Goal: Communication & Community: Answer question/provide support

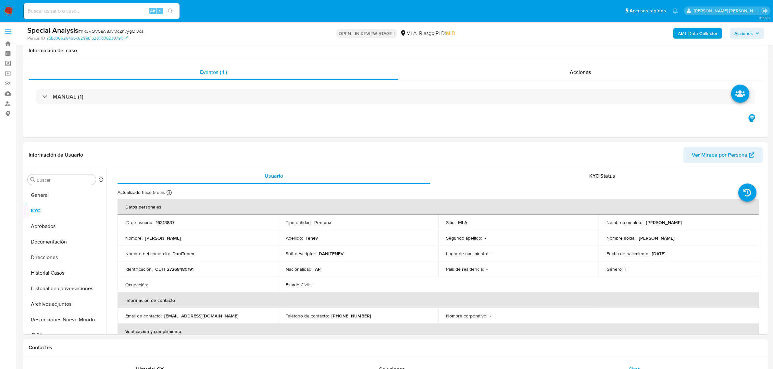
select select "10"
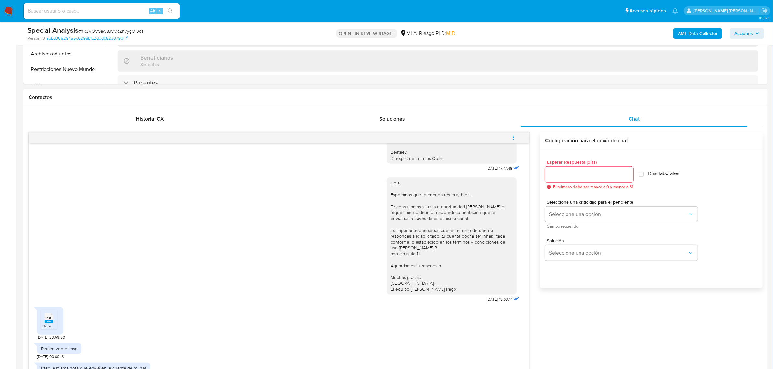
scroll to position [325, 0]
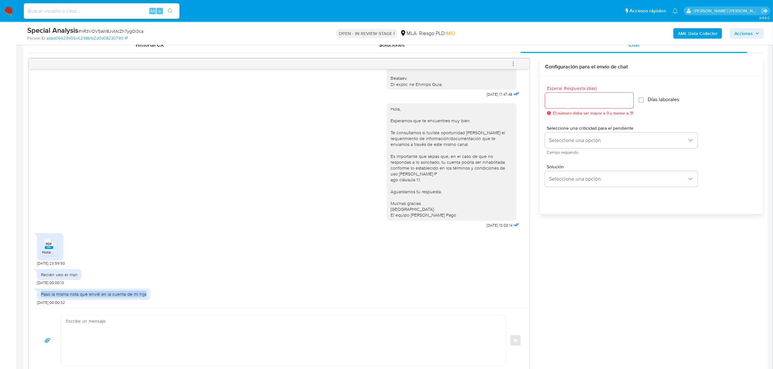
drag, startPoint x: 40, startPoint y: 294, endPoint x: 148, endPoint y: 290, distance: 108.5
click at [148, 290] on div "Paso la misma nota que envié en la cuenta de mi hija 23/08/2025 00:00:32" at bounding box center [93, 295] width 113 height 19
copy div "Paso la misma nota que envié en la cuenta de mi hija"
click at [51, 247] on rect at bounding box center [49, 247] width 8 height 3
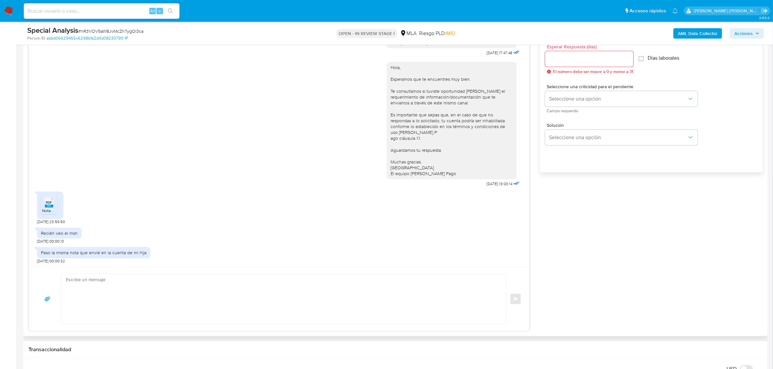
scroll to position [406, 0]
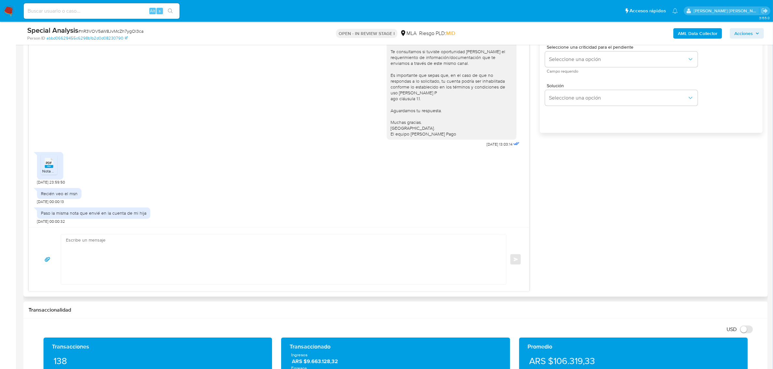
click at [166, 245] on textarea at bounding box center [282, 260] width 432 height 50
click at [103, 267] on textarea at bounding box center [282, 260] width 432 height 50
paste textarea "Daniela del Valle, esperamos que te encuentres muy bien. Te informamos que el u…"
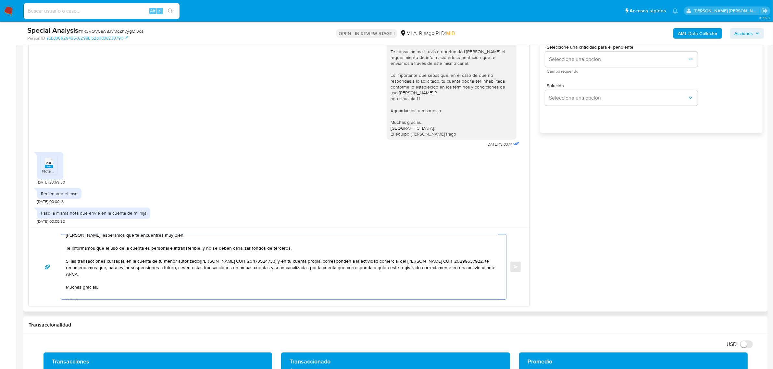
scroll to position [0, 0]
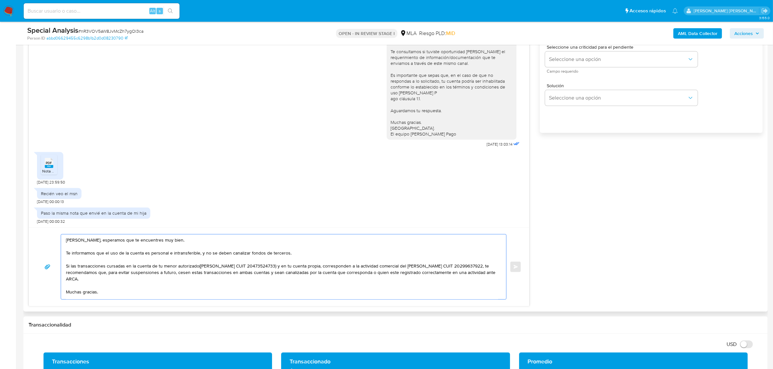
click at [85, 252] on textarea "Daniela del Valle, esperamos que te encuentres muy bien. Te informamos que el u…" at bounding box center [282, 267] width 432 height 65
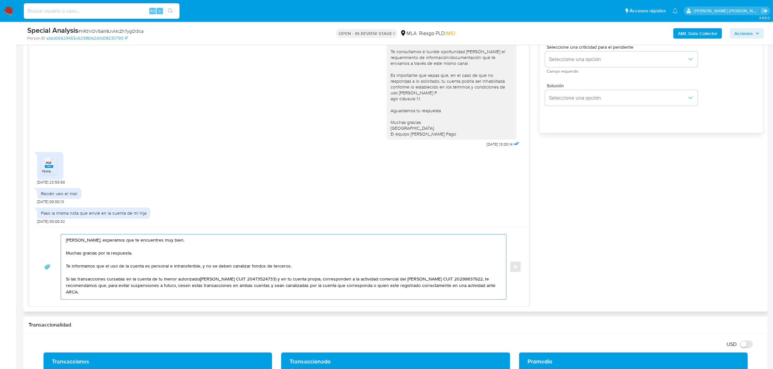
drag, startPoint x: 75, startPoint y: 281, endPoint x: 66, endPoint y: 281, distance: 9.7
click at [66, 281] on textarea "Daniela del Valle, esperamos que te encuentres muy bien. Muchas gracias por la …" at bounding box center [282, 267] width 432 height 65
drag, startPoint x: 101, startPoint y: 287, endPoint x: 60, endPoint y: 279, distance: 42.0
click at [60, 279] on div "Daniela del Valle, esperamos que te encuentres muy bien. Muchas gracias por la …" at bounding box center [279, 267] width 485 height 66
click at [196, 281] on textarea "Daniela del Valle, esperamos que te encuentres muy bien. Muchas gracias por la …" at bounding box center [282, 267] width 432 height 65
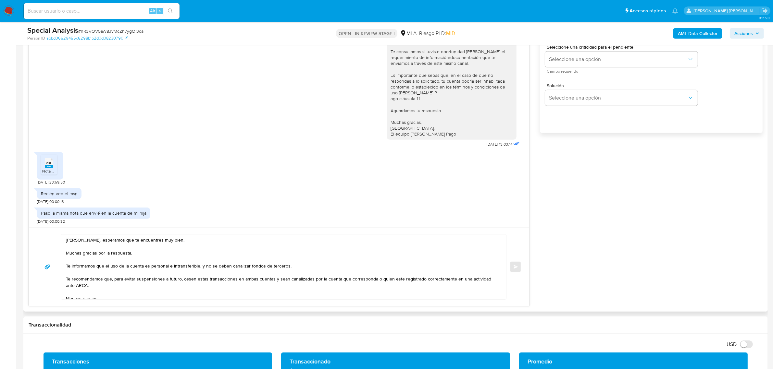
click at [183, 280] on textarea "Daniela del Valle, esperamos que te encuentres muy bien. Muchas gracias por la …" at bounding box center [282, 267] width 432 height 65
drag, startPoint x: 183, startPoint y: 281, endPoint x: 195, endPoint y: 291, distance: 16.0
click at [195, 291] on textarea "Daniela del Valle, esperamos que te encuentres muy bien. Muchas gracias por la …" at bounding box center [282, 267] width 432 height 65
paste textarea "tu cuenta de minoridad y sean canalizadas por la cuenta que corresponda"
click at [201, 281] on textarea "Daniela del Valle, esperamos que te encuentres muy bien. Muchas gracias por la …" at bounding box center [282, 267] width 432 height 65
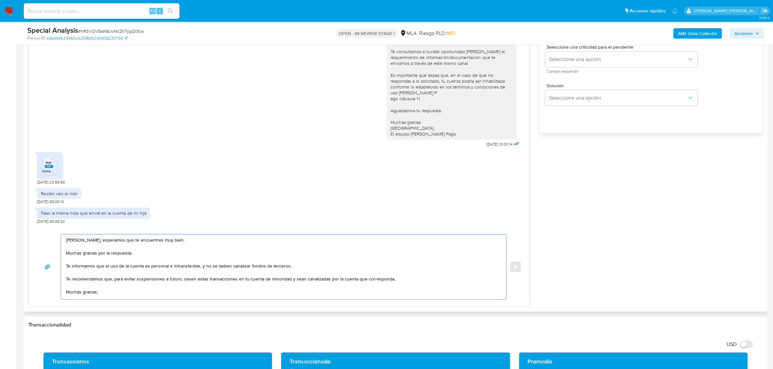
click at [201, 281] on textarea "Daniela del Valle, esperamos que te encuentres muy bien. Muchas gracias por la …" at bounding box center [282, 267] width 432 height 65
click at [231, 281] on textarea "Daniela del Valle, esperamos que te encuentres muy bien. Muchas gracias por la …" at bounding box center [282, 267] width 432 height 65
click at [249, 280] on textarea "Daniela del Valle, esperamos que te encuentres muy bien. Muchas gracias por la …" at bounding box center [282, 267] width 432 height 65
click at [275, 280] on textarea "Daniela del Valle, esperamos que te encuentres muy bien. Muchas gracias por la …" at bounding box center [282, 267] width 432 height 65
click at [315, 281] on textarea "Daniela del Valle, esperamos que te encuentres muy bien. Muchas gracias por la …" at bounding box center [282, 267] width 432 height 65
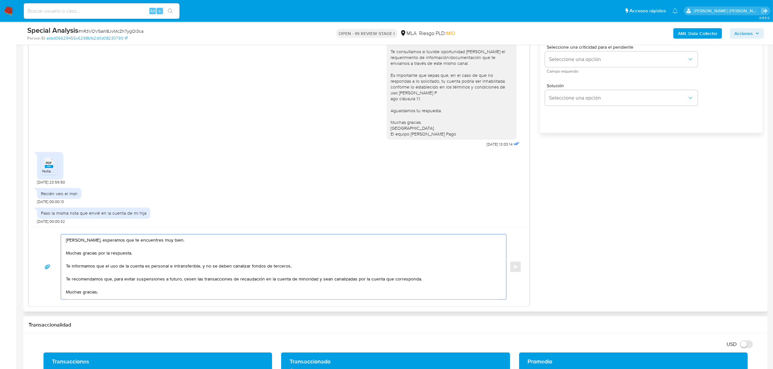
click at [116, 280] on textarea "Daniela del Valle, esperamos que te encuentres muy bien. Muchas gracias por la …" at bounding box center [282, 267] width 432 height 65
click at [115, 280] on textarea "Daniela del Valle, esperamos que te encuentres muy bien. Muchas gracias por la …" at bounding box center [282, 267] width 432 height 65
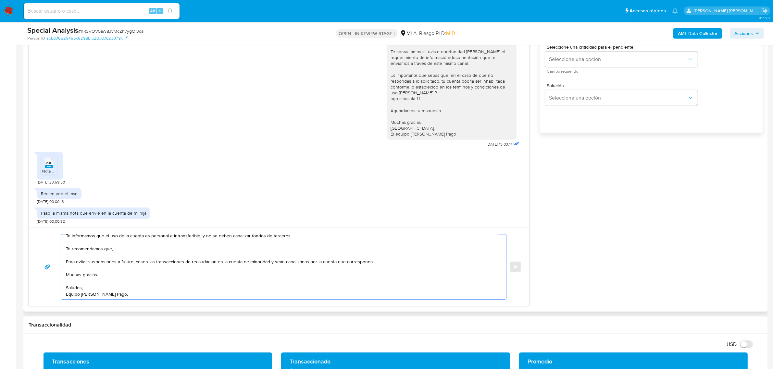
click at [132, 265] on textarea "Daniela del Valle, esperamos que te encuentres muy bien. Muchas gracias por la …" at bounding box center [282, 267] width 432 height 65
click at [133, 263] on textarea "Daniela del Valle, esperamos que te encuentres muy bien. Muchas gracias por la …" at bounding box center [282, 267] width 432 height 65
click at [303, 263] on textarea "Daniela del Valle, esperamos que te encuentres muy bien. Muchas gracias por la …" at bounding box center [282, 267] width 432 height 65
click at [304, 263] on textarea "Daniela del Valle, esperamos que te encuentres muy bien. Muchas gracias por la …" at bounding box center [282, 267] width 432 height 65
paste textarea "ourdes Bilhere - CUIL 27486198384"
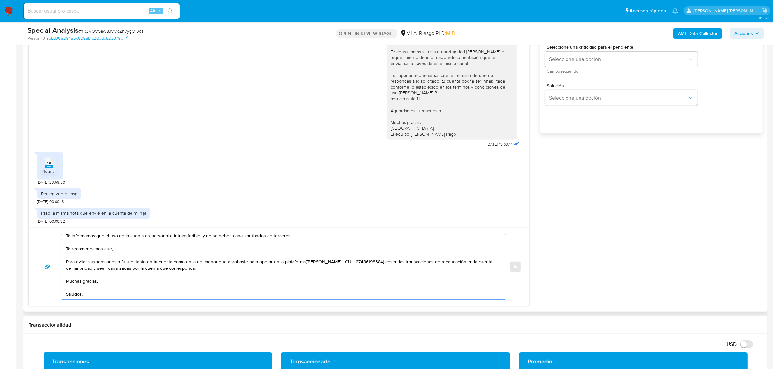
click at [303, 264] on textarea "Daniela del Valle, esperamos que te encuentres muy bien. Muchas gracias por la …" at bounding box center [282, 267] width 432 height 65
click at [306, 264] on textarea "Daniela del Valle, esperamos que te encuentres muy bien. Muchas gracias por la …" at bounding box center [282, 267] width 432 height 65
click at [304, 263] on textarea "Daniela del Valle, esperamos que te encuentres muy bien. Muchas gracias por la …" at bounding box center [282, 267] width 432 height 65
click at [313, 274] on textarea "Daniela del Valle, esperamos que te encuentres muy bien. Muchas gracias por la …" at bounding box center [282, 267] width 432 height 65
click at [378, 264] on textarea "Daniela del Valle, esperamos que te encuentres muy bien. Muchas gracias por la …" at bounding box center [282, 267] width 432 height 65
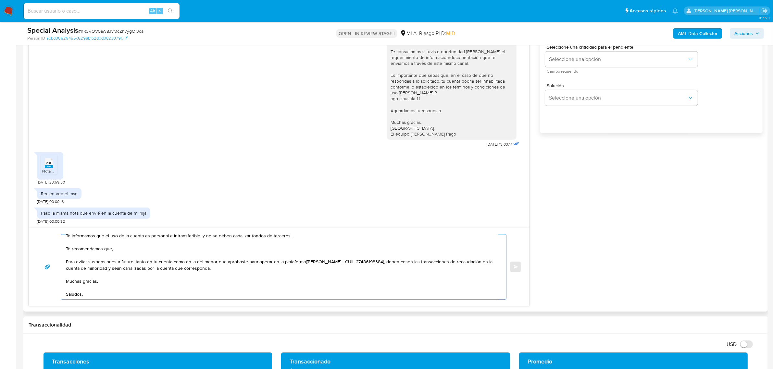
drag, startPoint x: 405, startPoint y: 264, endPoint x: 402, endPoint y: 264, distance: 3.6
click at [402, 264] on textarea "Daniela del Valle, esperamos que te encuentres muy bien. Muchas gracias por la …" at bounding box center [282, 267] width 432 height 65
click at [474, 264] on textarea "Daniela del Valle, esperamos que te encuentres muy bien. Muchas gracias por la …" at bounding box center [282, 267] width 432 height 65
click at [158, 269] on textarea "Daniela del Valle, esperamos que te encuentres muy bien. Muchas gracias por la …" at bounding box center [282, 267] width 432 height 65
click at [181, 271] on textarea "Daniela del Valle, esperamos que te encuentres muy bien. Muchas gracias por la …" at bounding box center [282, 267] width 432 height 65
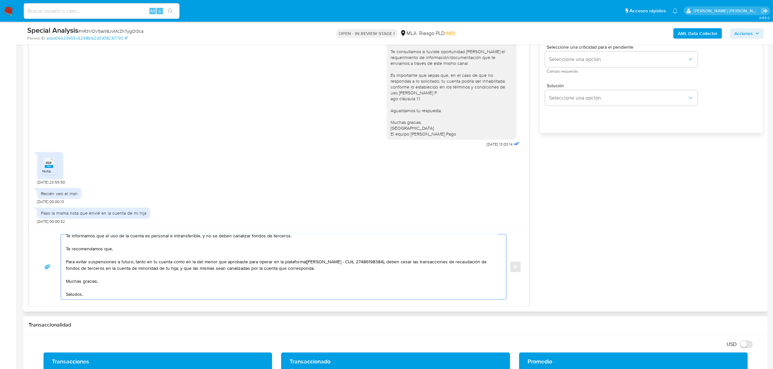
click at [309, 269] on textarea "Daniela del Valle, esperamos que te encuentres muy bien. Muchas gracias por la …" at bounding box center [282, 267] width 432 height 65
drag, startPoint x: 317, startPoint y: 270, endPoint x: 176, endPoint y: 270, distance: 141.6
click at [176, 270] on textarea "Daniela del Valle, esperamos que te encuentres muy bien. Muchas gracias por la …" at bounding box center [282, 267] width 432 height 65
click at [187, 279] on textarea "Daniela del Valle, esperamos que te encuentres muy bien. Muchas gracias por la …" at bounding box center [282, 267] width 432 height 65
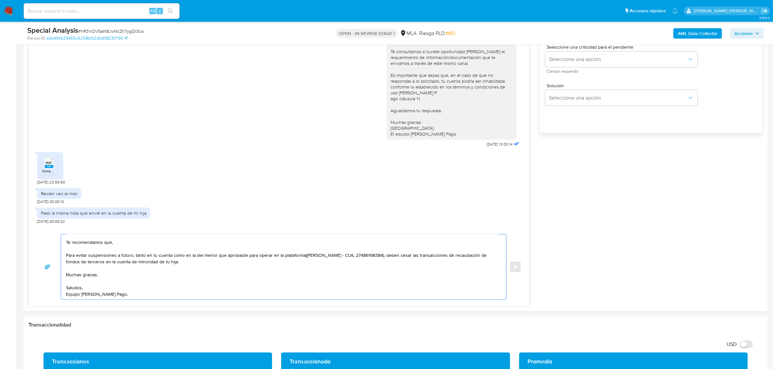
type textarea "Daniela del Valle, esperamos que te encuentres muy bien. Muchas gracias por la …"
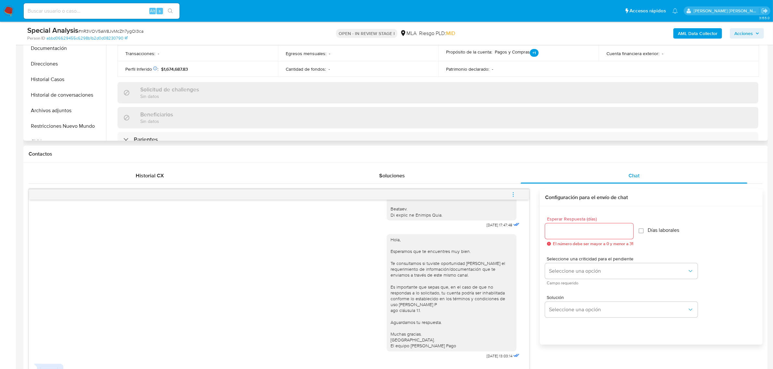
scroll to position [81, 0]
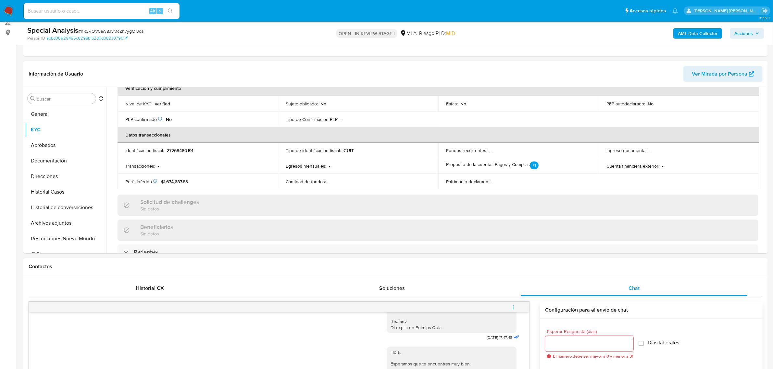
click at [685, 32] on b "AML Data Collector" at bounding box center [698, 33] width 40 height 10
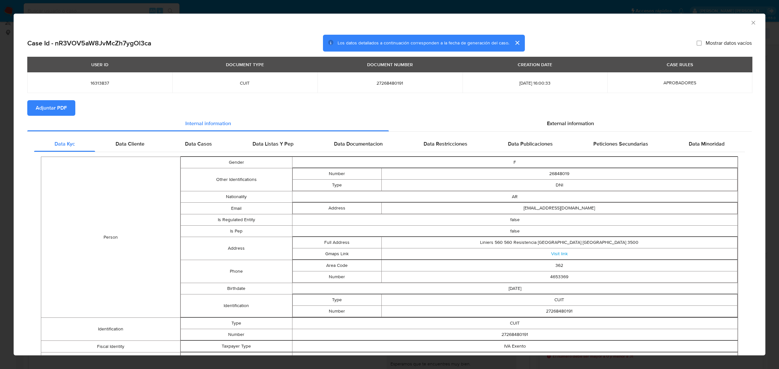
click at [54, 105] on span "Adjuntar PDF" at bounding box center [51, 108] width 31 height 14
click at [750, 23] on icon "Cerrar ventana" at bounding box center [753, 22] width 6 height 6
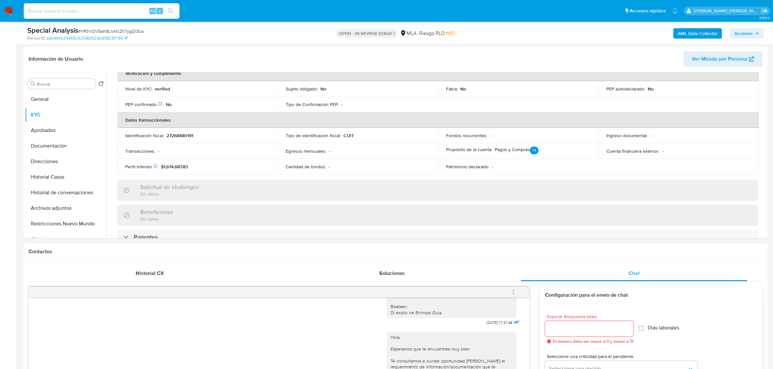
scroll to position [122, 0]
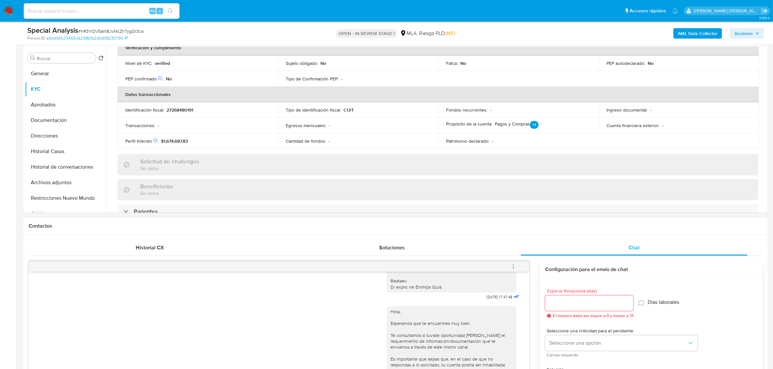
click at [514, 269] on icon "menu-action" at bounding box center [513, 267] width 6 height 6
click at [454, 266] on li "Abrir gestor de archivos" at bounding box center [469, 267] width 67 height 12
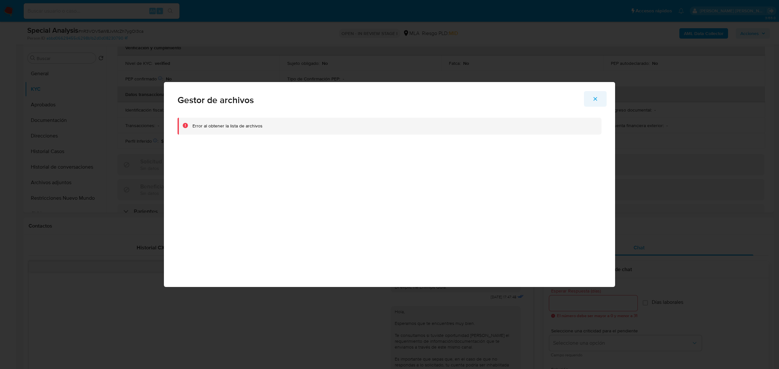
click at [594, 97] on icon "Cerrar" at bounding box center [596, 99] width 6 height 6
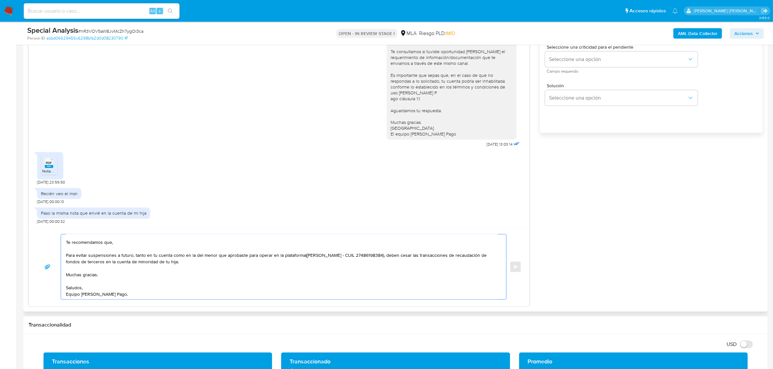
scroll to position [0, 0]
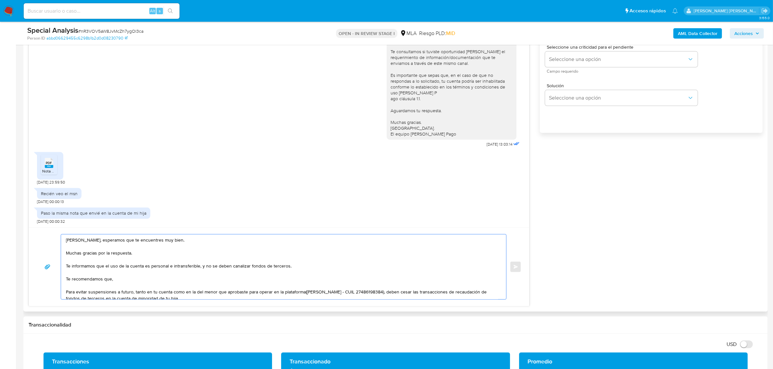
drag, startPoint x: 132, startPoint y: 299, endPoint x: 58, endPoint y: 237, distance: 96.6
click at [58, 237] on div "Daniela del Valle, esperamos que te encuentres muy bien. Muchas gracias por la …" at bounding box center [279, 267] width 485 height 66
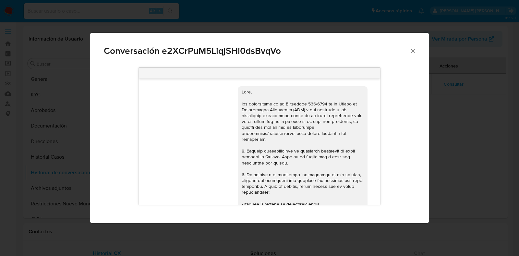
select select "10"
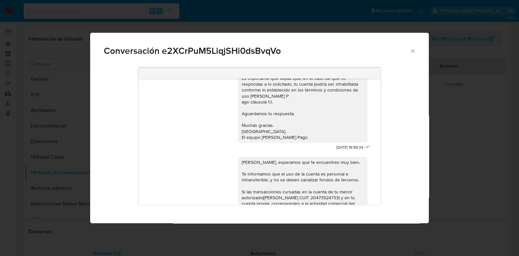
scroll to position [641, 0]
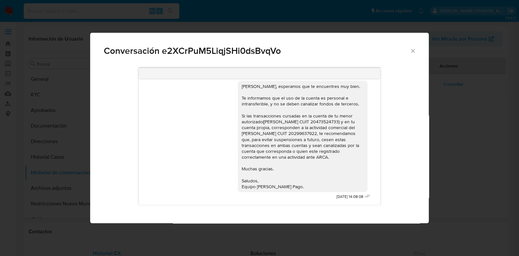
click at [240, 51] on span "Conversación e2XCrPuM5LiqjSHi0dsBvqVo" at bounding box center [257, 50] width 306 height 9
copy span "e2XCrPuM5LiqjSHi0dsBvqVo"
drag, startPoint x: 235, startPoint y: 127, endPoint x: 301, endPoint y: 188, distance: 89.8
click at [301, 188] on div "Daniela del Valle, esperamos que te encuentres muy bien. Te informamos que el u…" at bounding box center [303, 136] width 122 height 106
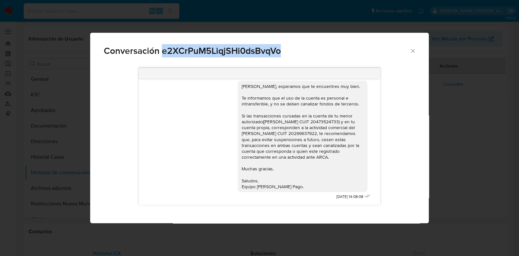
copy div "Daniela del Valle, esperamos que te encuentres muy bien. Te informamos que el u…"
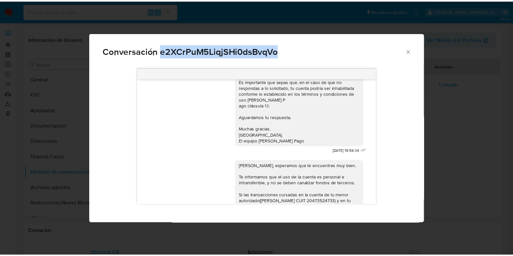
scroll to position [519, 0]
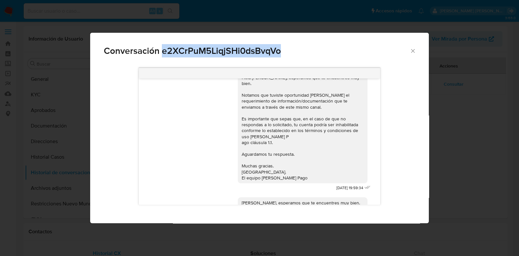
click at [412, 52] on icon "Cerrar" at bounding box center [413, 51] width 4 height 4
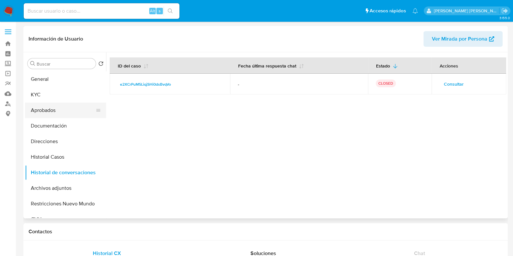
click at [49, 109] on button "Aprobados" at bounding box center [63, 111] width 76 height 16
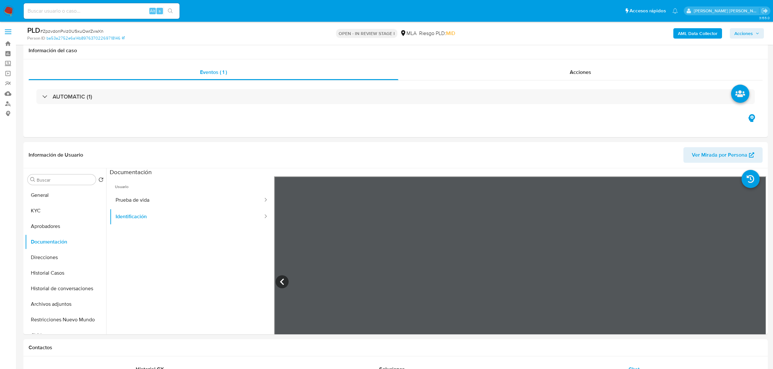
select select "10"
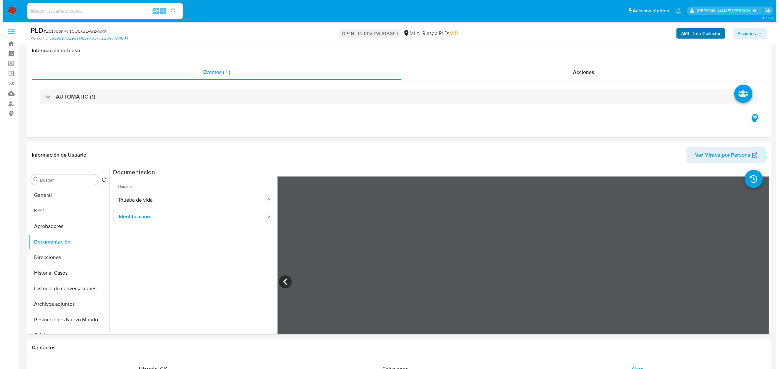
scroll to position [122, 0]
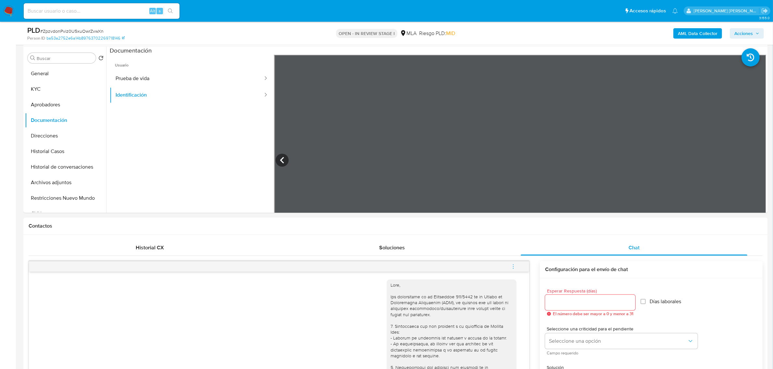
click at [694, 36] on b "AML Data Collector" at bounding box center [698, 33] width 40 height 10
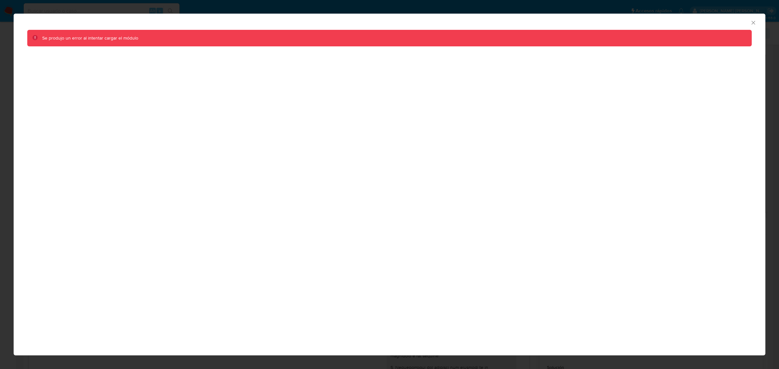
click at [228, 291] on div "AML Data Collector Se produjo un error al intentar cargar el módulo" at bounding box center [390, 185] width 752 height 342
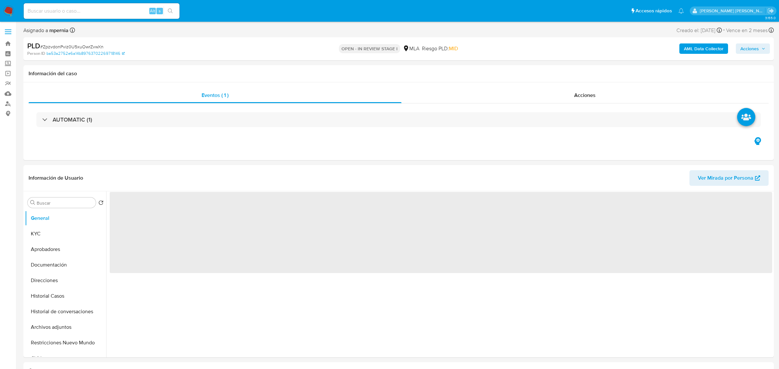
select select "10"
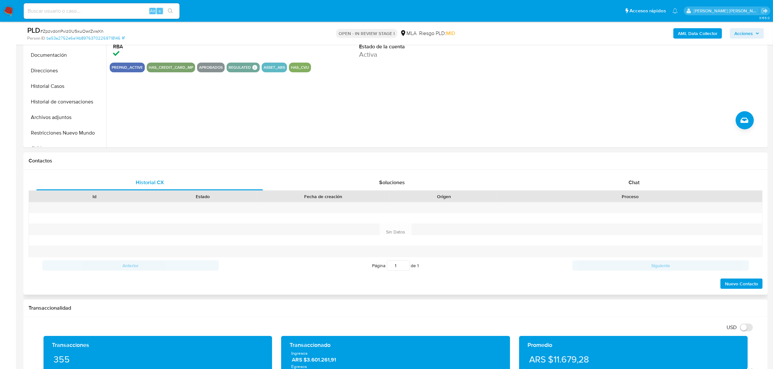
scroll to position [244, 0]
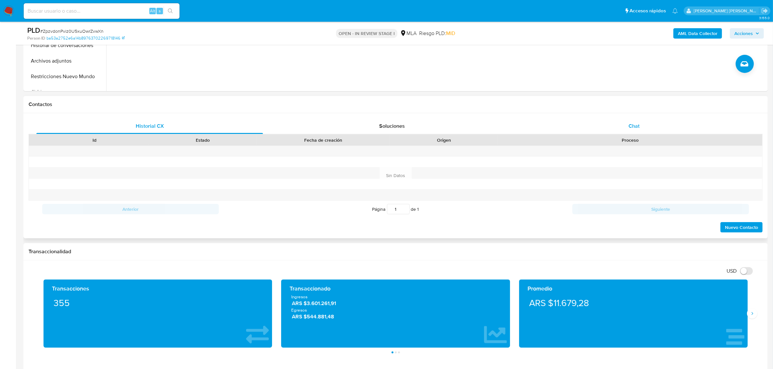
click at [631, 125] on span "Chat" at bounding box center [634, 125] width 11 height 7
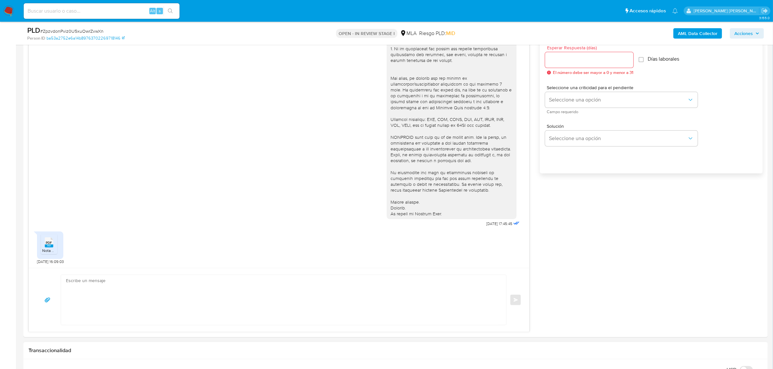
scroll to position [446, 0]
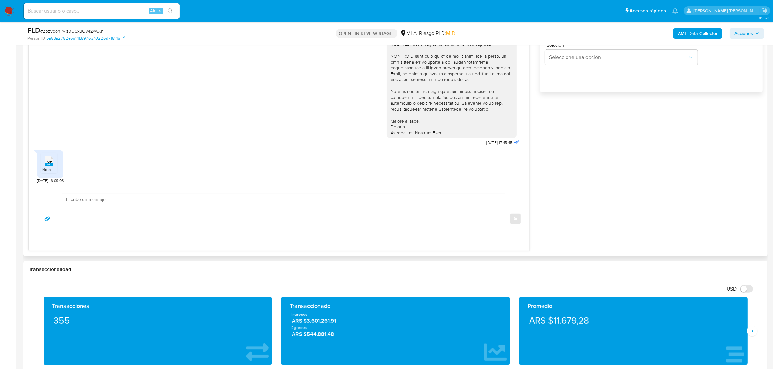
click at [90, 179] on div "PDF PDF Nota MP_merged.pdf 20/08/2025 16:09:03" at bounding box center [279, 165] width 484 height 36
click at [94, 197] on textarea at bounding box center [282, 219] width 432 height 50
paste textarea "Buendía Santiago, esperamos te encuentres bien. Muchas gracias por la informaci…"
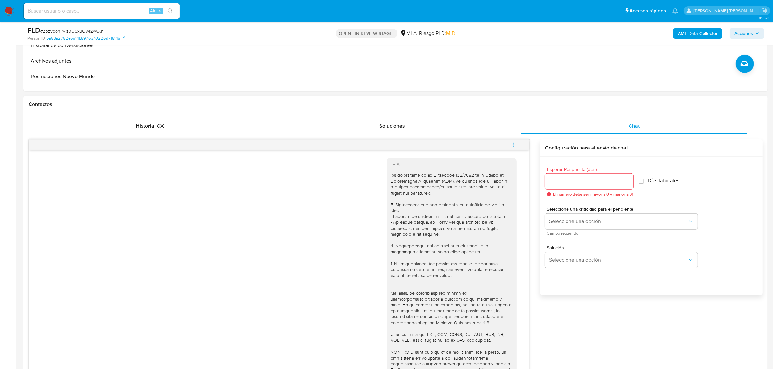
scroll to position [122, 0]
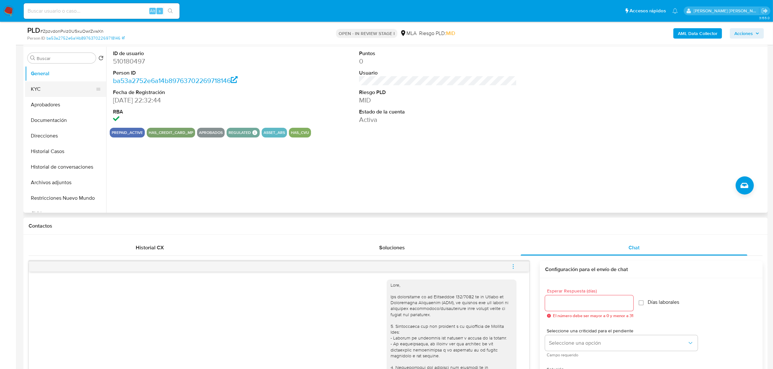
click at [39, 88] on button "KYC" at bounding box center [63, 89] width 76 height 16
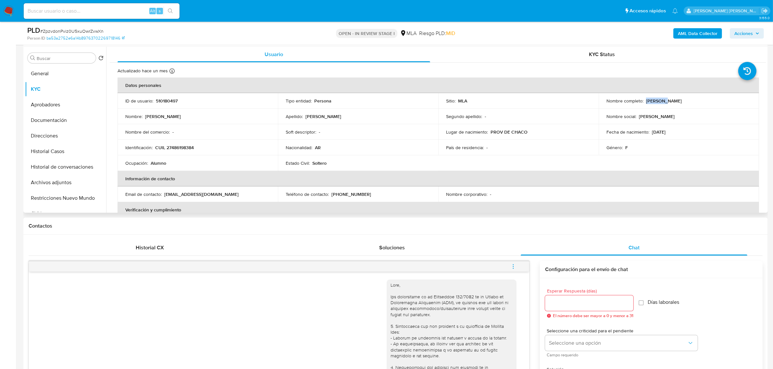
drag, startPoint x: 644, startPoint y: 101, endPoint x: 661, endPoint y: 102, distance: 17.9
click at [661, 102] on div "Nombre completo : Lourdes Bilhere" at bounding box center [678, 101] width 145 height 6
copy p "Lourdes"
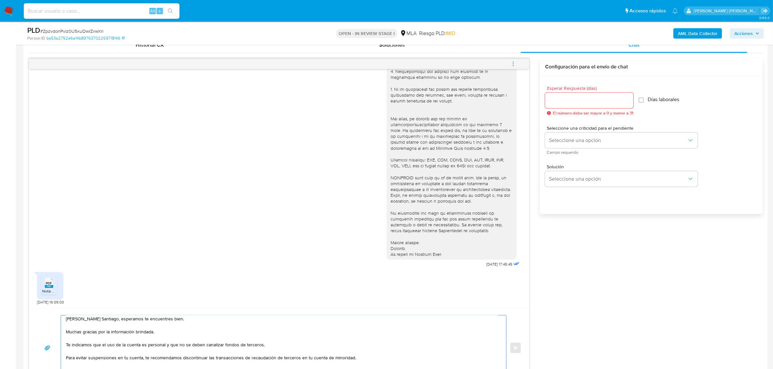
scroll to position [0, 0]
drag, startPoint x: 101, startPoint y: 319, endPoint x: 84, endPoint y: 322, distance: 17.4
click at [84, 322] on textarea "Buendía Santiago, esperamos te encuentres bien. Muchas gracias por la informaci…" at bounding box center [282, 348] width 432 height 65
paste textarea "Lourdes"
drag, startPoint x: 82, startPoint y: 322, endPoint x: 76, endPoint y: 323, distance: 6.6
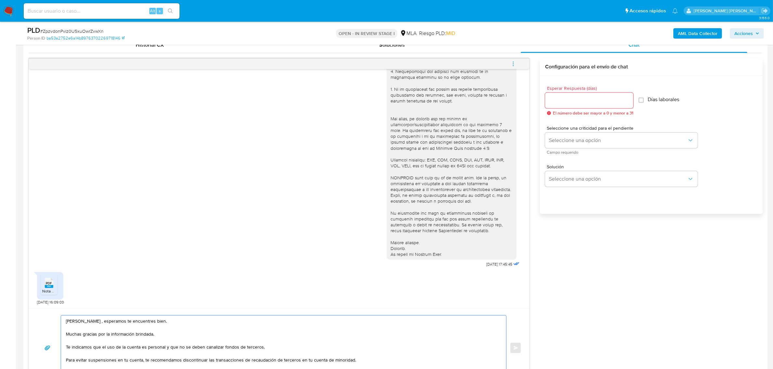
click at [76, 323] on textarea "Buendía Lourdes , esperamos te encuentres bien. Muchas gracias por la informaci…" at bounding box center [282, 348] width 432 height 65
click at [112, 321] on textarea "Buenas tardes Lourdes , esperamos te encuentres bien. Muchas gracias por la inf…" at bounding box center [282, 348] width 432 height 65
click at [124, 348] on textarea "Buenas tardes Lourdes, esperamos te encuentres bien. Muchas gracias por la info…" at bounding box center [282, 348] width 432 height 65
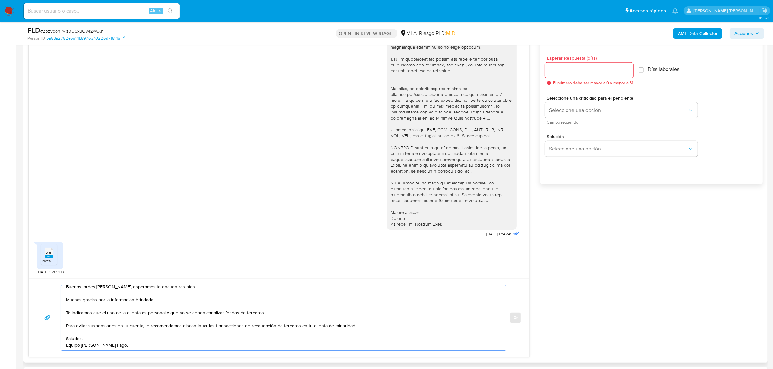
scroll to position [365, 0]
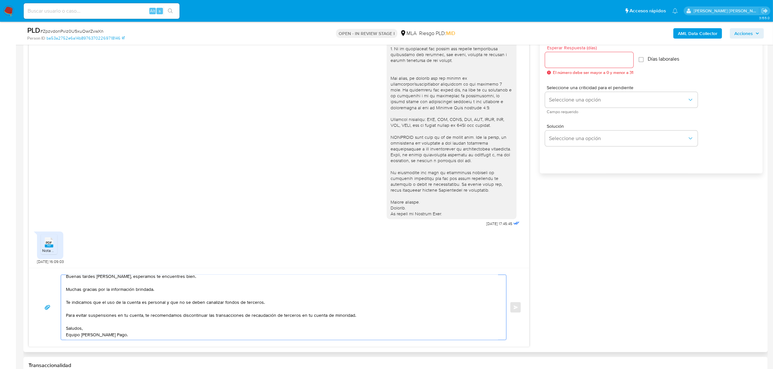
click at [95, 321] on textarea "Buenas tardes Lourdes, esperamos te encuentres bien. Muchas gracias por la info…" at bounding box center [282, 307] width 432 height 65
click at [98, 330] on textarea "Buenas tardes Lourdes, esperamos te encuentres bien. Muchas gracias por la info…" at bounding box center [282, 307] width 432 height 65
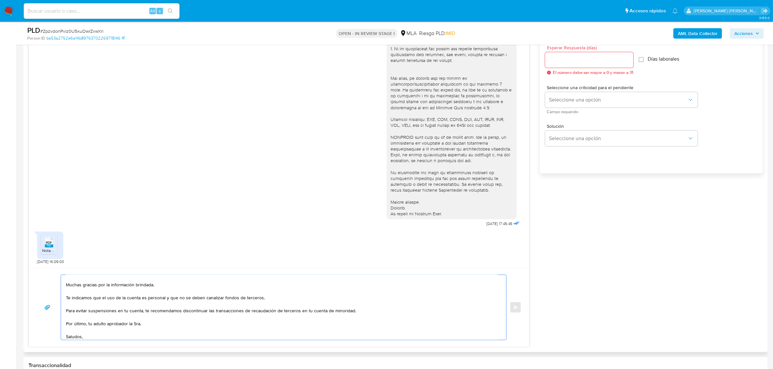
paste textarea "Maria Daniela Tenev CUIT 27268480191"
click at [345, 323] on textarea "Buenas tardes Lourdes, esperamos te encuentres bien. Muchas gracias por la info…" at bounding box center [282, 307] width 432 height 65
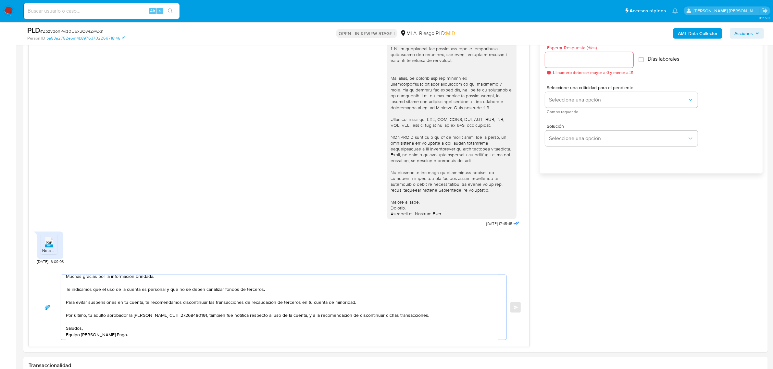
type textarea "Buenas tardes Lourdes, esperamos te encuentres bien. Muchas gracias por la info…"
click at [688, 36] on b "AML Data Collector" at bounding box center [698, 33] width 40 height 10
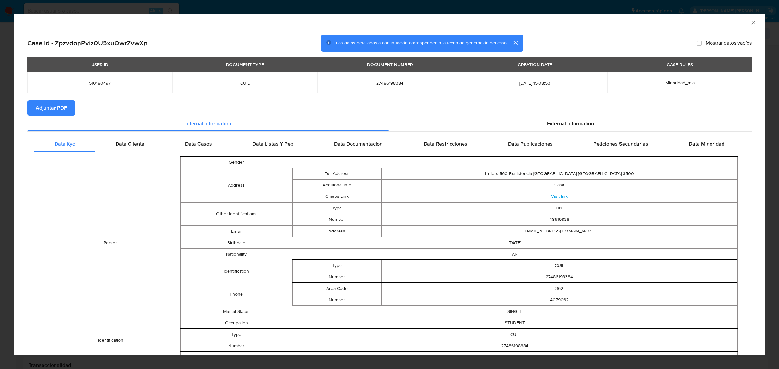
click at [53, 108] on span "Adjuntar PDF" at bounding box center [51, 108] width 31 height 14
click at [750, 24] on icon "Cerrar ventana" at bounding box center [753, 22] width 6 height 6
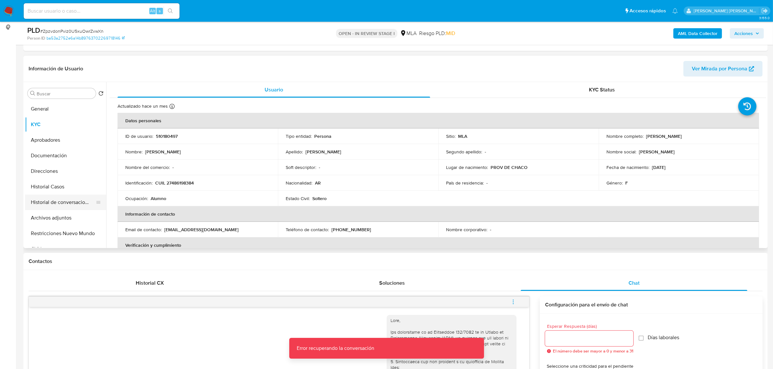
scroll to position [81, 0]
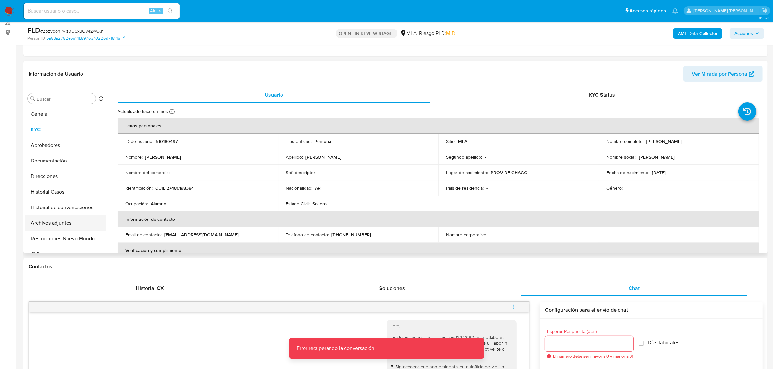
click at [57, 221] on button "Archivos adjuntos" at bounding box center [63, 224] width 76 height 16
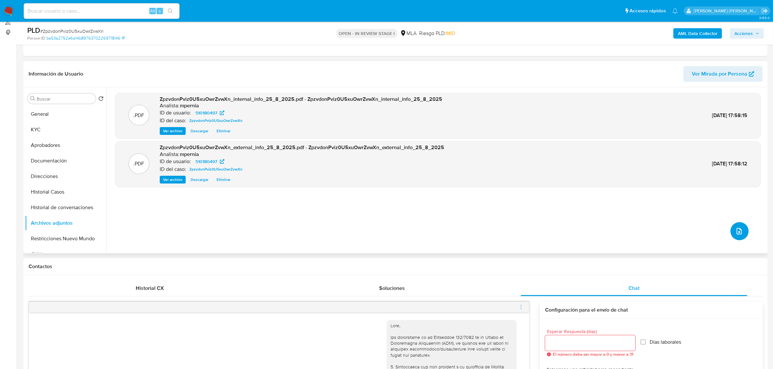
click at [731, 230] on button "upload-file" at bounding box center [740, 231] width 18 height 18
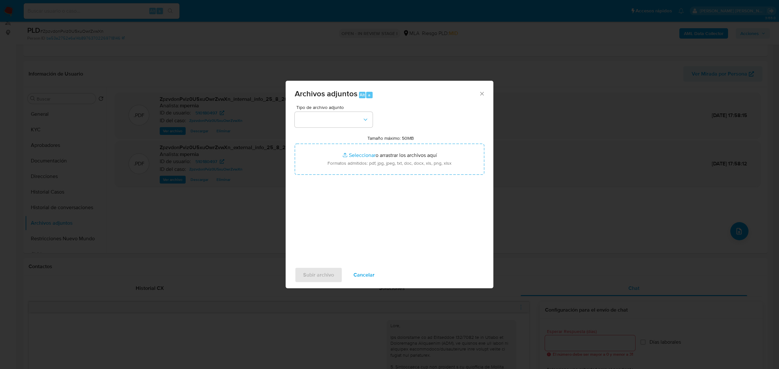
click at [484, 92] on icon "Cerrar" at bounding box center [482, 94] width 6 height 6
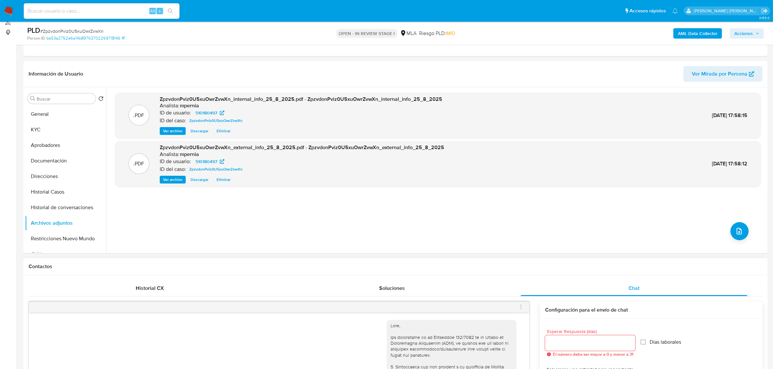
click at [523, 308] on icon "menu-action" at bounding box center [521, 308] width 6 height 6
click at [491, 301] on li "Abrir gestor de archivos" at bounding box center [485, 307] width 67 height 12
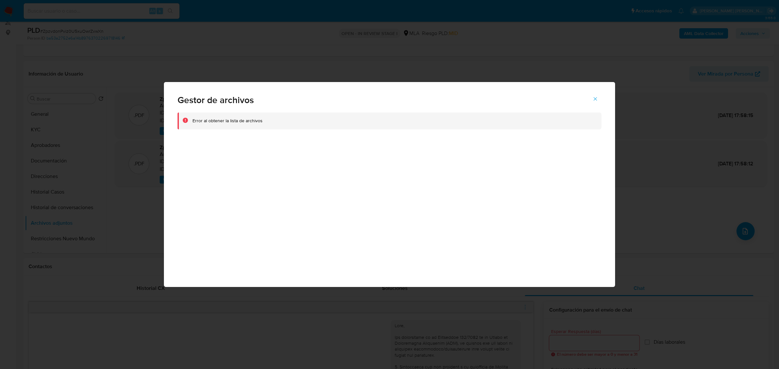
click at [597, 98] on icon "Cerrar" at bounding box center [596, 99] width 6 height 6
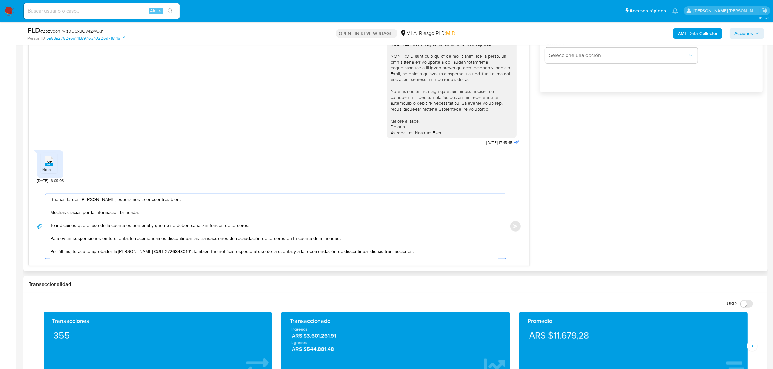
scroll to position [17, 0]
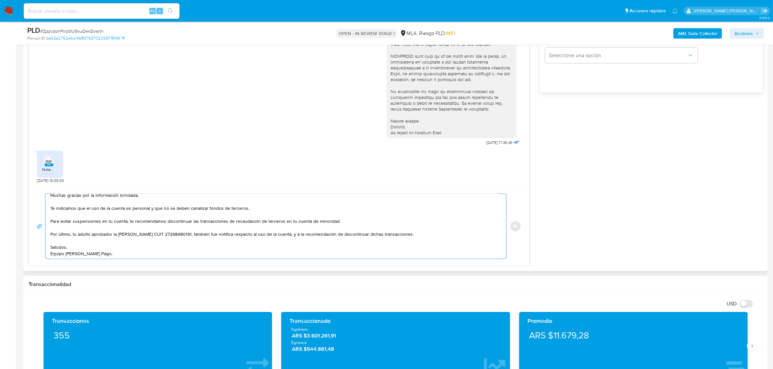
drag, startPoint x: 51, startPoint y: 201, endPoint x: 140, endPoint y: 263, distance: 108.3
click at [140, 263] on div "Buenas tardes Lourdes, esperamos te encuentres bien. Muchas gracias por la info…" at bounding box center [279, 226] width 500 height 79
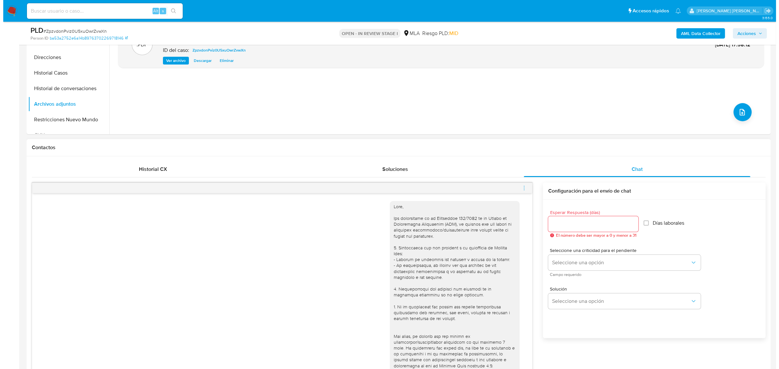
scroll to position [162, 0]
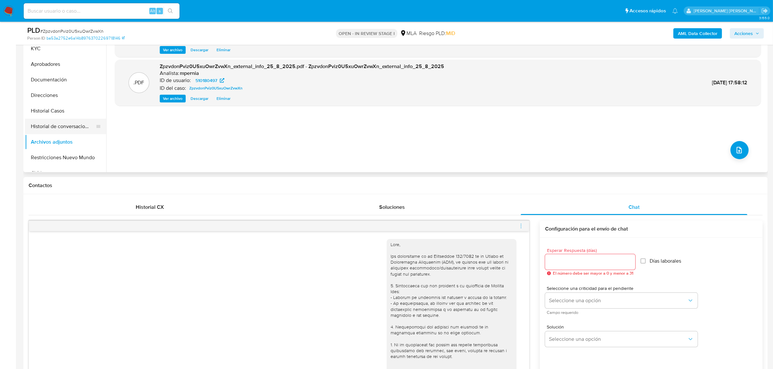
click at [47, 128] on button "Historial de conversaciones" at bounding box center [63, 127] width 76 height 16
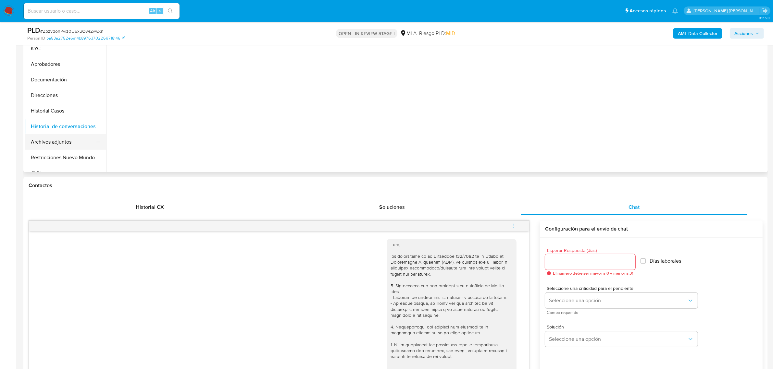
click at [52, 142] on button "Archivos adjuntos" at bounding box center [63, 142] width 76 height 16
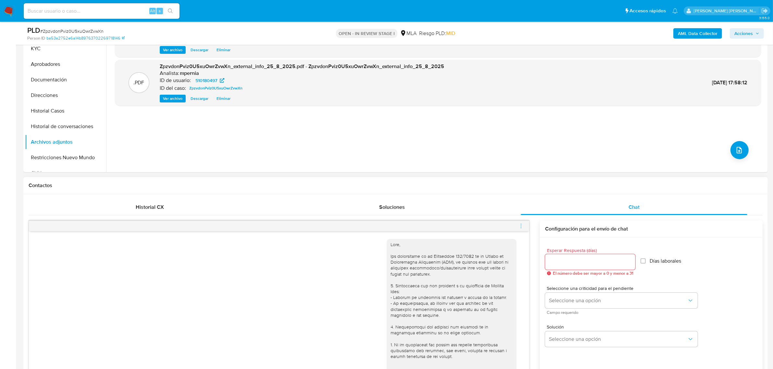
click at [521, 231] on span "menu-action" at bounding box center [521, 227] width 6 height 16
click at [477, 224] on li "Abrir gestor de archivos" at bounding box center [485, 226] width 67 height 12
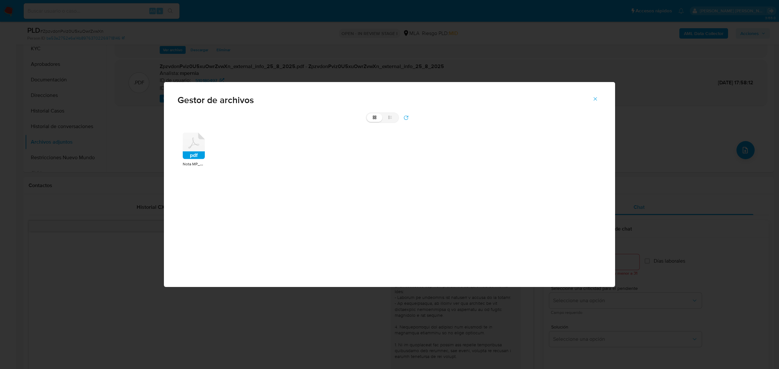
click at [186, 150] on icon at bounding box center [194, 146] width 22 height 27
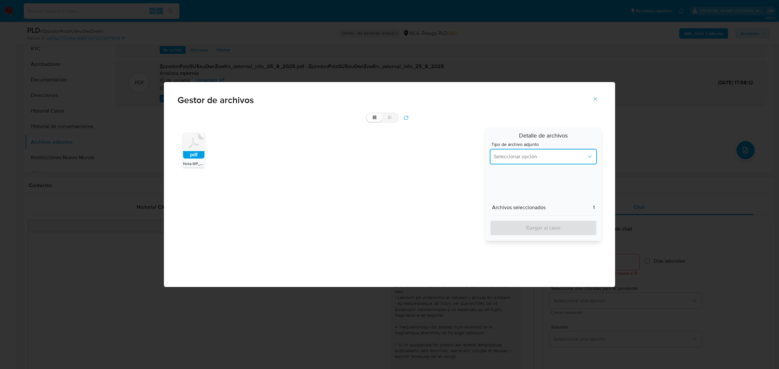
click at [507, 158] on span "Seleccionar opción" at bounding box center [540, 157] width 93 height 6
click at [506, 183] on div "INGRESOS" at bounding box center [541, 190] width 95 height 16
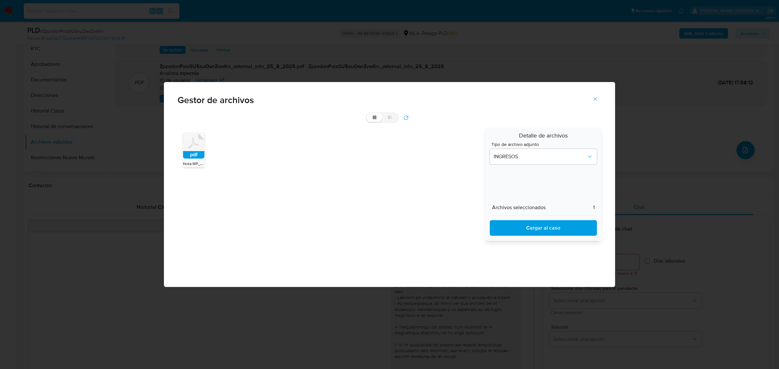
click at [518, 225] on span "Cargar al caso" at bounding box center [543, 228] width 90 height 14
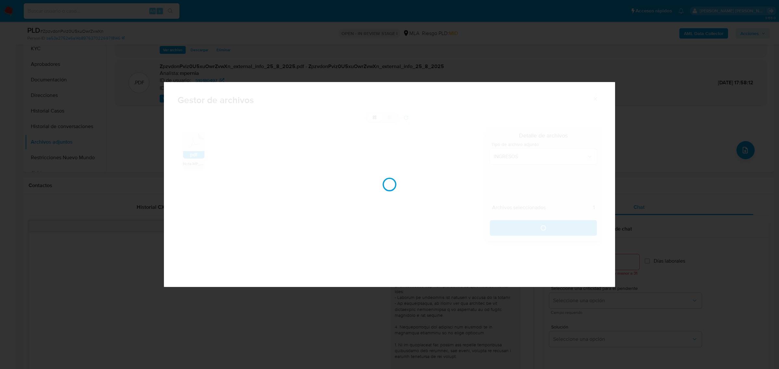
click at [570, 144] on div at bounding box center [389, 184] width 451 height 205
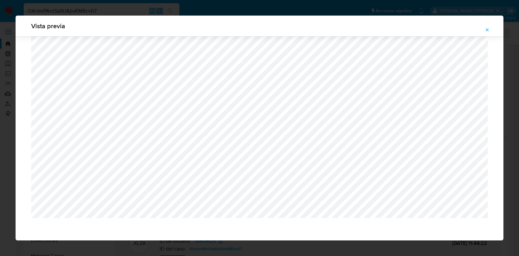
select select "10"
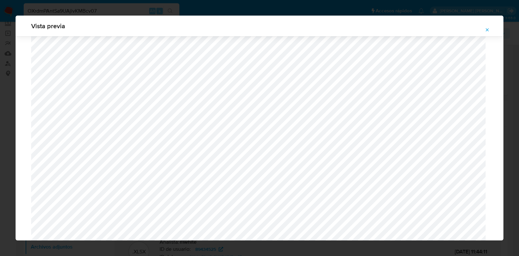
scroll to position [636, 0]
click at [488, 29] on icon "Attachment preview" at bounding box center [487, 29] width 3 height 3
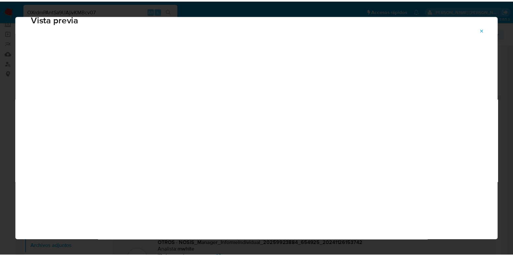
scroll to position [16, 0]
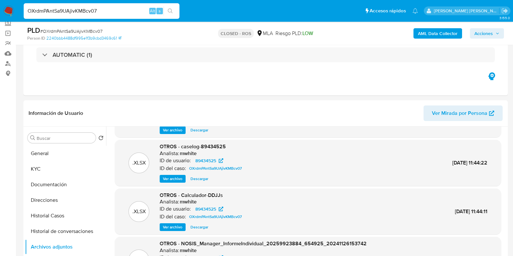
click at [94, 11] on input "OXrdmPAntSa9UAjivKMBcv07" at bounding box center [102, 11] width 156 height 8
click at [94, 10] on input "OXrdmPAntSa9UAjivKMBcv07" at bounding box center [102, 11] width 156 height 8
paste input "1307913921"
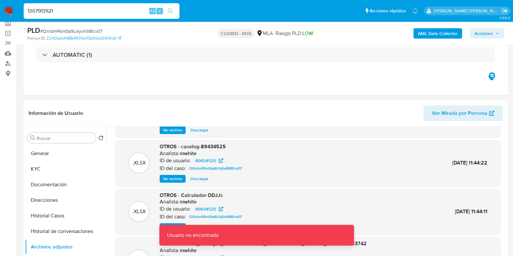
click at [94, 12] on input "1307913921" at bounding box center [102, 11] width 156 height 8
type input "1307913921"
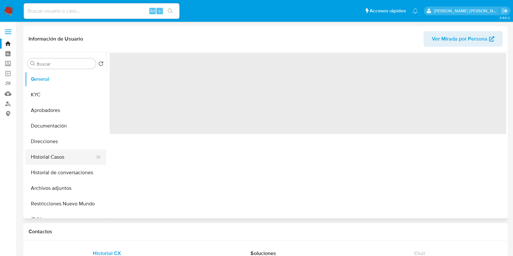
click at [59, 161] on button "Historial Casos" at bounding box center [63, 157] width 76 height 16
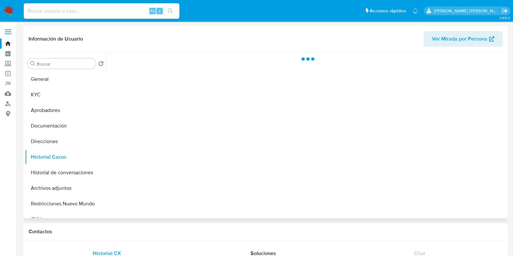
select select "10"
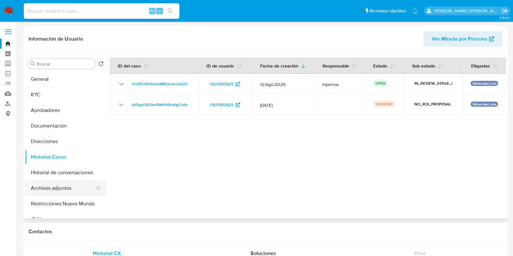
click at [59, 186] on button "Archivos adjuntos" at bounding box center [63, 189] width 76 height 16
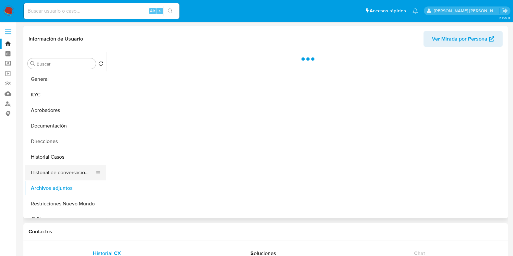
click at [60, 177] on button "Historial de conversaciones" at bounding box center [63, 173] width 76 height 16
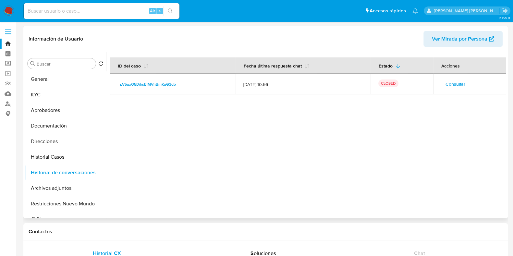
click at [446, 85] on span "Consultar" at bounding box center [456, 84] width 20 height 9
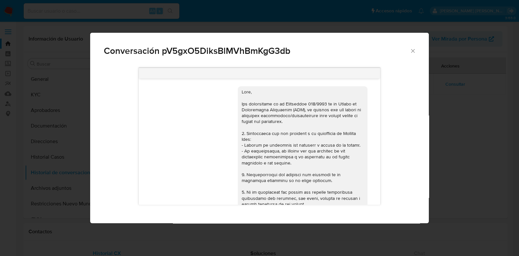
scroll to position [560, 0]
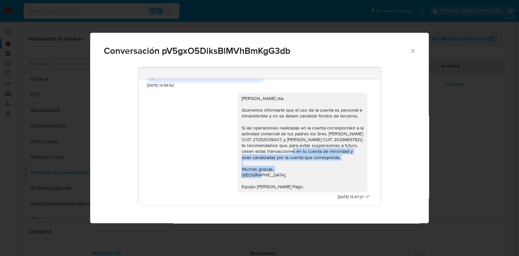
drag, startPoint x: 282, startPoint y: 146, endPoint x: 289, endPoint y: 160, distance: 16.3
click at [289, 160] on div "Mateo Nicolás buen dia, Queremos informarte que el uso de la cuenta es personal…" at bounding box center [303, 142] width 122 height 94
copy div "cesen estas transacciones en tu cuenta de minoridad y sean canalizadas por la c…"
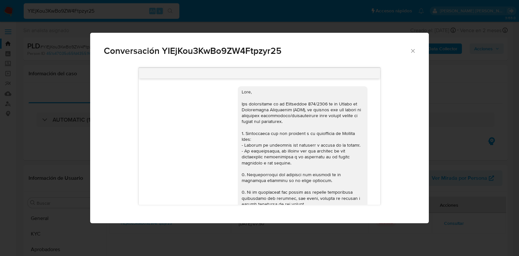
select select "10"
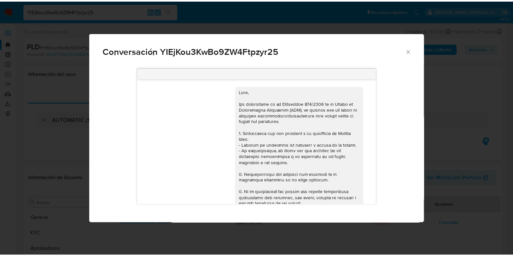
scroll to position [381, 0]
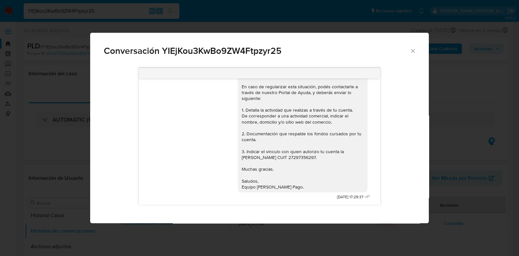
click at [410, 50] on icon "Cerrar" at bounding box center [413, 51] width 6 height 6
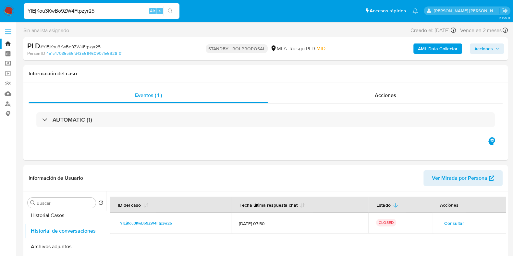
click at [56, 10] on input "YIEjKou3KwBo9ZW4Ftpzyr25" at bounding box center [102, 11] width 156 height 8
paste input "y0CvQlUSqQiWqQ2kUZpj4fwj"
type input "y0CvQlUSqQiWqQ2kUZpj4fwj"
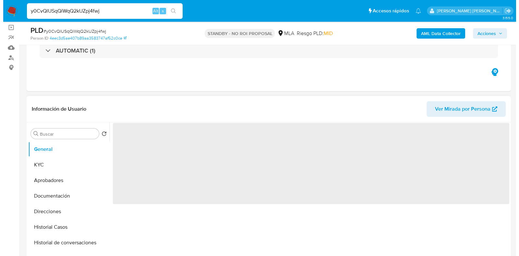
scroll to position [81, 0]
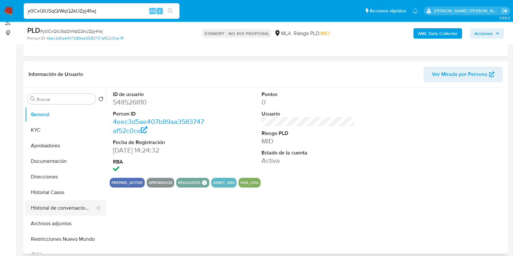
click at [61, 206] on button "Historial de conversaciones" at bounding box center [63, 208] width 76 height 16
select select "10"
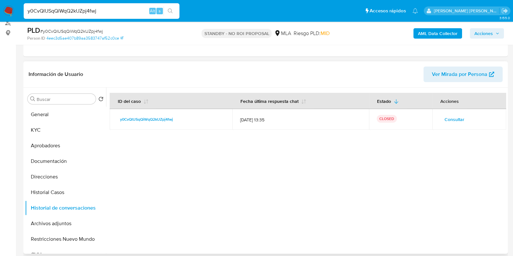
click at [442, 118] on button "Consultar" at bounding box center [454, 119] width 29 height 10
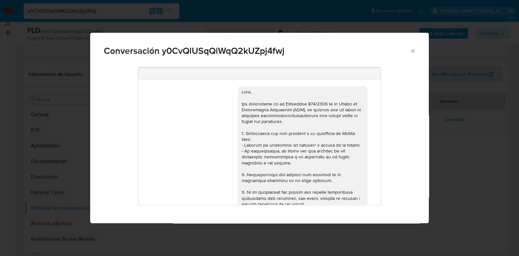
scroll to position [315, 0]
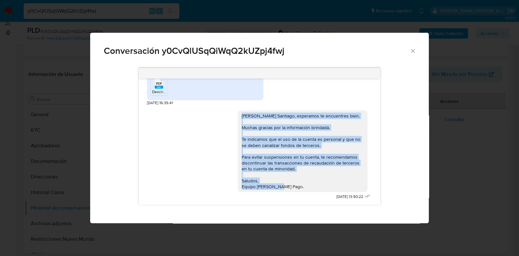
drag, startPoint x: 235, startPoint y: 116, endPoint x: 288, endPoint y: 185, distance: 87.1
click at [288, 185] on div "[PERSON_NAME] Santiago, esperamos te encuentres bien. Muchas gracias por la inf…" at bounding box center [303, 151] width 122 height 77
copy div "[PERSON_NAME] Santiago, esperamos te encuentres bien. Muchas gracias por la inf…"
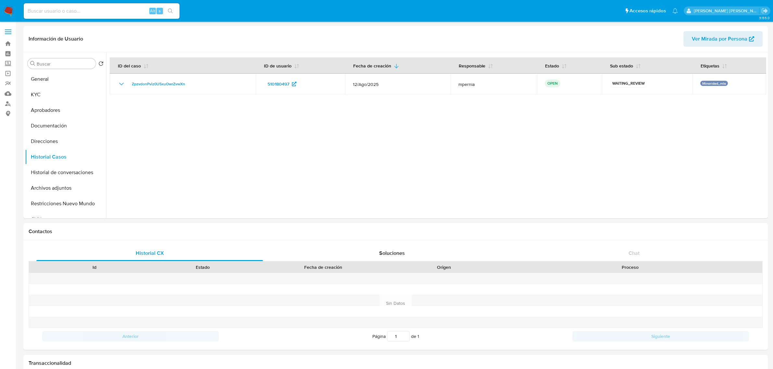
select select "10"
click at [49, 186] on button "Archivos adjuntos" at bounding box center [63, 189] width 76 height 16
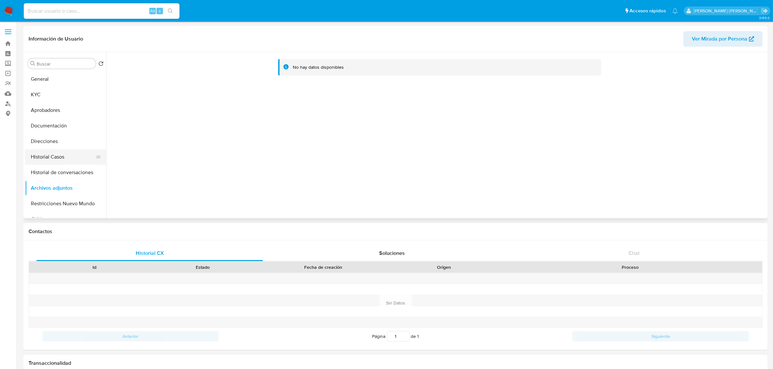
click at [56, 153] on button "Historial Casos" at bounding box center [63, 157] width 76 height 16
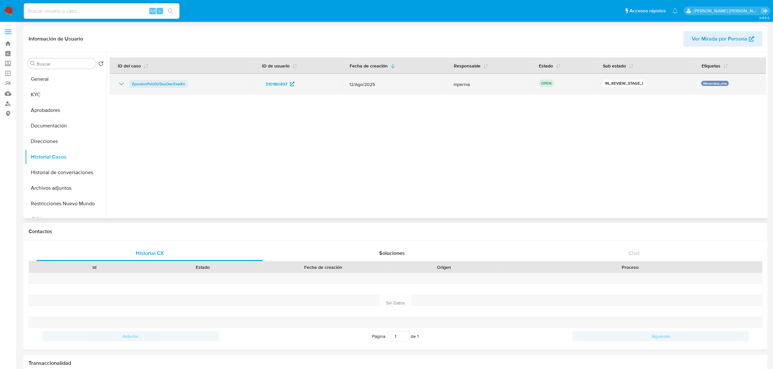
click at [155, 85] on span "ZpzvdonPviz0U5xuOwrZvwXn" at bounding box center [158, 84] width 53 height 8
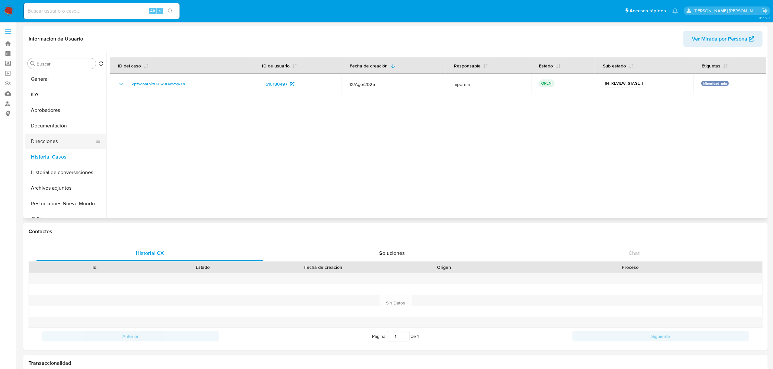
click at [57, 143] on button "Direcciones" at bounding box center [63, 142] width 76 height 16
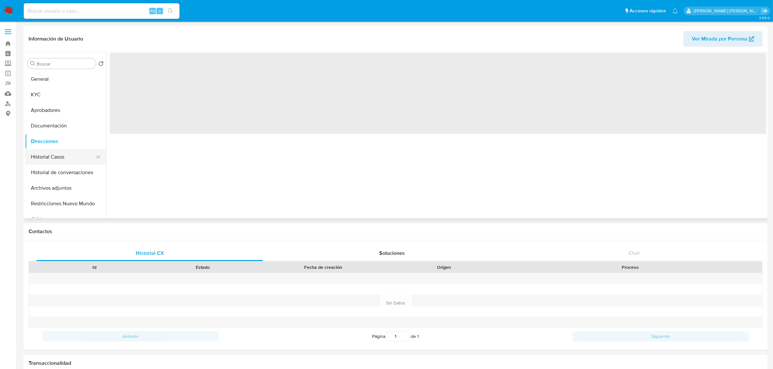
click at [56, 158] on button "Historial Casos" at bounding box center [63, 157] width 76 height 16
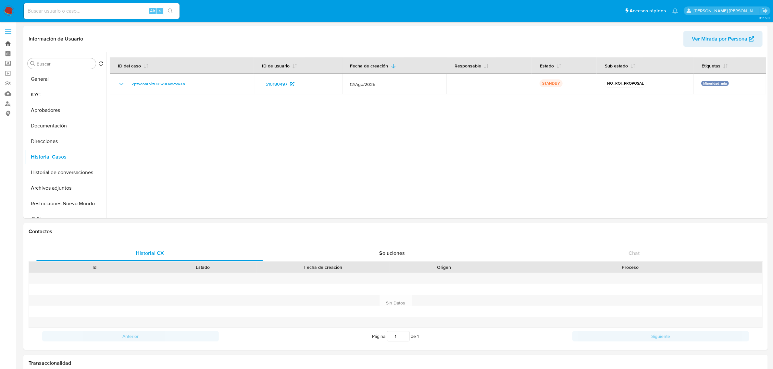
click at [8, 44] on link "Bandeja" at bounding box center [38, 44] width 77 height 10
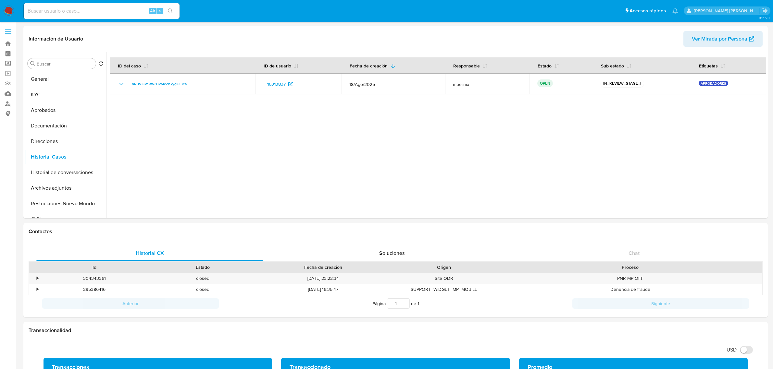
select select "10"
click at [46, 188] on button "Archivos adjuntos" at bounding box center [63, 189] width 76 height 16
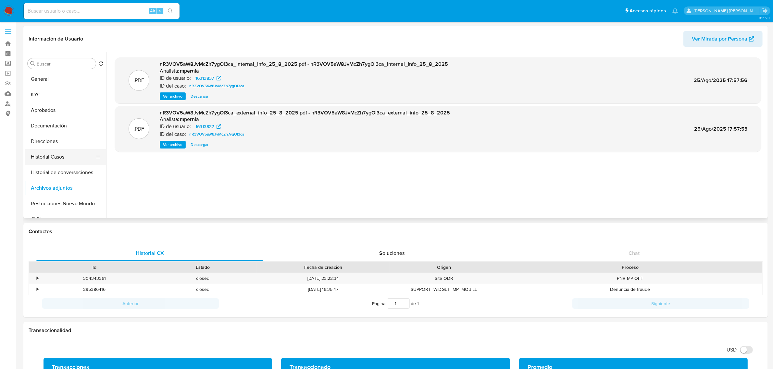
click at [45, 157] on button "Historial Casos" at bounding box center [63, 157] width 76 height 16
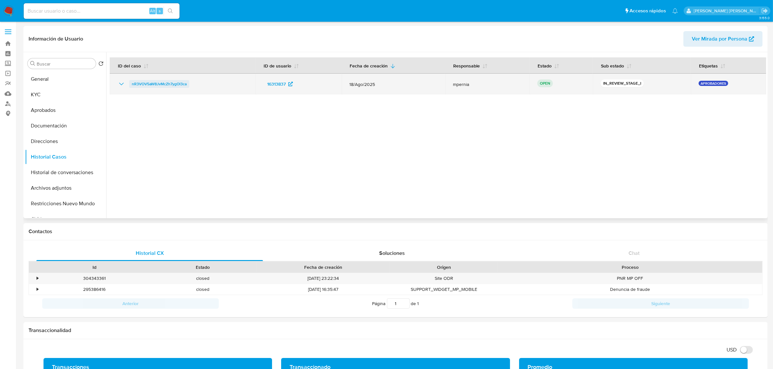
click at [157, 83] on span "nR3VOV5aW8JvMcZh7ygOl3ca" at bounding box center [159, 84] width 55 height 8
click at [169, 86] on span "nR3VOV5aW8JvMcZh7ygOl3ca" at bounding box center [159, 84] width 55 height 8
click at [156, 82] on span "nR3VOV5aW8JvMcZh7ygOl3ca" at bounding box center [159, 84] width 55 height 8
click at [148, 83] on span "nR3VOV5aW8JvMcZh7ygOl3ca" at bounding box center [159, 84] width 55 height 8
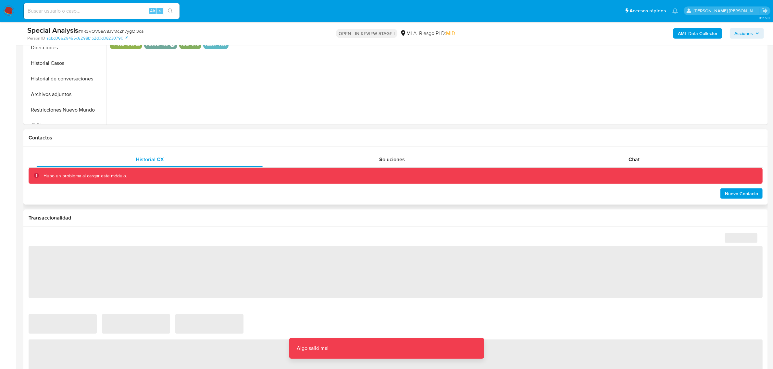
scroll to position [284, 0]
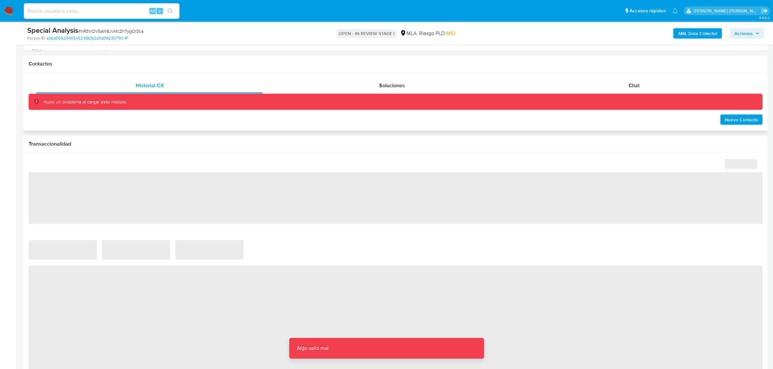
select select "10"
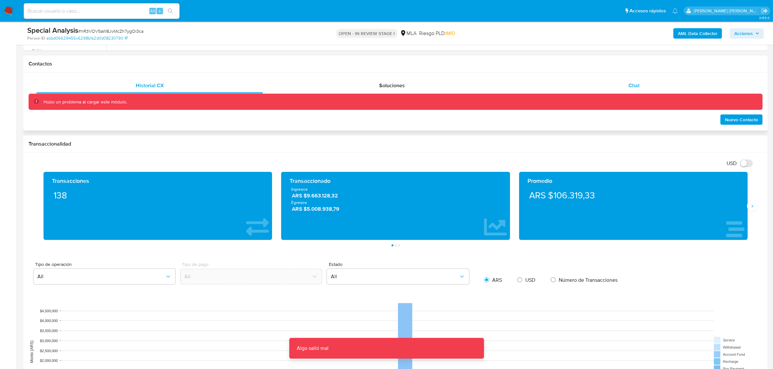
click at [636, 86] on span "Chat" at bounding box center [634, 85] width 11 height 7
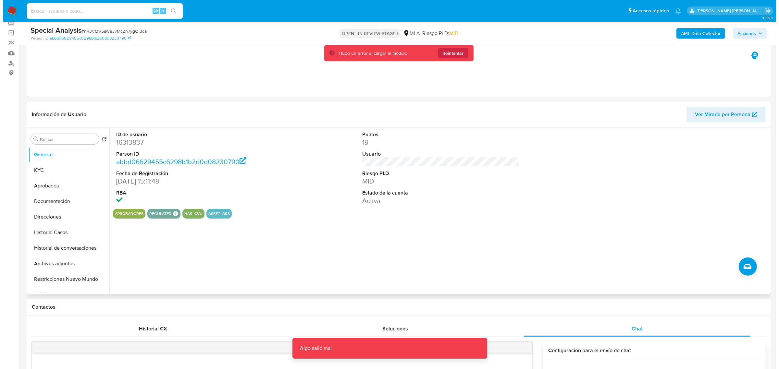
scroll to position [0, 0]
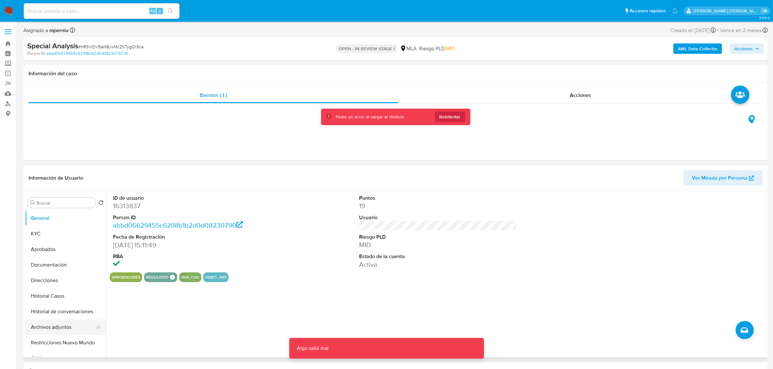
click at [61, 326] on button "Archivos adjuntos" at bounding box center [63, 328] width 76 height 16
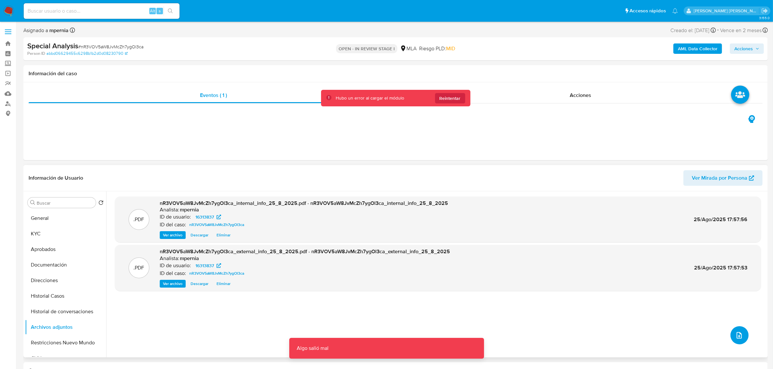
click at [743, 334] on button "upload-file" at bounding box center [740, 336] width 18 height 18
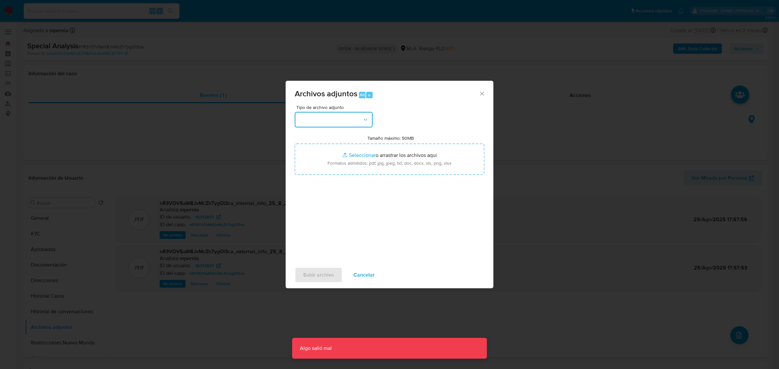
click at [346, 116] on button "button" at bounding box center [334, 120] width 78 height 16
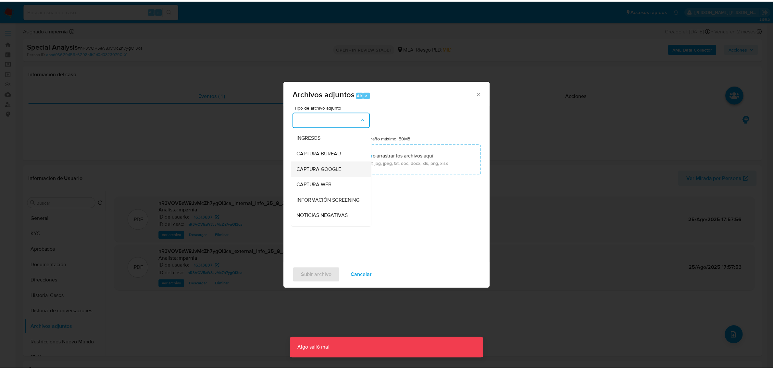
scroll to position [41, 0]
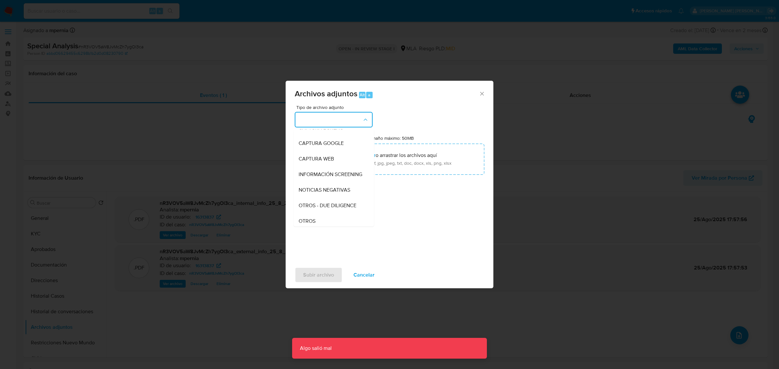
click at [483, 97] on icon "Cerrar" at bounding box center [482, 94] width 6 height 6
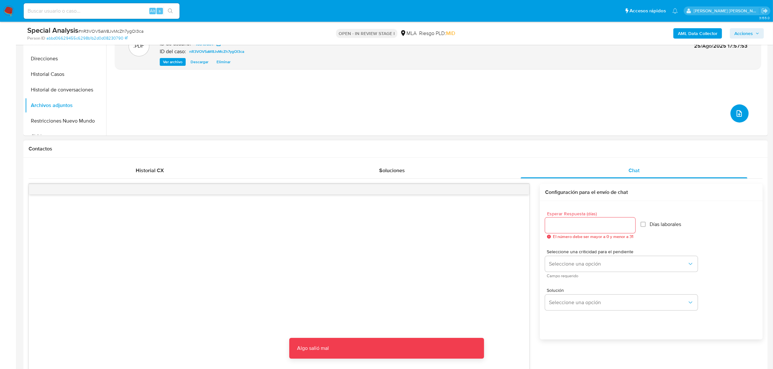
scroll to position [203, 0]
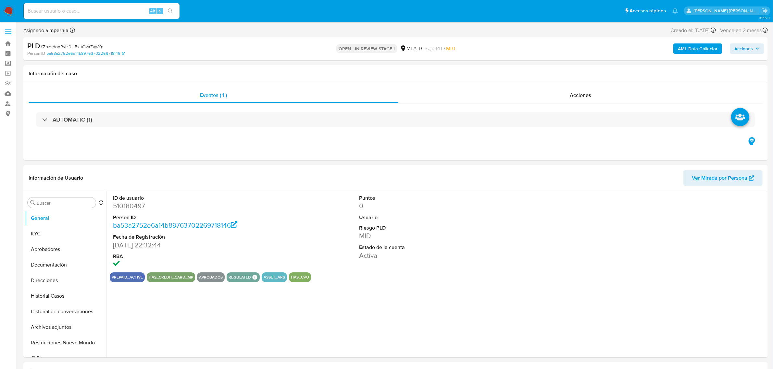
select select "10"
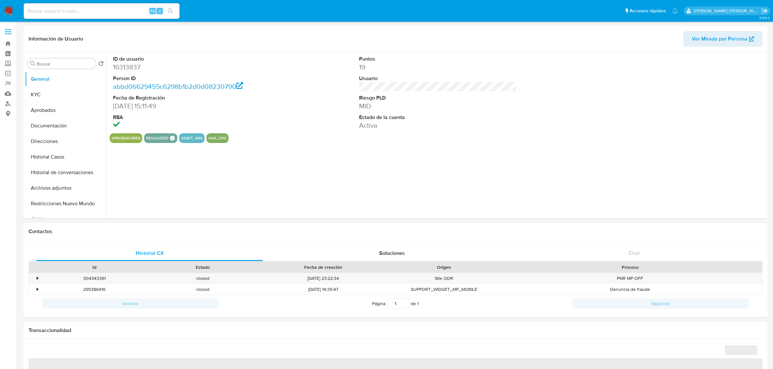
select select "10"
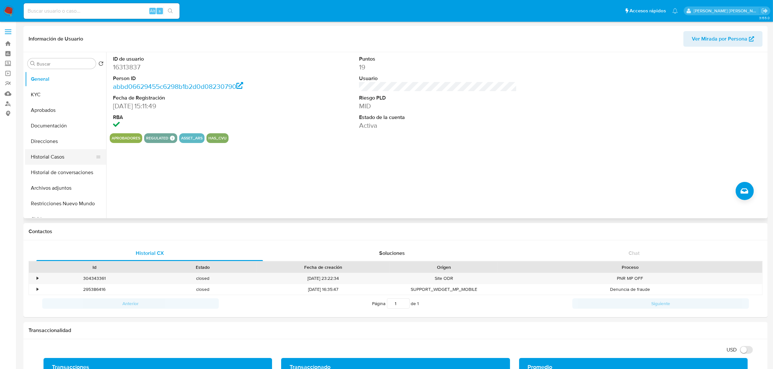
click at [49, 155] on button "Historial Casos" at bounding box center [63, 157] width 76 height 16
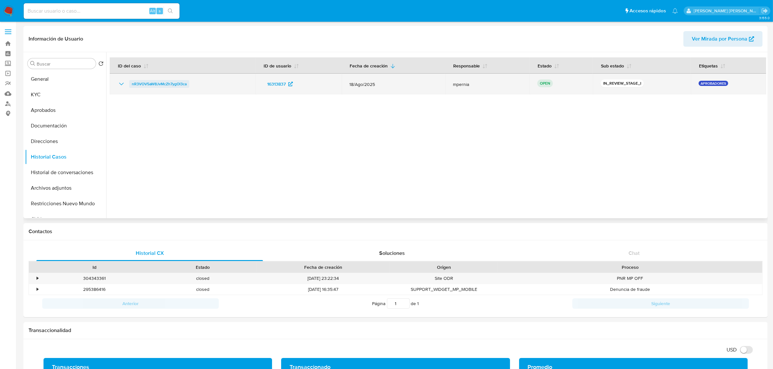
click at [169, 85] on span "nR3VOV5aW8JvMcZh7ygOl3ca" at bounding box center [159, 84] width 55 height 8
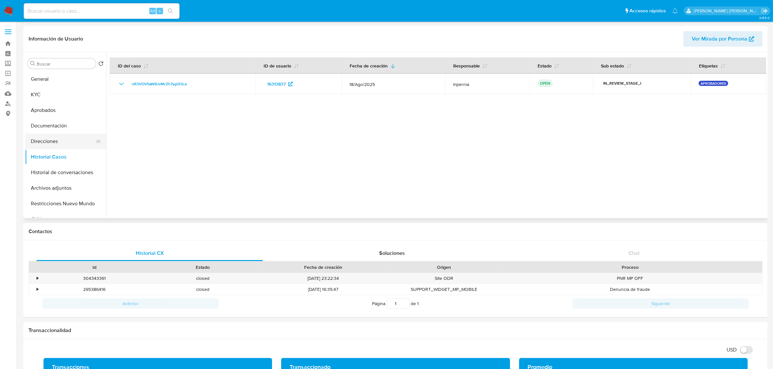
click at [44, 140] on button "Direcciones" at bounding box center [63, 142] width 76 height 16
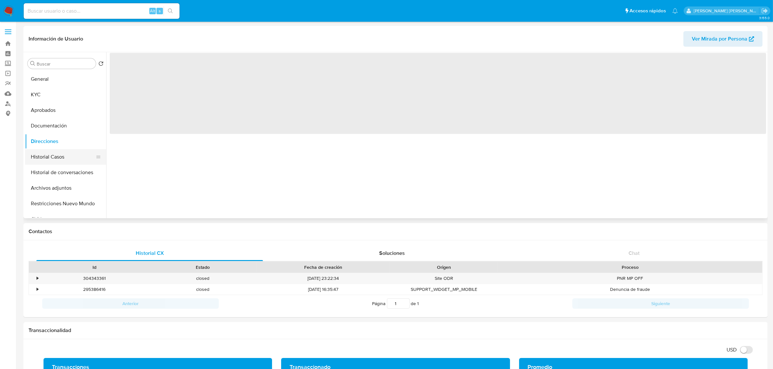
click at [46, 150] on button "Historial Casos" at bounding box center [63, 157] width 76 height 16
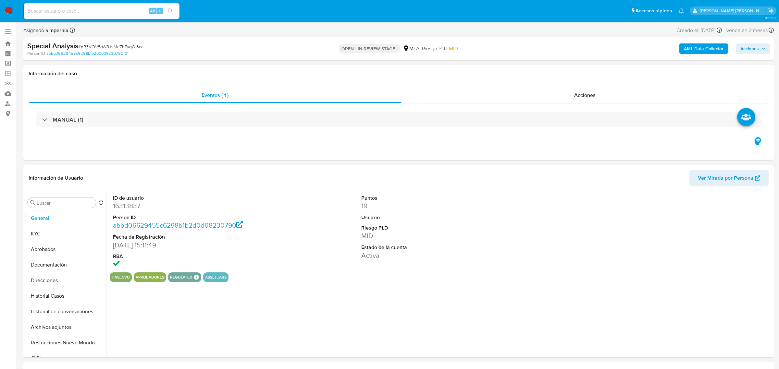
select select "10"
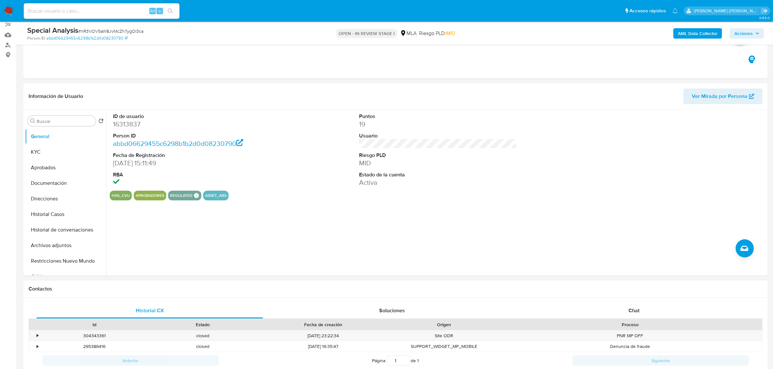
scroll to position [162, 0]
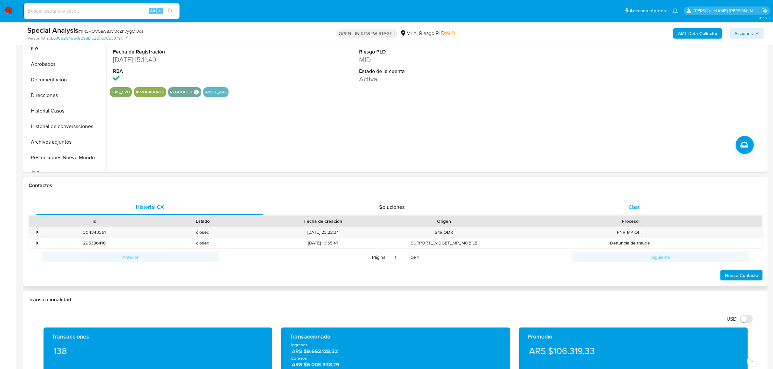
click at [639, 207] on span "Chat" at bounding box center [634, 207] width 11 height 7
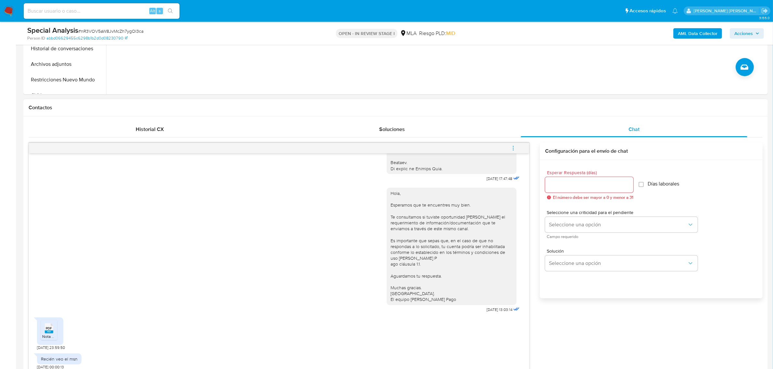
scroll to position [244, 0]
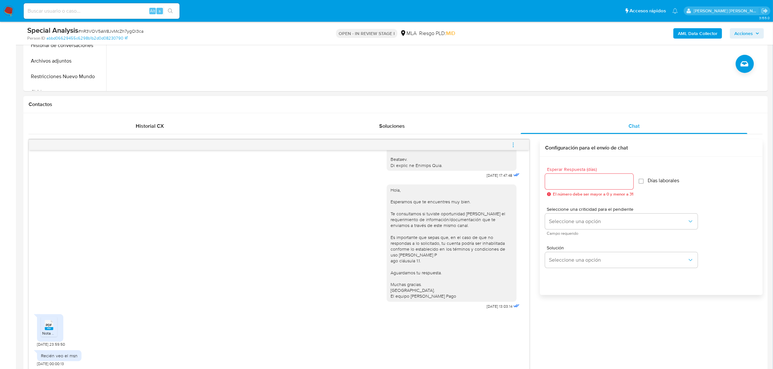
click at [511, 148] on icon "menu-action" at bounding box center [513, 145] width 6 height 6
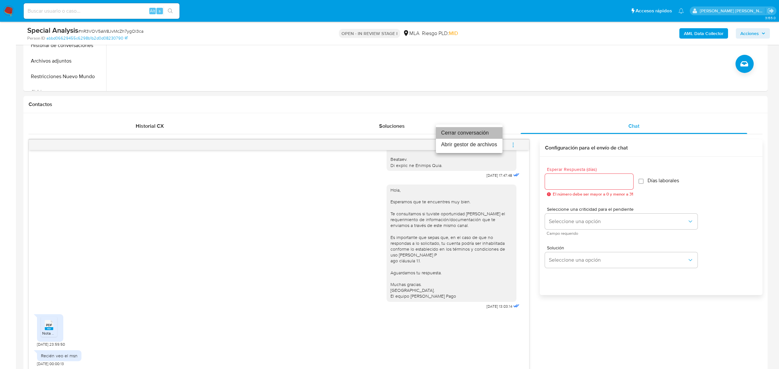
click at [458, 135] on li "Cerrar conversación" at bounding box center [469, 133] width 67 height 12
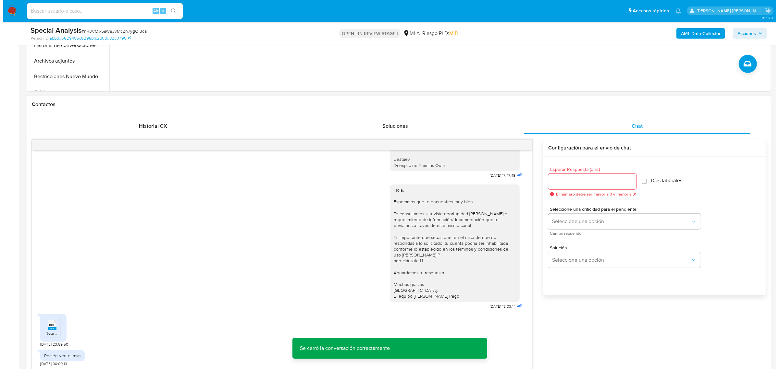
scroll to position [122, 0]
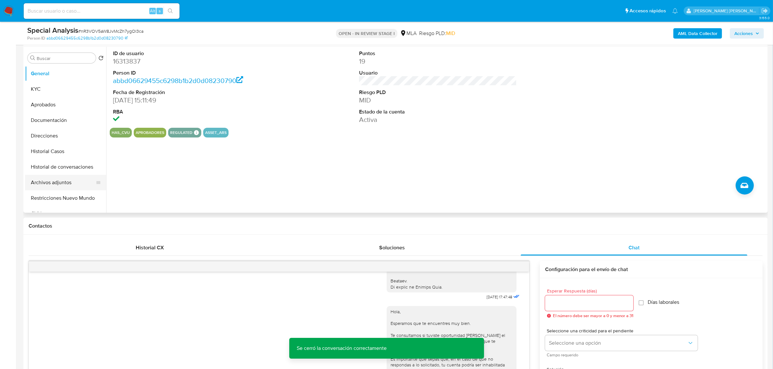
click at [54, 181] on button "Archivos adjuntos" at bounding box center [63, 183] width 76 height 16
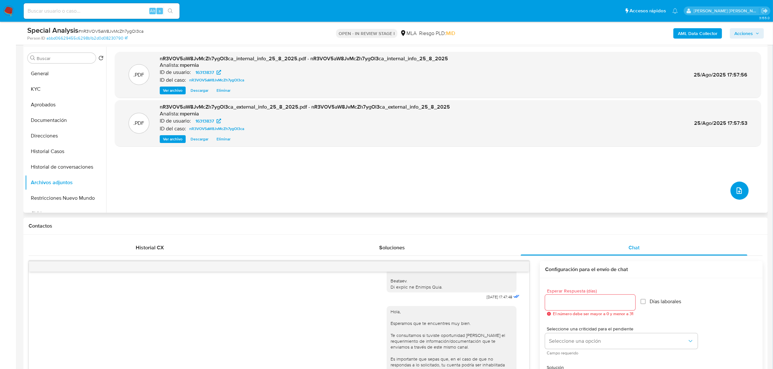
click at [739, 193] on icon "upload-file" at bounding box center [739, 191] width 8 height 8
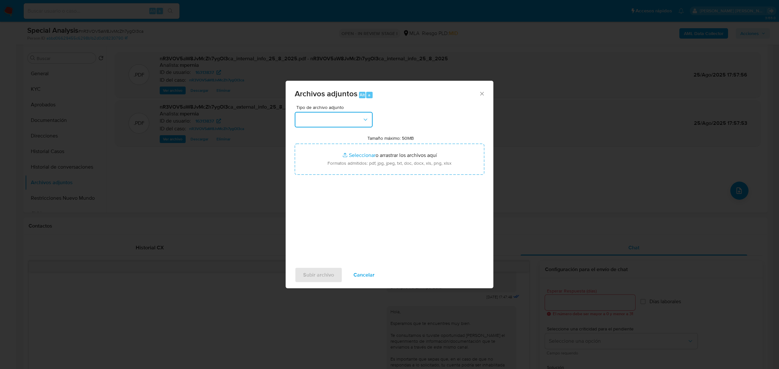
click at [340, 119] on button "button" at bounding box center [334, 120] width 78 height 16
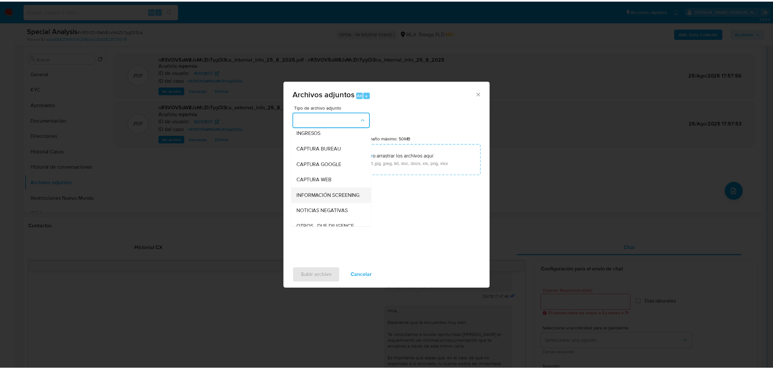
scroll to position [0, 0]
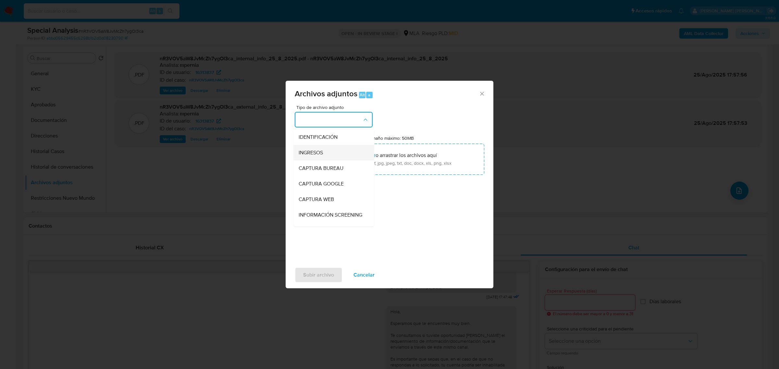
click at [312, 151] on span "INGRESOS" at bounding box center [311, 152] width 24 height 6
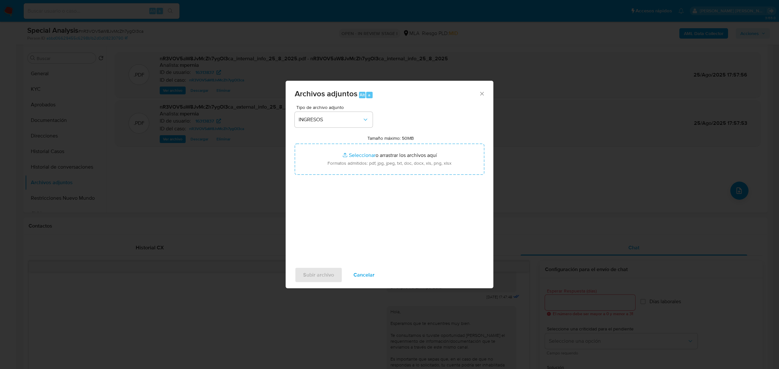
click at [480, 93] on icon "Cerrar" at bounding box center [482, 94] width 6 height 6
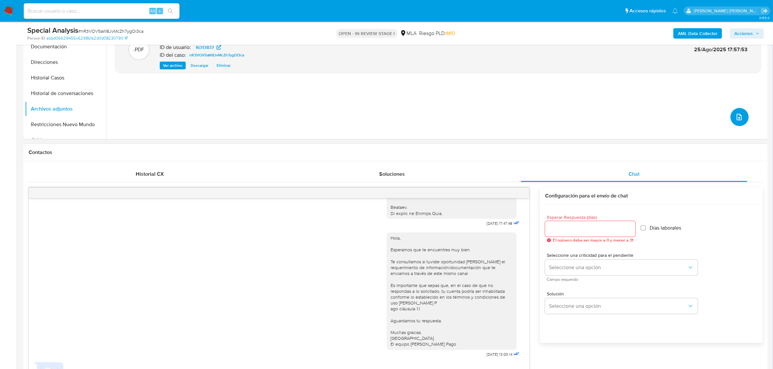
scroll to position [244, 0]
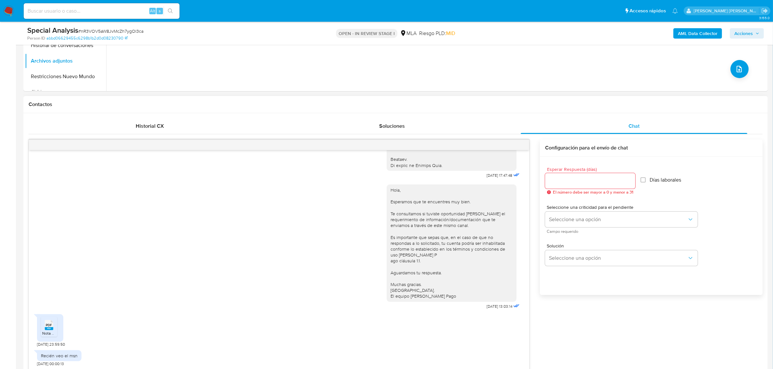
click at [45, 328] on rect at bounding box center [49, 329] width 8 height 3
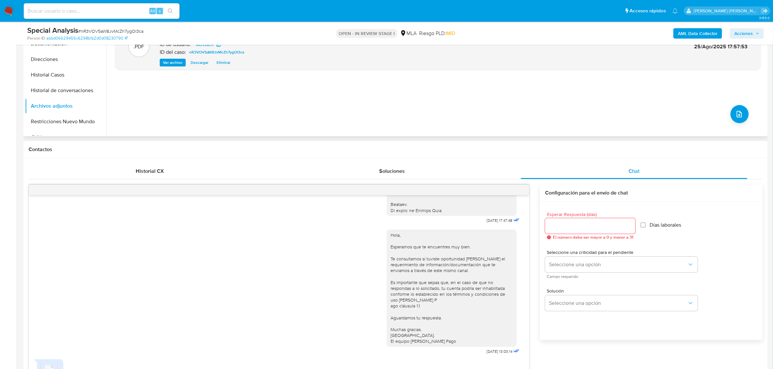
scroll to position [122, 0]
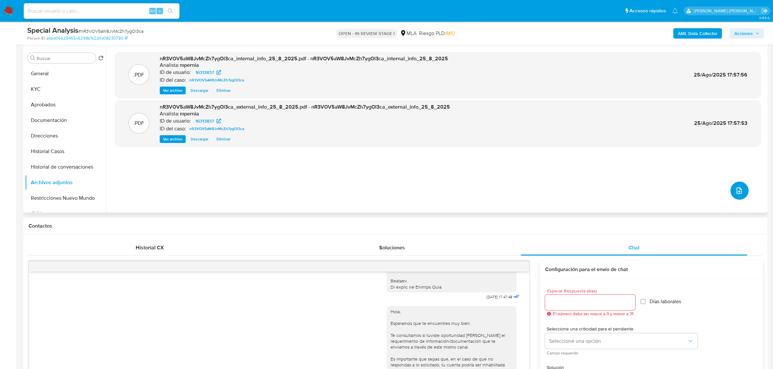
click at [735, 193] on icon "upload-file" at bounding box center [739, 191] width 8 height 8
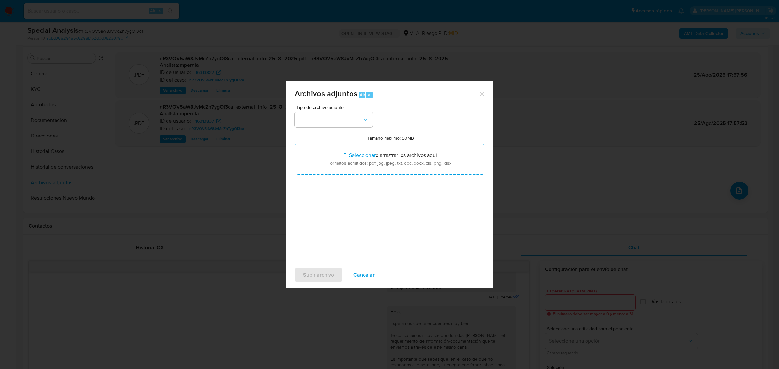
click at [481, 92] on icon "Cerrar" at bounding box center [482, 94] width 6 height 6
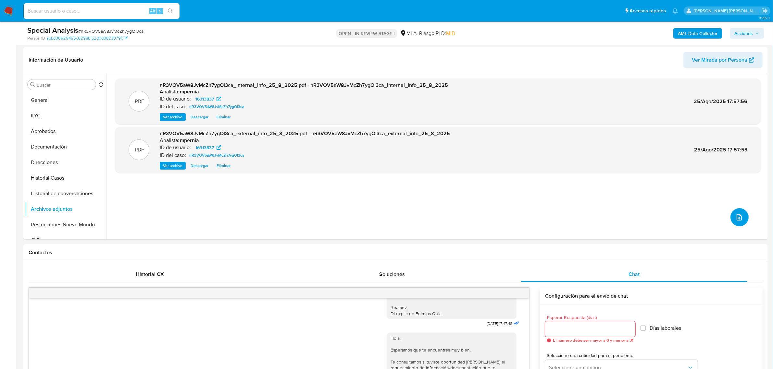
scroll to position [81, 0]
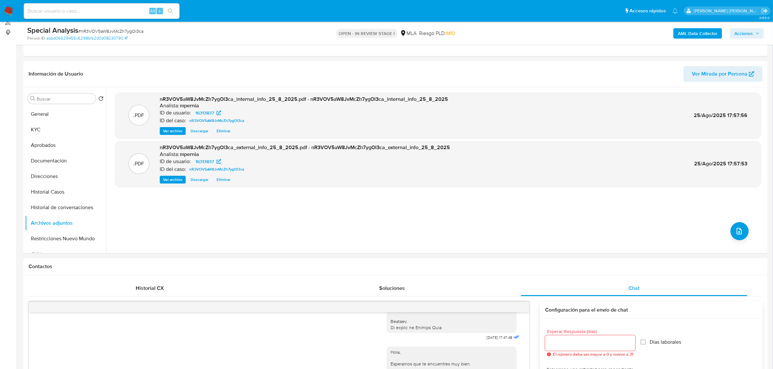
click at [106, 29] on span "# nR3VOV5aW8JvMcZh7ygOl3ca" at bounding box center [110, 31] width 65 height 6
click at [106, 28] on span "# nR3VOV5aW8JvMcZh7ygOl3ca" at bounding box center [110, 31] width 65 height 6
copy span "nR3VOV5aW8JvMcZh7ygOl3ca"
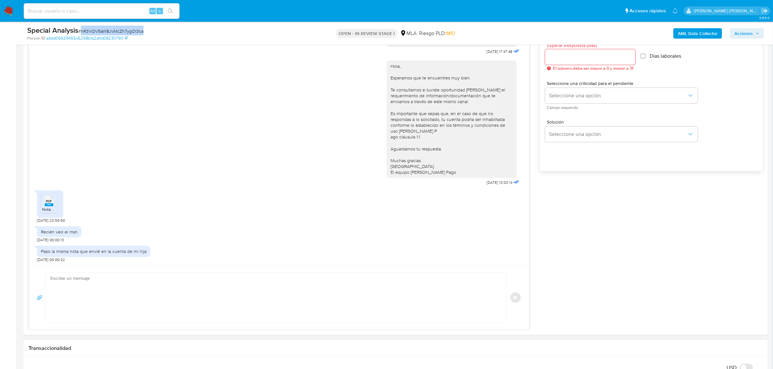
scroll to position [528, 0]
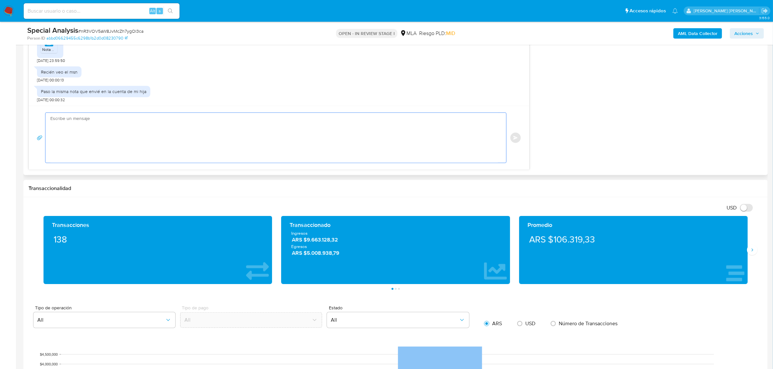
click at [137, 136] on textarea at bounding box center [274, 138] width 448 height 50
paste textarea "[PERSON_NAME], esperamos que te encuentres muy bien. Muchas gracias por la resp…"
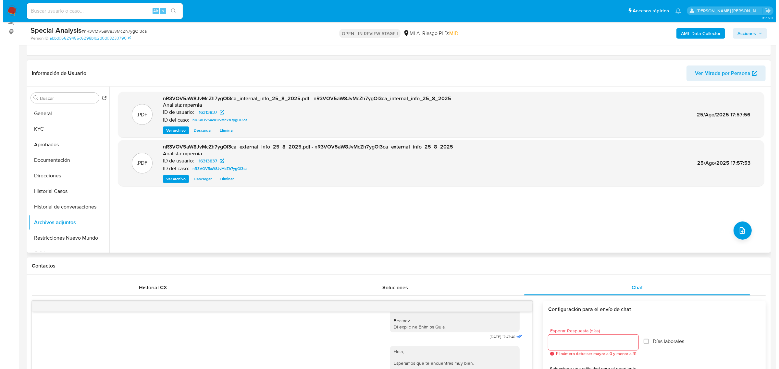
scroll to position [81, 0]
type textarea "[PERSON_NAME], esperamos que te encuentres muy bien. Muchas gracias por la resp…"
click at [737, 234] on icon "upload-file" at bounding box center [739, 232] width 8 height 8
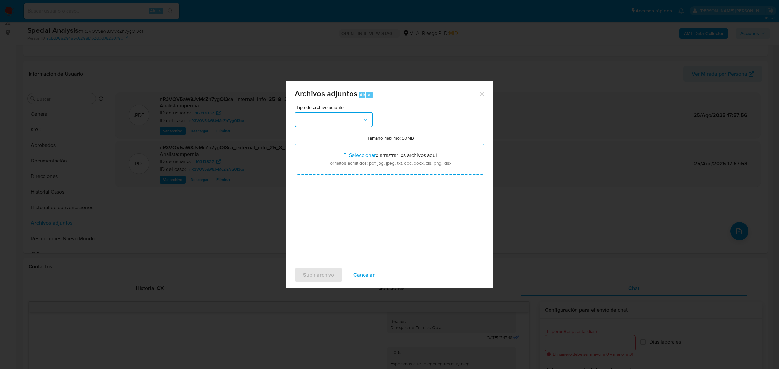
click at [355, 125] on button "button" at bounding box center [334, 120] width 78 height 16
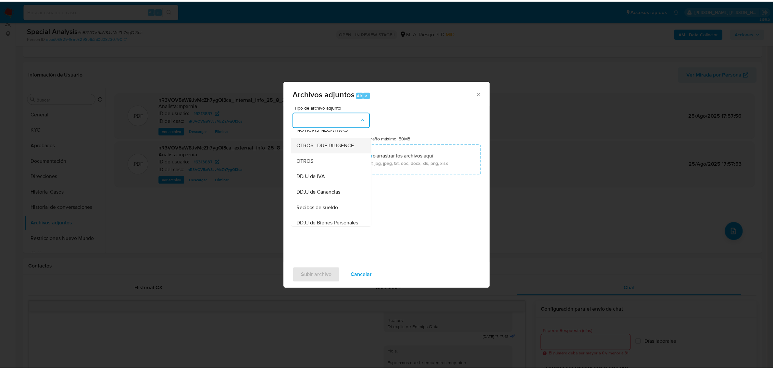
scroll to position [122, 0]
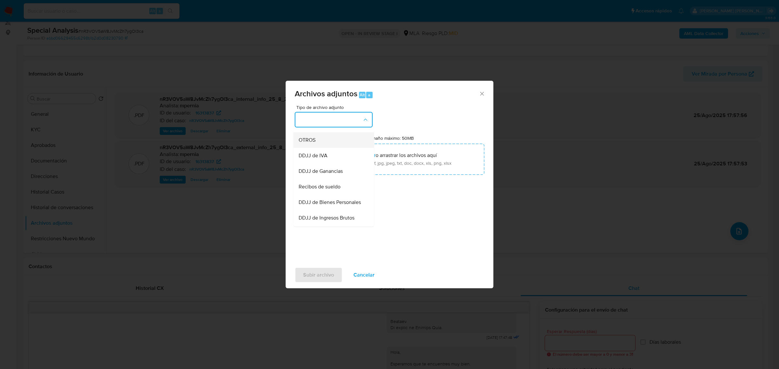
click at [321, 145] on div "OTROS" at bounding box center [332, 140] width 66 height 16
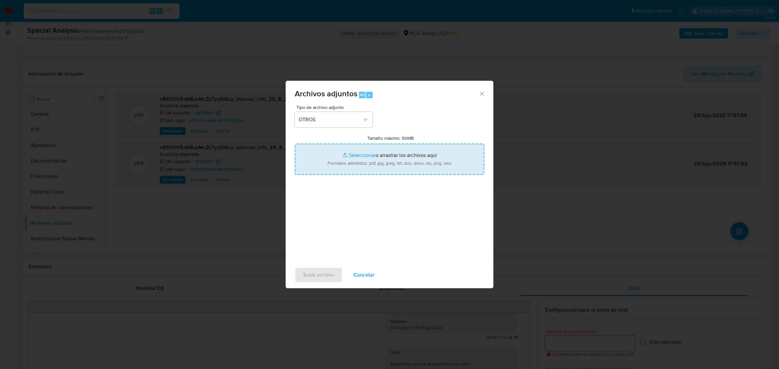
type input "C:\fakepath\Analisis- NO ROI-nR3VOV5aW8JvMcZh7ygOl3ca_2025_08_25_09_09_19.docx"
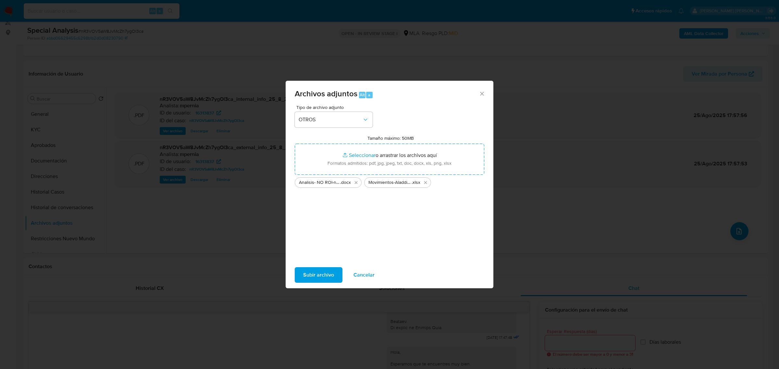
click at [328, 273] on span "Subir archivo" at bounding box center [318, 275] width 31 height 14
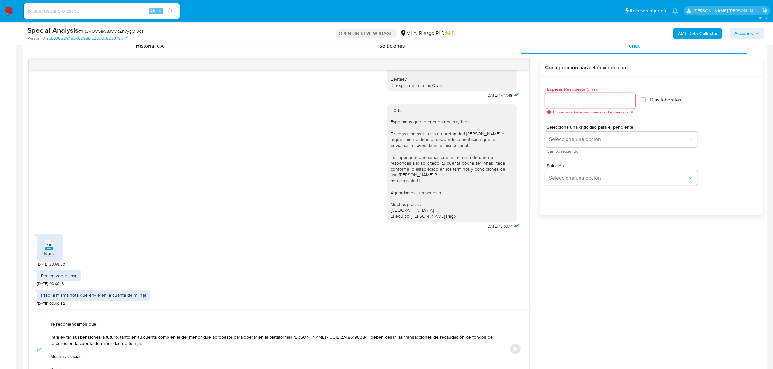
scroll to position [325, 0]
click at [46, 248] on rect at bounding box center [49, 247] width 8 height 3
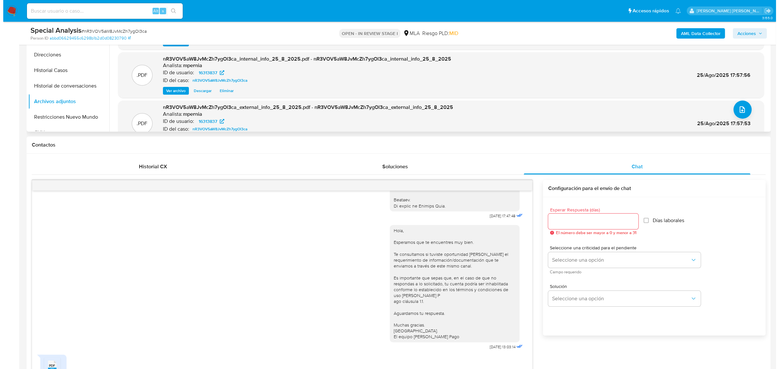
scroll to position [122, 0]
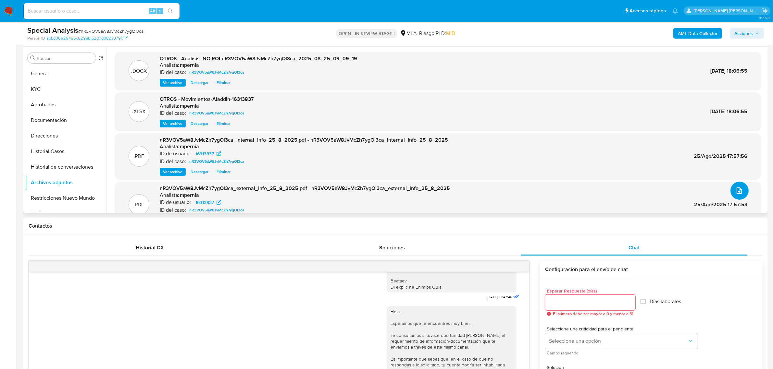
click at [738, 193] on icon "upload-file" at bounding box center [739, 191] width 8 height 8
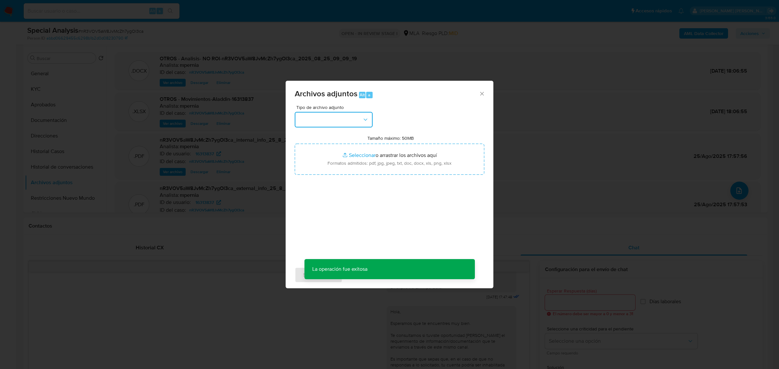
click at [357, 120] on button "button" at bounding box center [334, 120] width 78 height 16
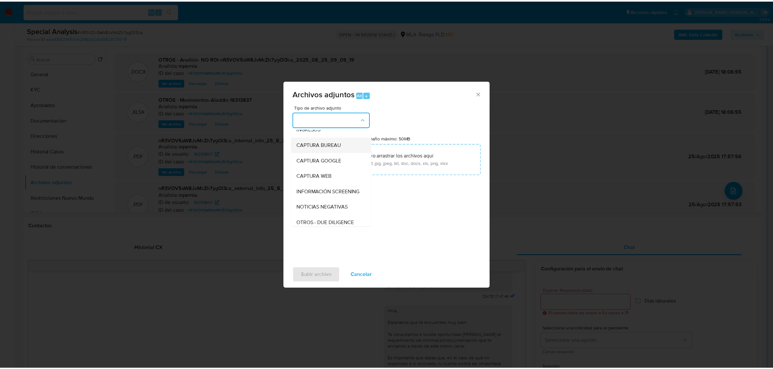
scroll to position [0, 0]
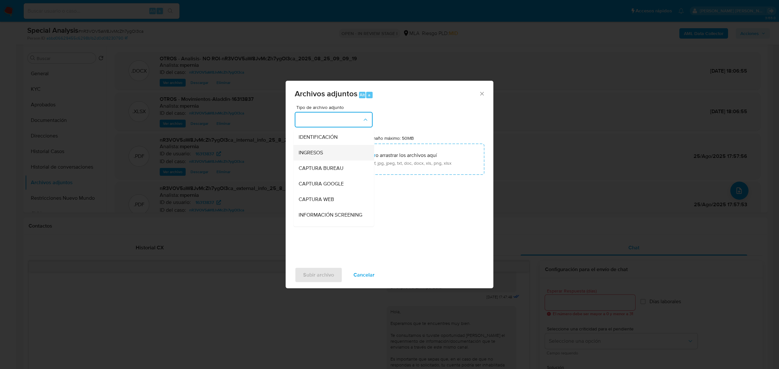
click at [312, 155] on span "INGRESOS" at bounding box center [311, 152] width 24 height 6
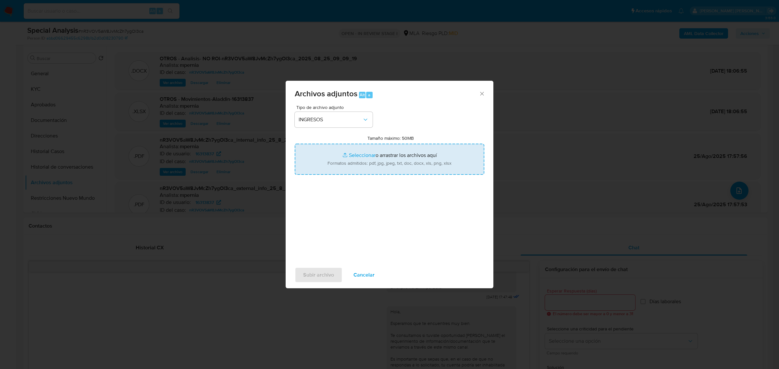
type input "C:\fakepath\16313837_dc7d62bf-e931-4f35-9b82-c5928697cf98.pdf"
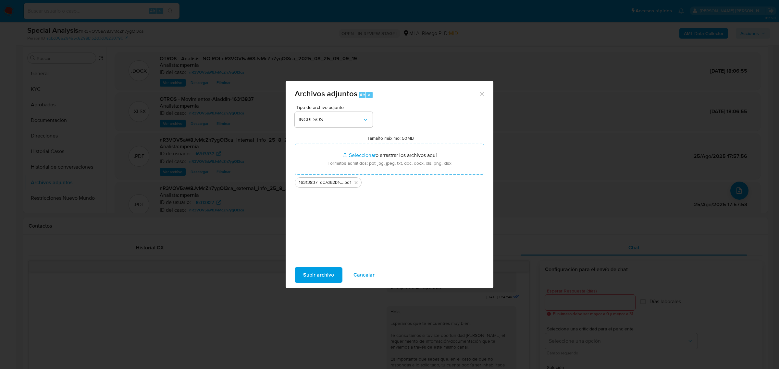
click at [314, 278] on span "Subir archivo" at bounding box center [318, 275] width 31 height 14
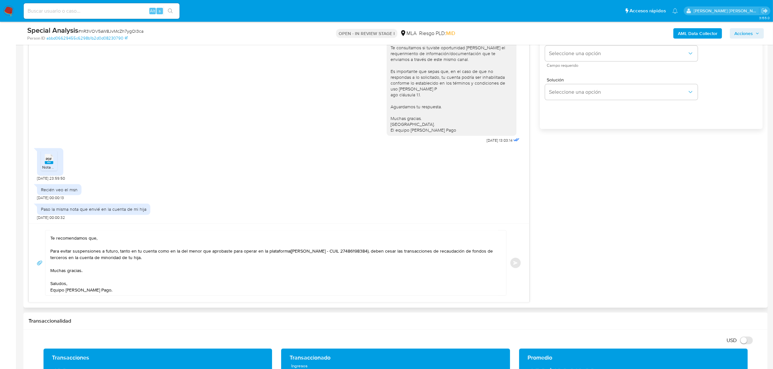
scroll to position [284, 0]
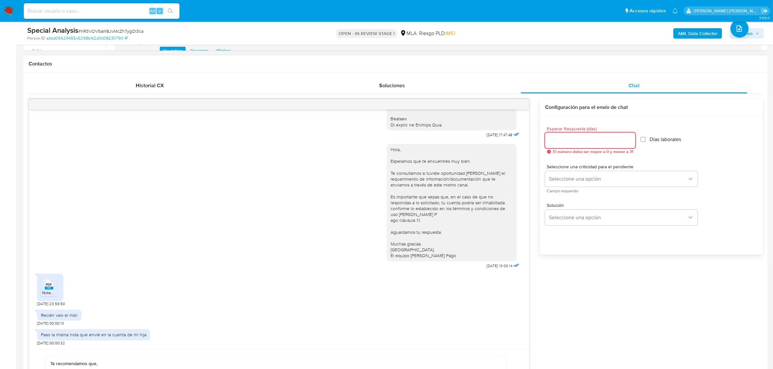
click at [578, 137] on input "Esperar Respuesta (días)" at bounding box center [590, 140] width 90 height 8
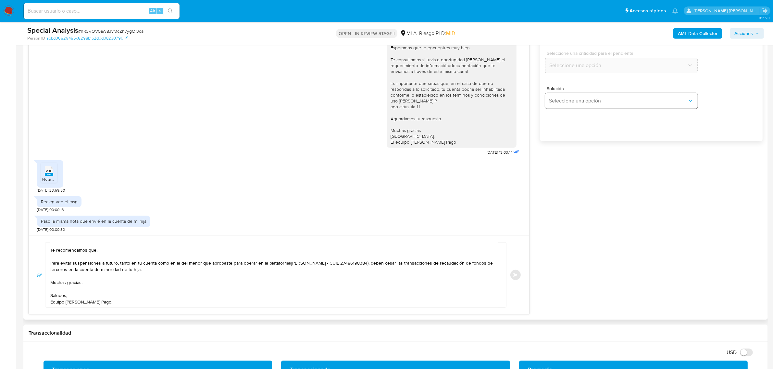
scroll to position [406, 0]
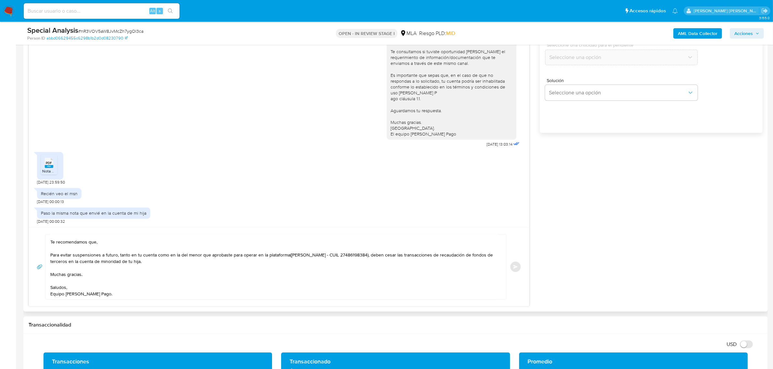
type input "0"
click at [372, 291] on textarea "Daniela del Valle, esperamos que te encuentres muy bien. Muchas gracias por la …" at bounding box center [274, 267] width 448 height 65
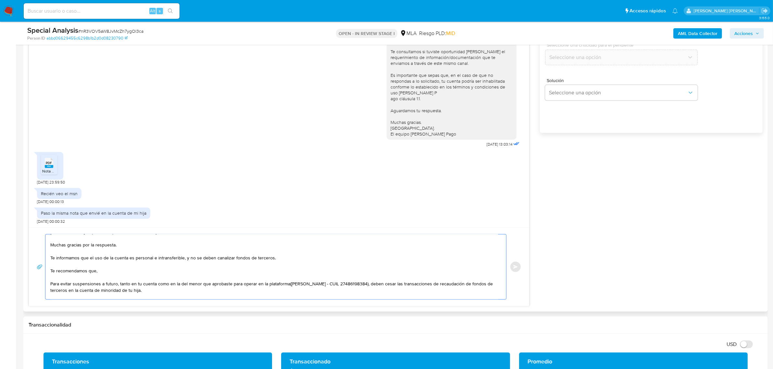
scroll to position [0, 0]
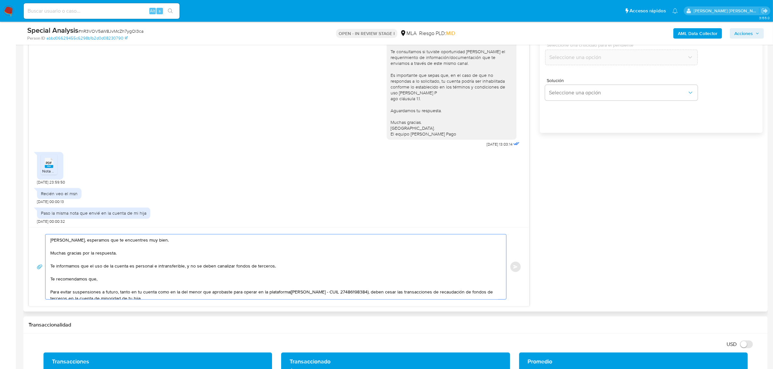
drag, startPoint x: 120, startPoint y: 295, endPoint x: 33, endPoint y: 231, distance: 108.1
click at [33, 231] on div "Daniela del Valle, esperamos que te encuentres muy bien. Muchas gracias por la …" at bounding box center [279, 267] width 500 height 79
click at [213, 169] on div "PDF PDF Nota MP_merged.pdf 22/08/2025 23:59:50" at bounding box center [279, 167] width 484 height 36
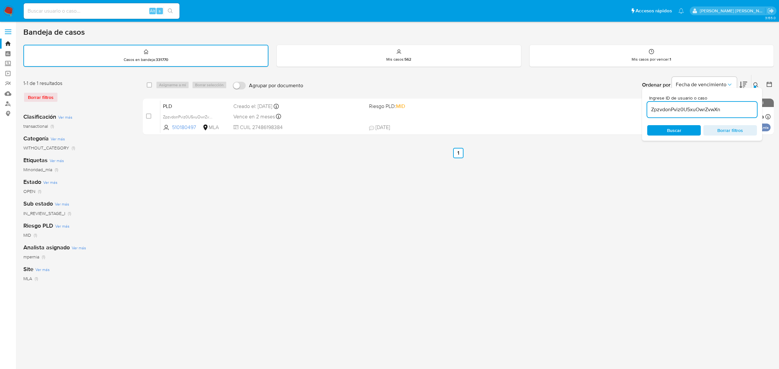
click at [694, 111] on input "ZpzvdonPviz0U5xuOwrZvwXn" at bounding box center [702, 110] width 110 height 8
paste input "nR3VOV5aW8JvMcZh7ygOl3ca"
click at [694, 111] on input "ZpzvdonPviz0U5xuOwrZvwXn" at bounding box center [702, 110] width 110 height 8
type input "nR3VOV5aW8JvMcZh7ygOl3ca"
click at [150, 85] on input "checkbox" at bounding box center [149, 84] width 5 height 5
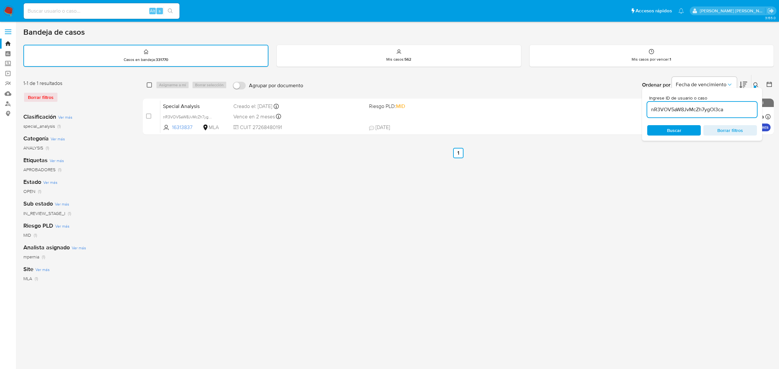
checkbox input "true"
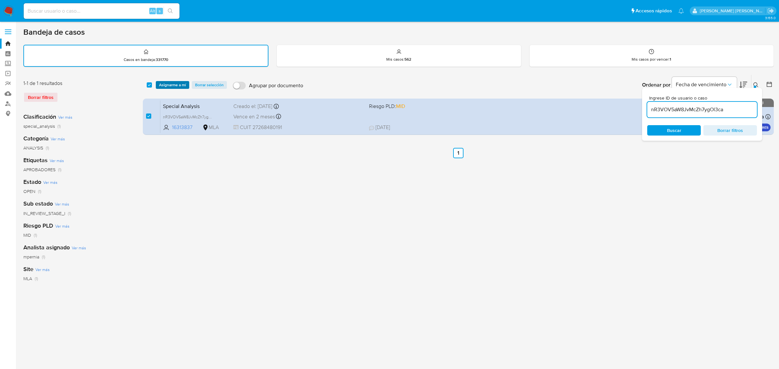
click at [163, 85] on span "Asignarme a mí" at bounding box center [172, 85] width 27 height 6
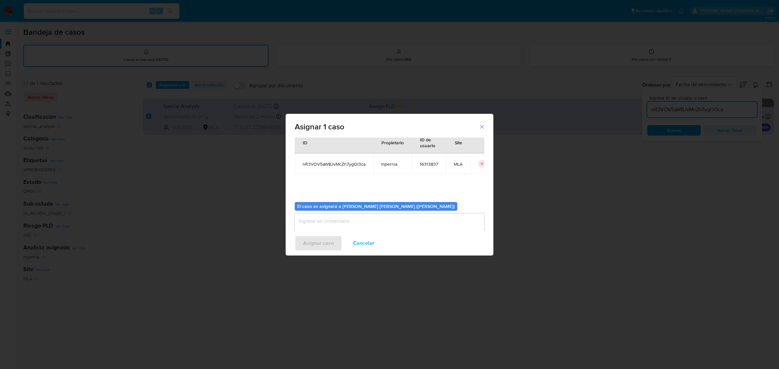
scroll to position [33, 0]
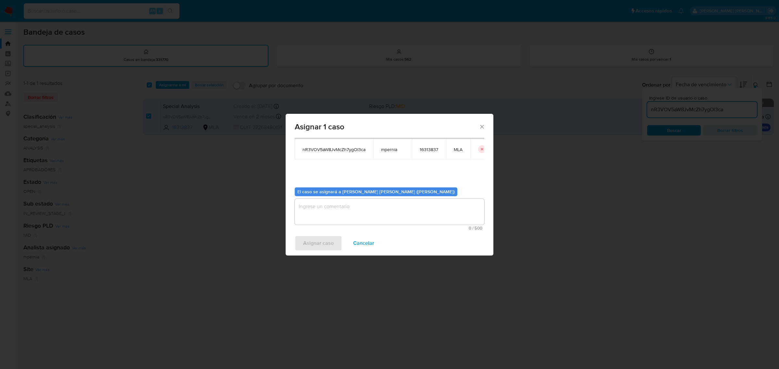
click at [323, 208] on textarea "assign-modal" at bounding box center [390, 212] width 190 height 26
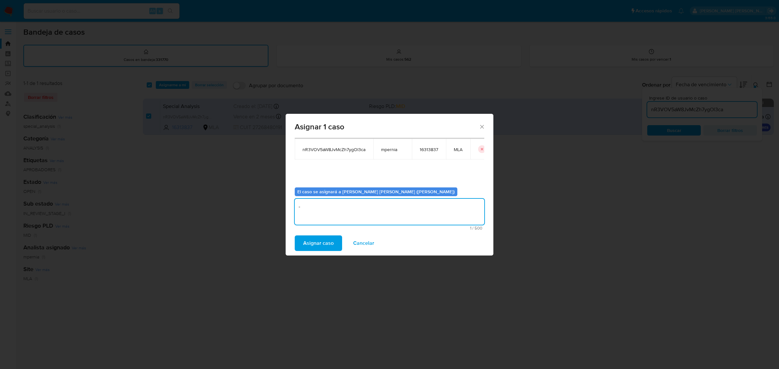
type textarea "-"
click at [319, 241] on span "Asignar caso" at bounding box center [318, 243] width 31 height 14
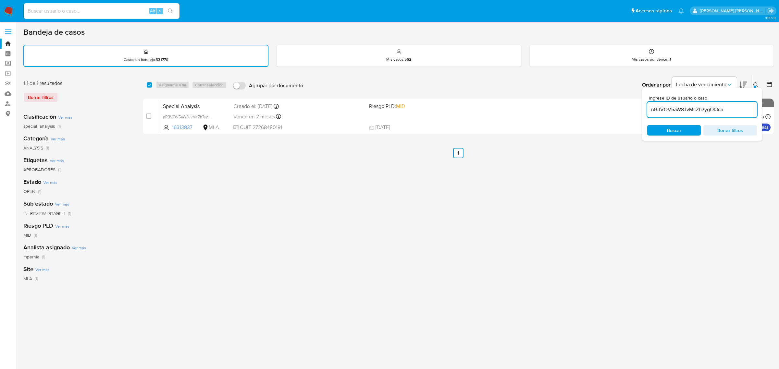
click at [150, 86] on input "checkbox" at bounding box center [149, 84] width 5 height 5
checkbox input "true"
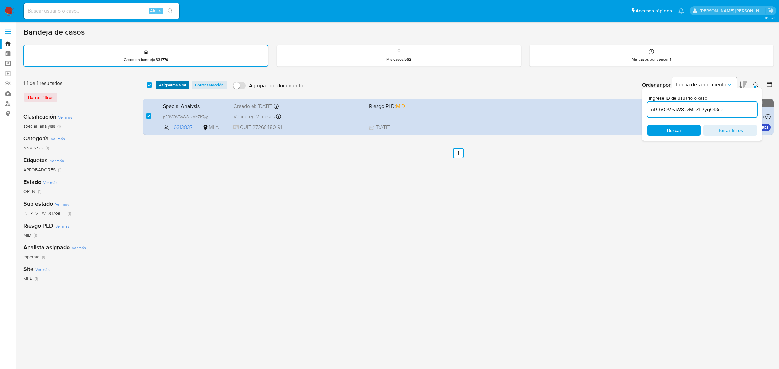
click at [163, 82] on span "Asignarme a mí" at bounding box center [172, 85] width 27 height 6
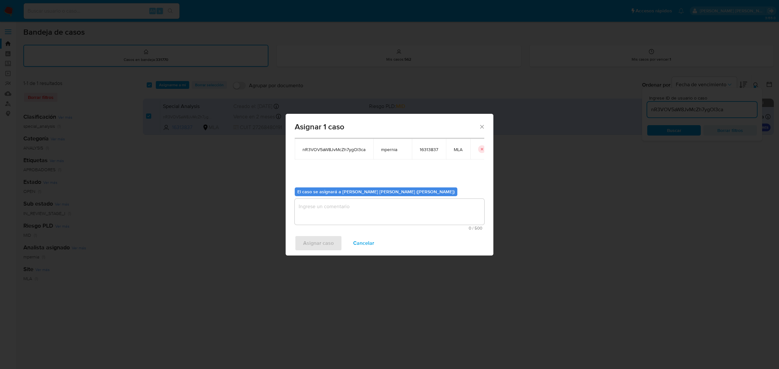
click at [391, 227] on span "0 / 500" at bounding box center [390, 228] width 186 height 4
click at [381, 217] on textarea "assign-modal" at bounding box center [390, 212] width 190 height 26
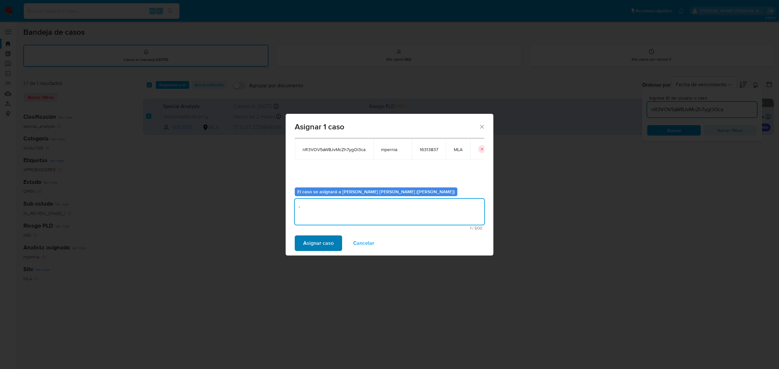
type textarea "-"
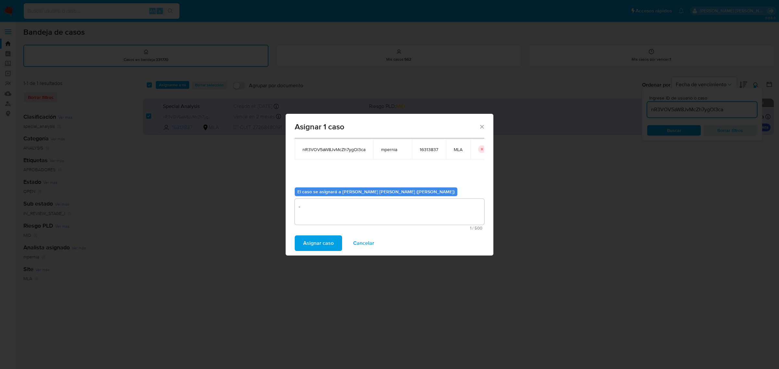
click at [326, 245] on span "Asignar caso" at bounding box center [318, 243] width 31 height 14
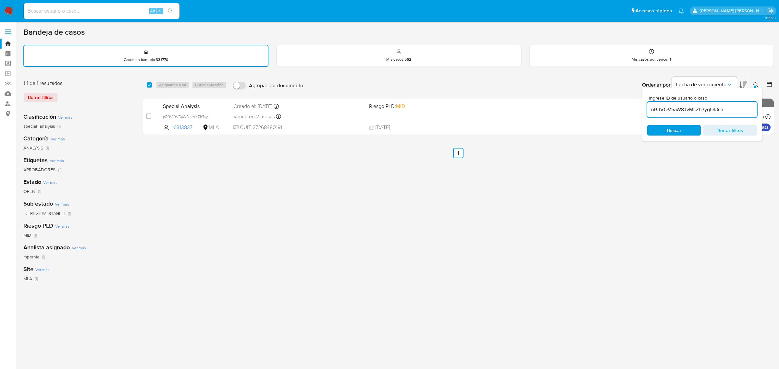
click at [676, 110] on input "nR3VOV5aW8JvMcZh7ygOl3ca" at bounding box center [702, 110] width 110 height 8
paste input "ZpzvdonPviz0U5xuOwrZvwXn"
click at [676, 110] on input "nR3VOV5aW8JvMcZh7ygOl3ca" at bounding box center [702, 110] width 110 height 8
type input "ZpzvdonPviz0U5xuOwrZvwXn"
click at [148, 83] on input "checkbox" at bounding box center [149, 84] width 5 height 5
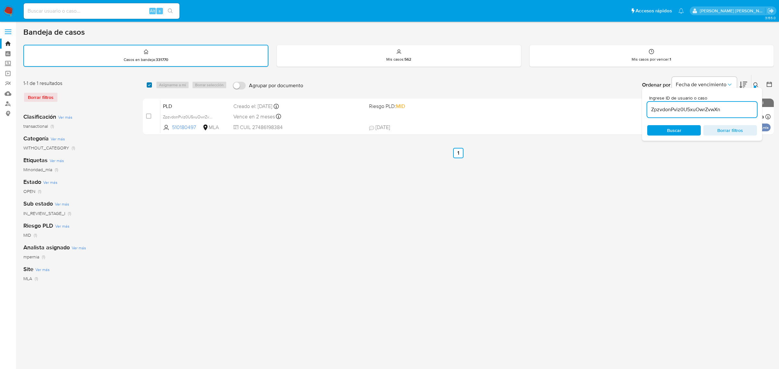
checkbox input "true"
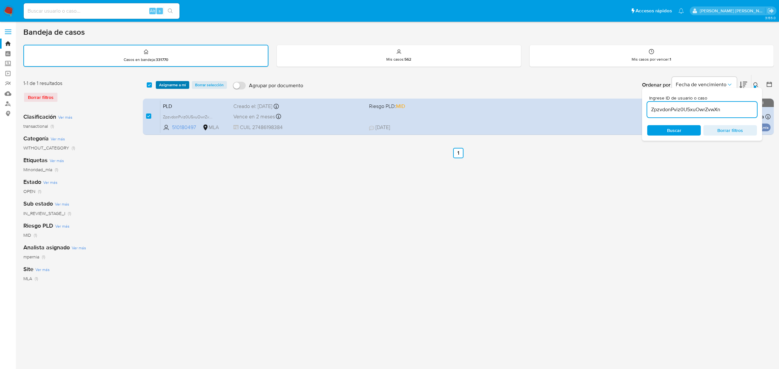
click at [170, 86] on span "Asignarme a mí" at bounding box center [172, 85] width 27 height 6
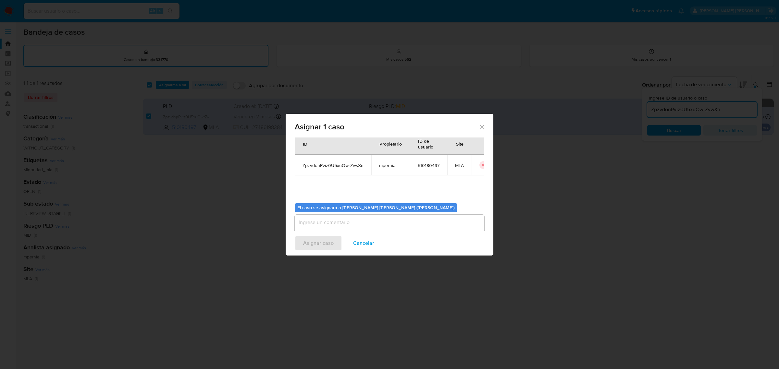
scroll to position [33, 0]
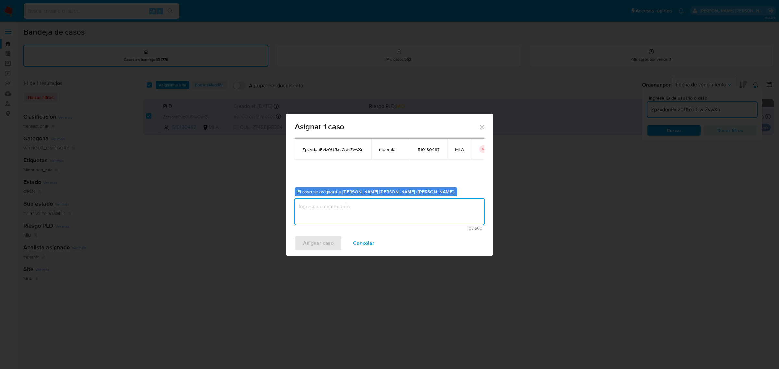
drag, startPoint x: 360, startPoint y: 216, endPoint x: 366, endPoint y: 212, distance: 7.2
click at [362, 215] on textarea "assign-modal" at bounding box center [390, 212] width 190 height 26
type textarea "-"
click at [327, 238] on span "Asignar caso" at bounding box center [318, 243] width 31 height 14
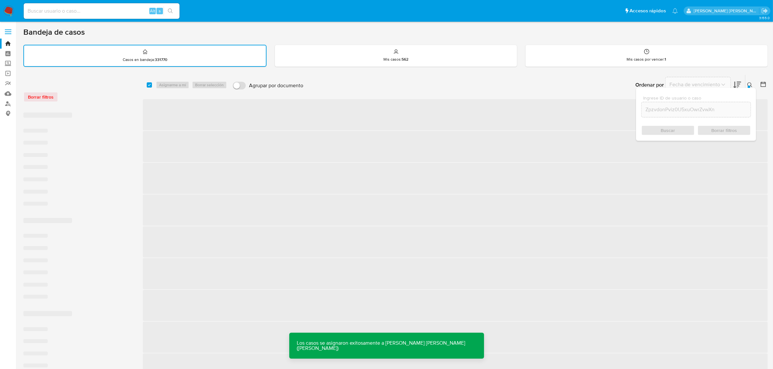
click at [327, 238] on span "‌" at bounding box center [455, 242] width 625 height 31
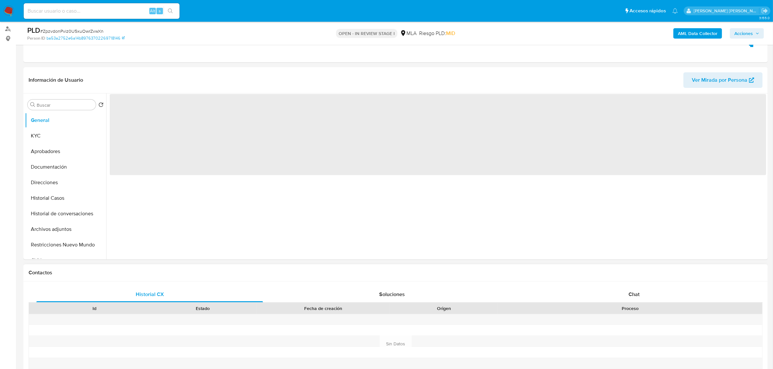
scroll to position [81, 0]
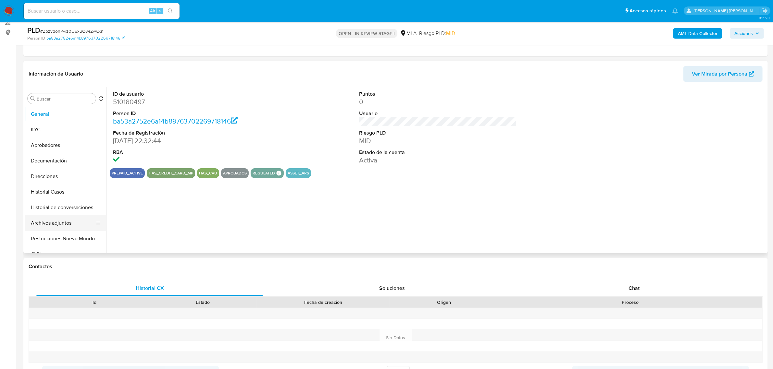
click at [43, 224] on button "Archivos adjuntos" at bounding box center [63, 224] width 76 height 16
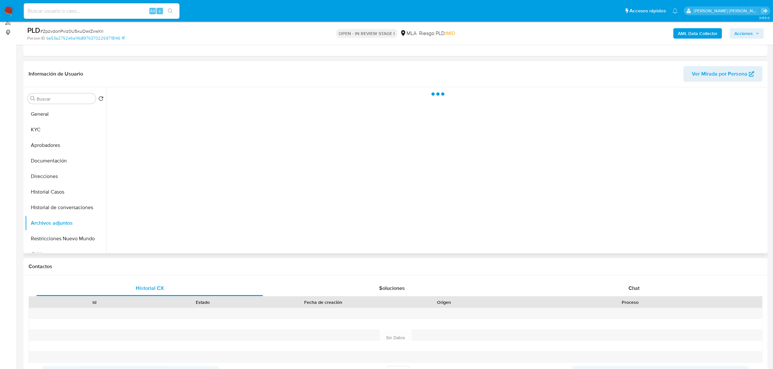
select select "10"
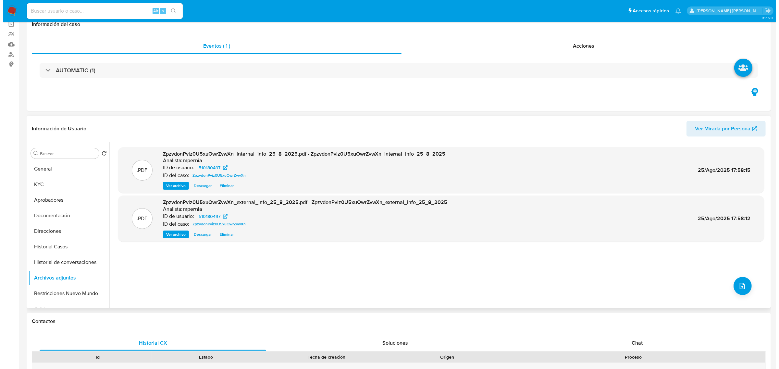
scroll to position [0, 0]
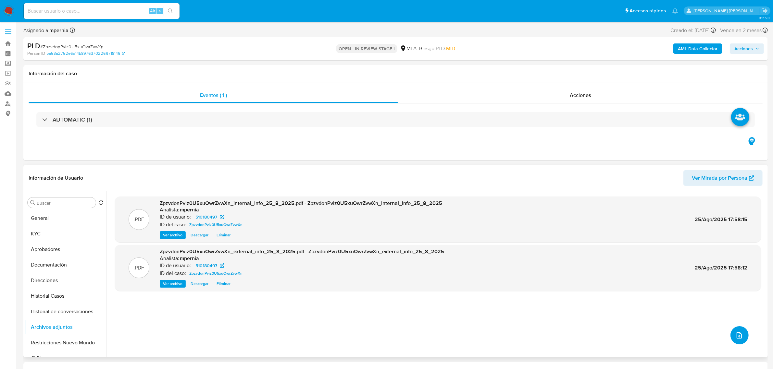
click at [736, 343] on button "upload-file" at bounding box center [740, 336] width 18 height 18
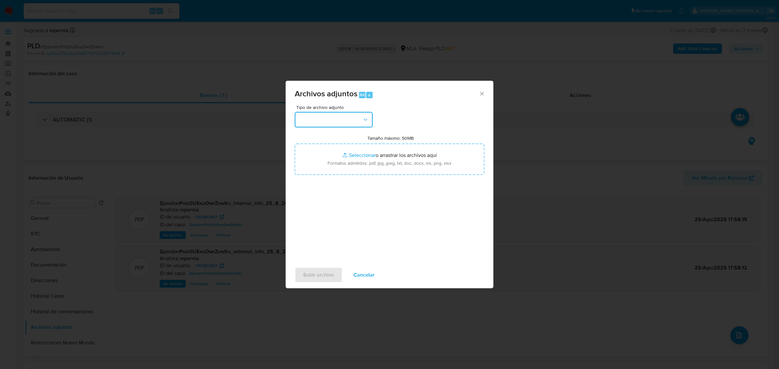
click at [354, 125] on button "button" at bounding box center [334, 120] width 78 height 16
click at [309, 152] on span "INGRESOS" at bounding box center [311, 152] width 24 height 6
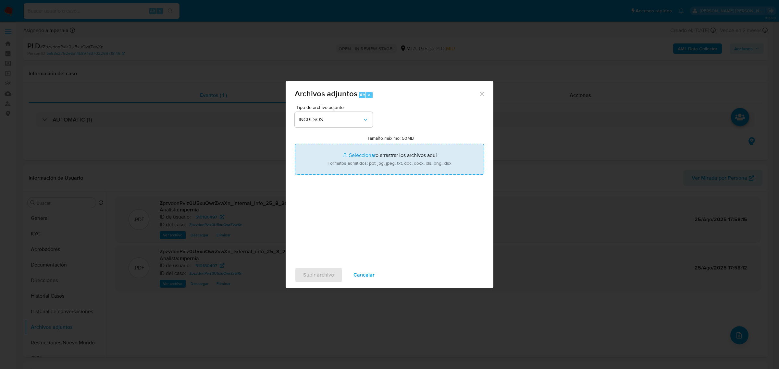
type input "C:\fakepath\510180497_edfe6cfa-cc8a-4095-bd08-1ecac58ebbeb.pdf"
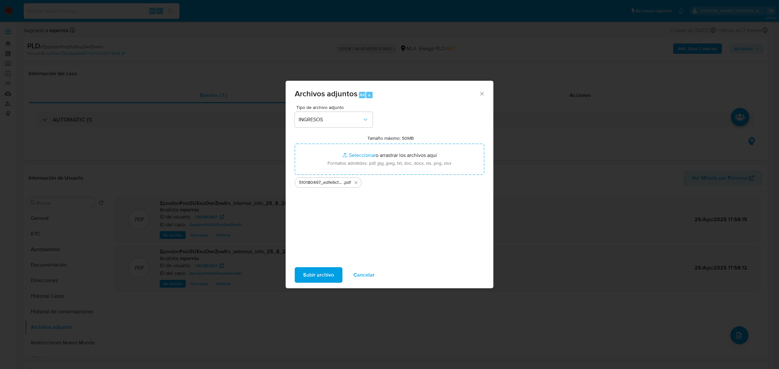
click at [309, 276] on span "Subir archivo" at bounding box center [318, 275] width 31 height 14
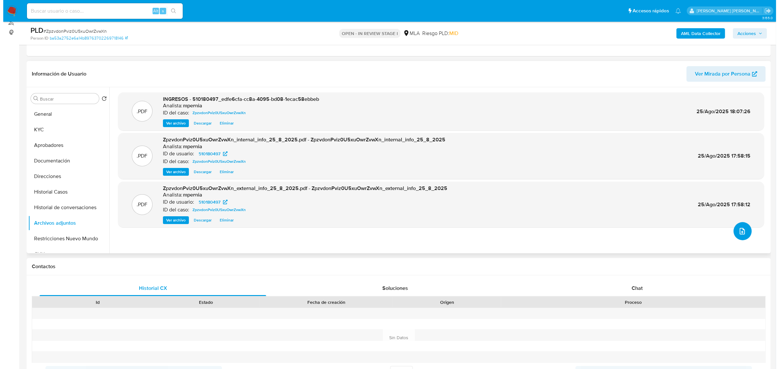
scroll to position [41, 0]
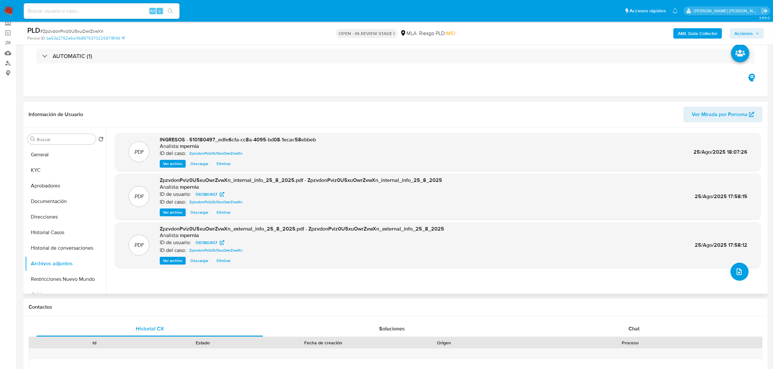
click at [738, 273] on icon "upload-file" at bounding box center [739, 272] width 8 height 8
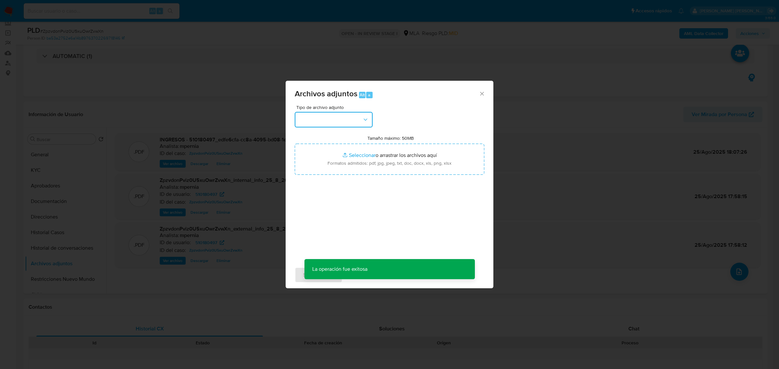
click at [345, 122] on button "button" at bounding box center [334, 120] width 78 height 16
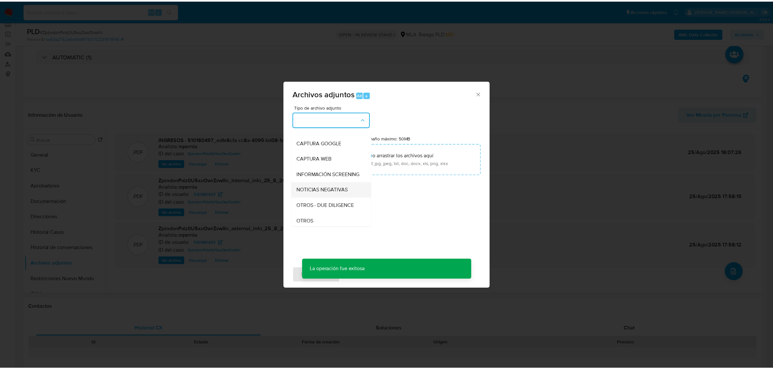
scroll to position [81, 0]
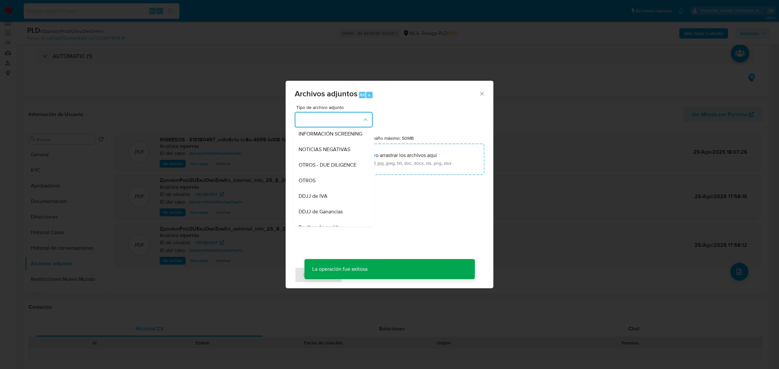
click at [311, 184] on span "OTROS" at bounding box center [307, 180] width 17 height 6
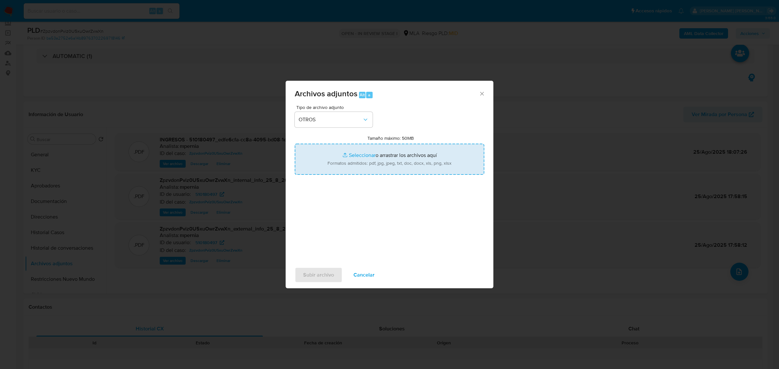
type input "C:\fakepath\Analisis- NO ROI- ZpzvdonPviz0U5xuOwrZvwXn_2025_08_18_23_48_26.docx"
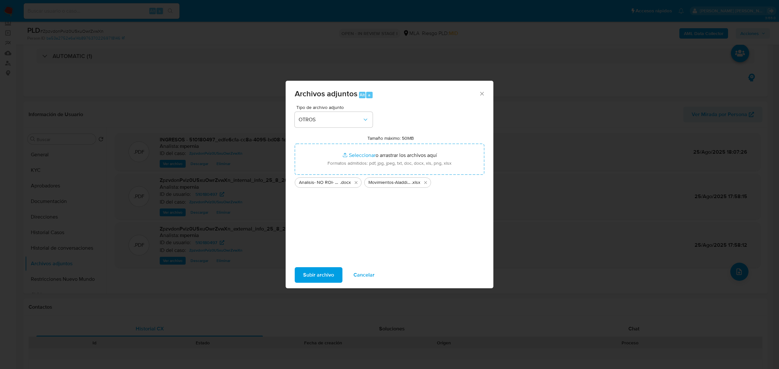
click at [331, 279] on span "Subir archivo" at bounding box center [318, 275] width 31 height 14
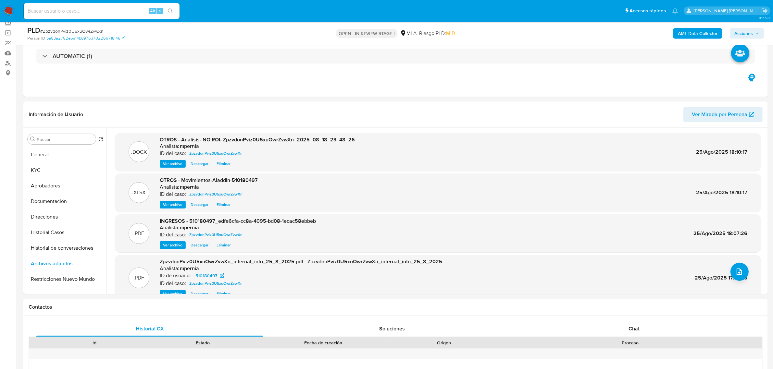
click at [78, 31] on span "# ZpzvdonPviz0U5xuOwrZvwXn" at bounding box center [71, 31] width 63 height 6
copy span "ZpzvdonPviz0U5xuOwrZvwXn"
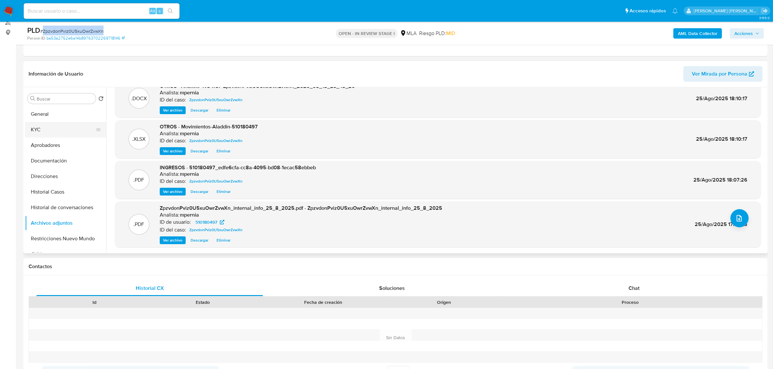
click at [46, 129] on button "KYC" at bounding box center [63, 130] width 76 height 16
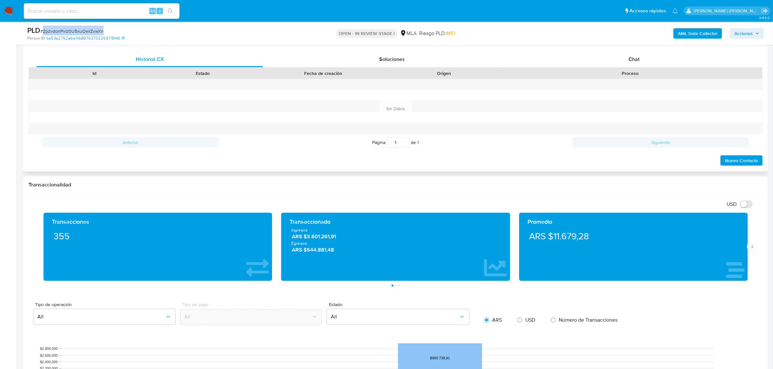
scroll to position [325, 0]
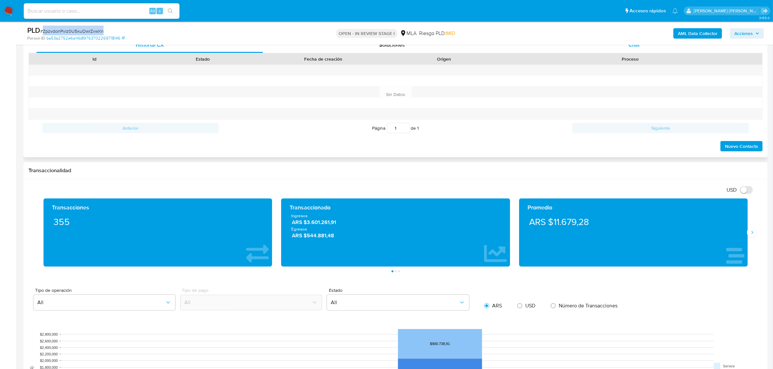
click at [637, 47] on span "Chat" at bounding box center [634, 44] width 11 height 7
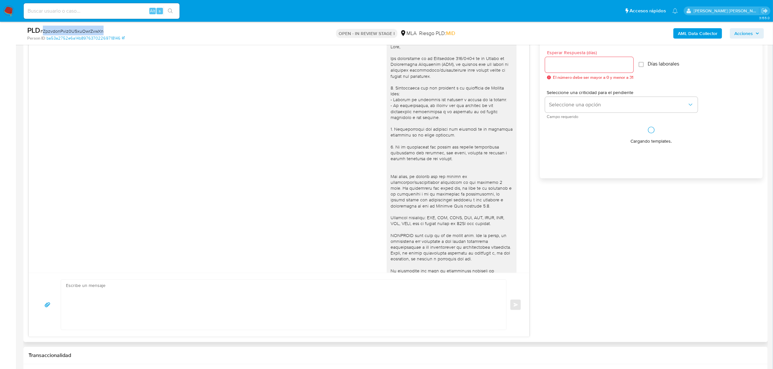
scroll to position [365, 0]
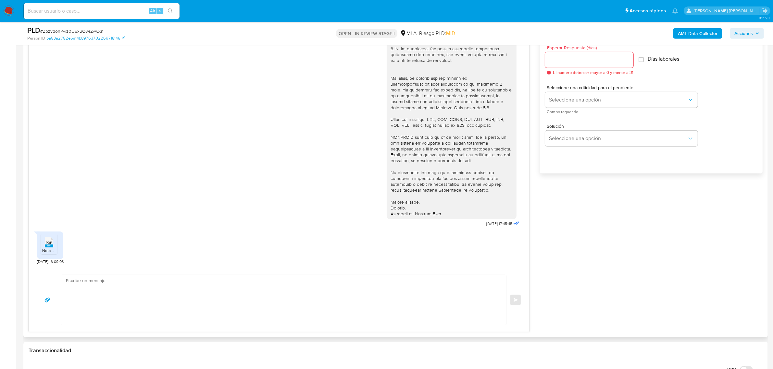
click at [164, 297] on textarea at bounding box center [282, 300] width 432 height 50
paste textarea "Buenas tardes [PERSON_NAME], esperamos te encuentres bien. Muchas gracias por l…"
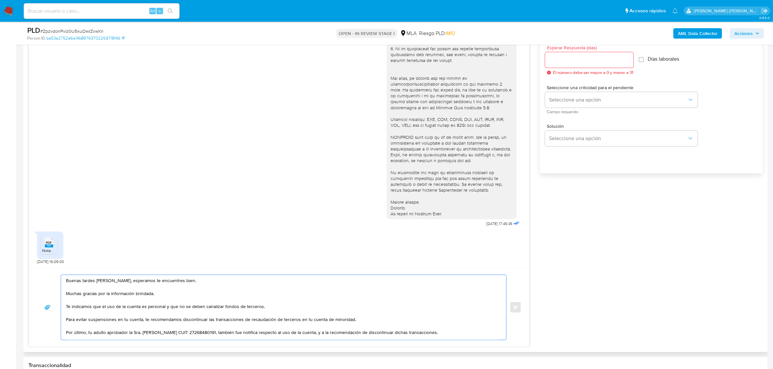
scroll to position [325, 0]
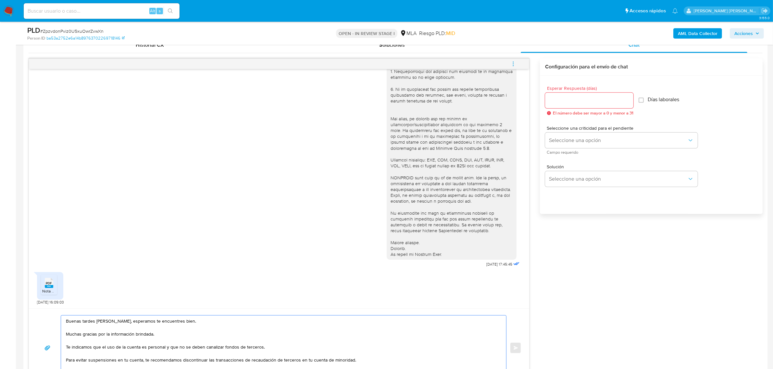
type textarea "Buenas tardes [PERSON_NAME], esperamos te encuentres bien. Muchas gracias por l…"
click at [571, 106] on div at bounding box center [589, 101] width 88 height 16
click at [567, 93] on div at bounding box center [589, 101] width 88 height 16
click at [569, 97] on input "Esperar Respuesta (días)" at bounding box center [589, 100] width 88 height 8
type input "0"
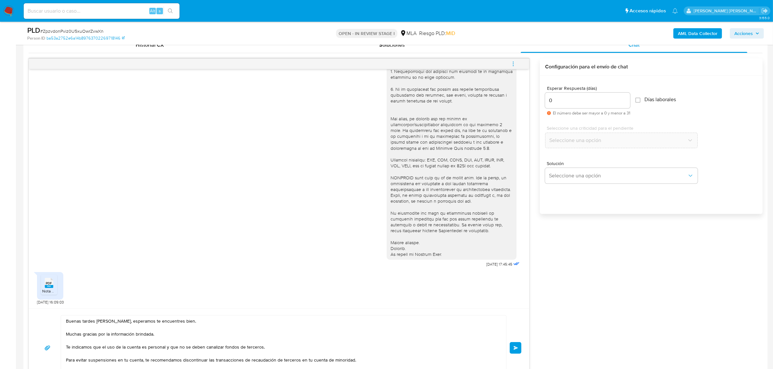
click at [513, 349] on button "Enviar" at bounding box center [516, 349] width 12 height 12
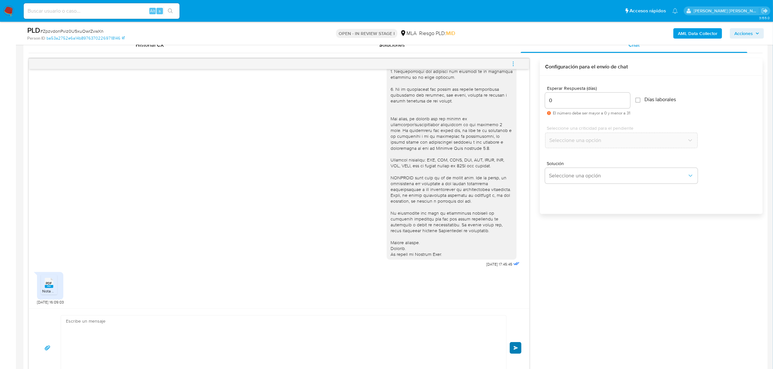
scroll to position [225, 0]
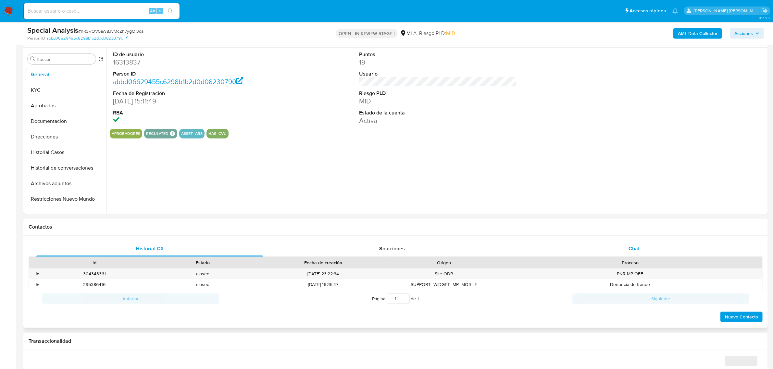
scroll to position [122, 0]
select select "10"
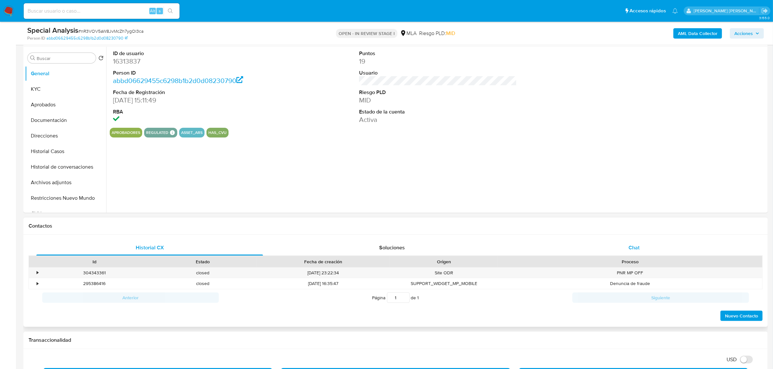
click at [624, 247] on div "Chat" at bounding box center [634, 248] width 227 height 16
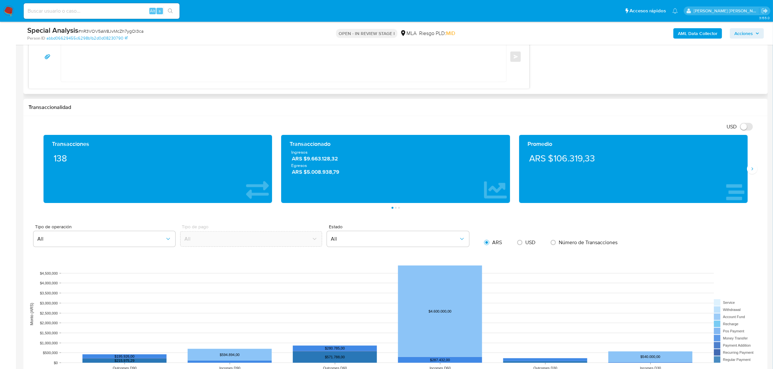
scroll to position [446, 0]
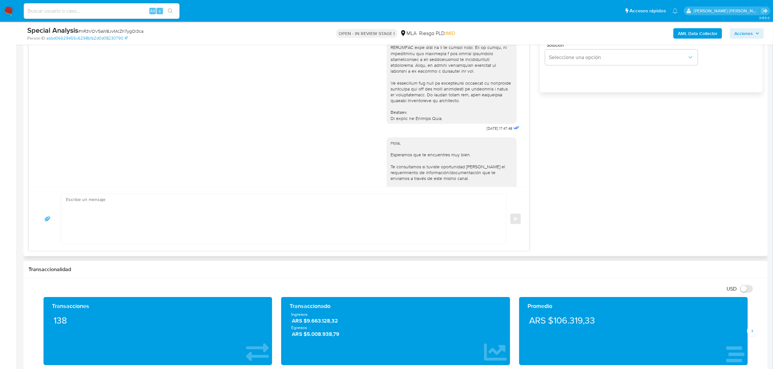
click at [137, 203] on textarea at bounding box center [282, 219] width 432 height 50
paste textarea "[PERSON_NAME], esperamos que te encuentres muy bien. Muchas gracias por la resp…"
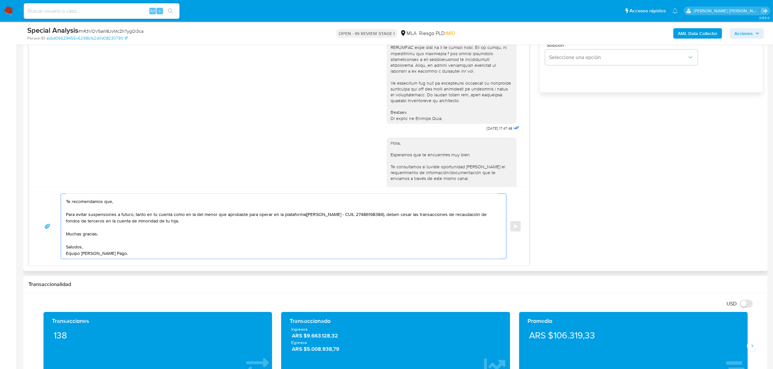
scroll to position [244, 0]
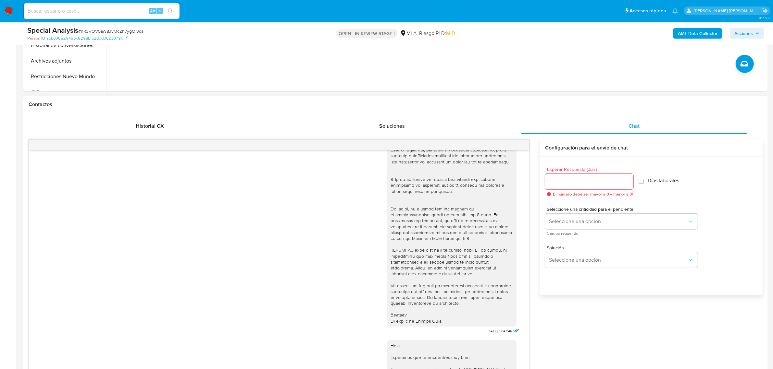
type textarea "[PERSON_NAME], esperamos que te encuentres muy bien. Muchas gracias por la resp…"
click at [566, 178] on input "Esperar Respuesta (días)" at bounding box center [589, 182] width 88 height 8
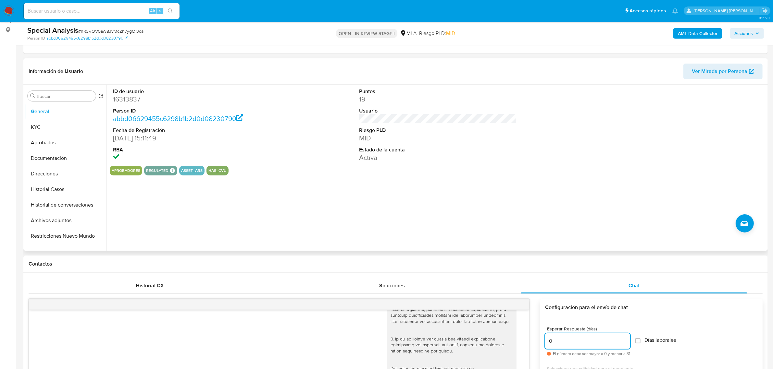
scroll to position [81, 0]
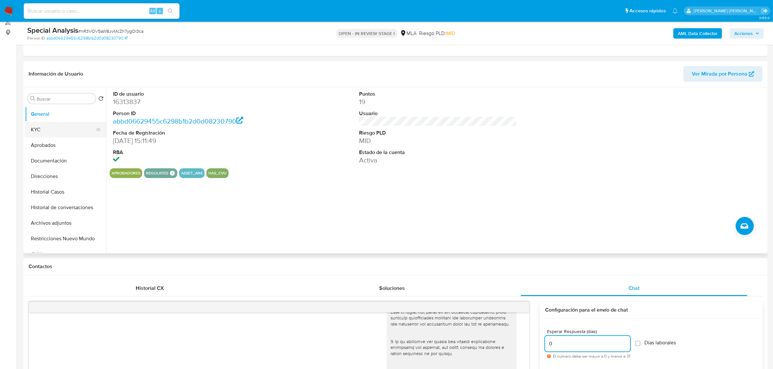
type input "0"
click at [45, 126] on button "KYC" at bounding box center [63, 130] width 76 height 16
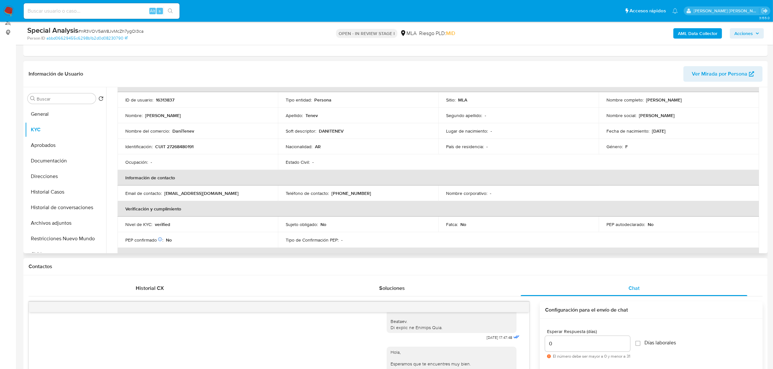
scroll to position [0, 0]
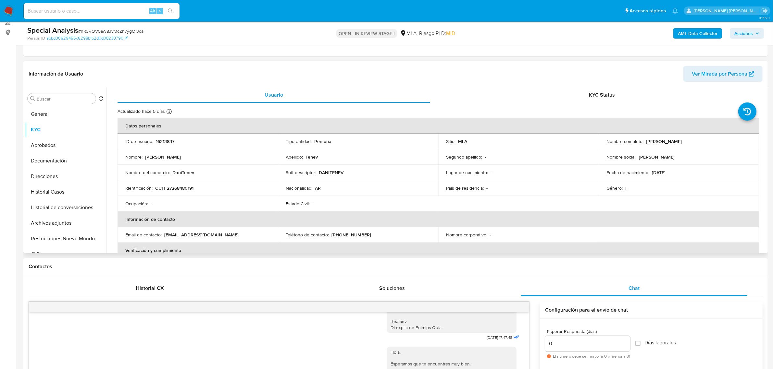
drag, startPoint x: 644, startPoint y: 143, endPoint x: 673, endPoint y: 142, distance: 29.3
click at [673, 142] on div "Nombre completo : [PERSON_NAME]" at bounding box center [678, 142] width 145 height 6
copy p "[PERSON_NAME]"
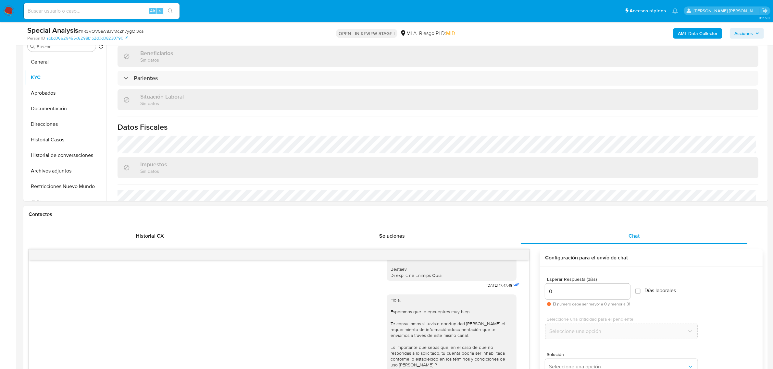
scroll to position [406, 0]
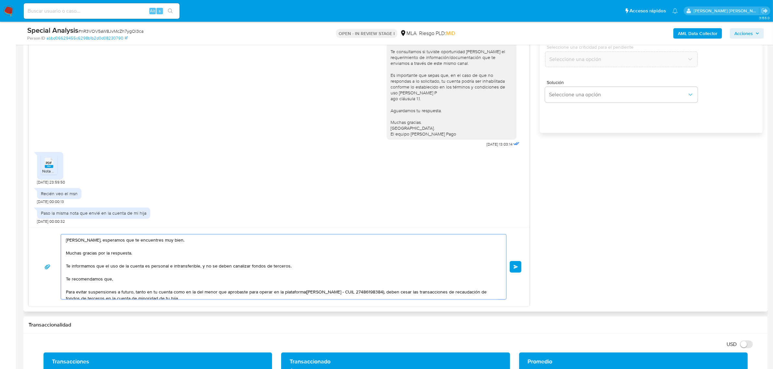
drag, startPoint x: 99, startPoint y: 242, endPoint x: 65, endPoint y: 242, distance: 34.4
click at [65, 242] on div "[PERSON_NAME], esperamos que te encuentres muy bien. Muchas gracias por la resp…" at bounding box center [282, 267] width 442 height 65
paste textarea "[PERSON_NAME]"
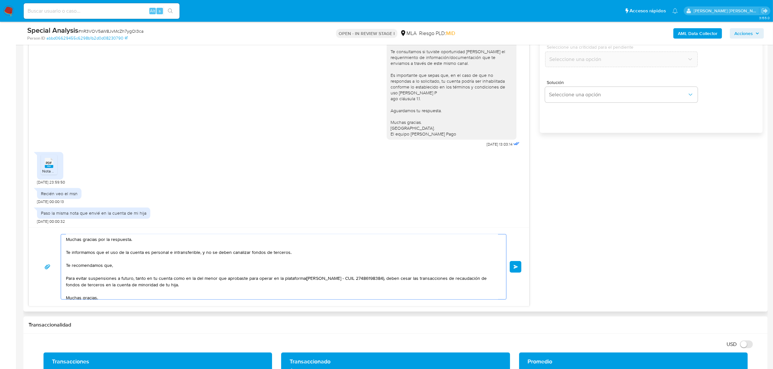
scroll to position [0, 0]
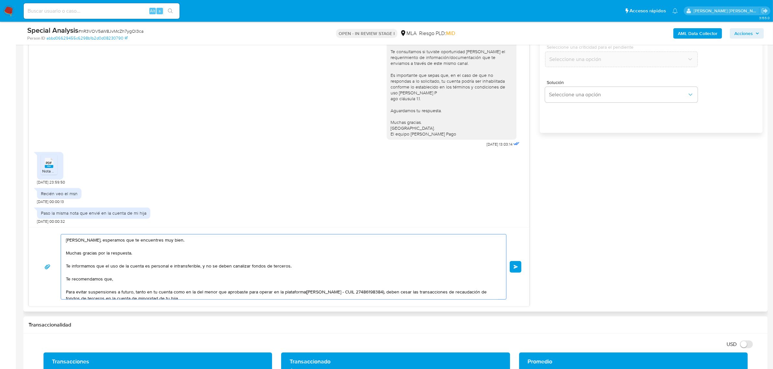
drag, startPoint x: 111, startPoint y: 280, endPoint x: 64, endPoint y: 279, distance: 46.8
click at [64, 279] on div "[PERSON_NAME], esperamos que te encuentres muy bien. Muchas gracias por la resp…" at bounding box center [282, 267] width 442 height 65
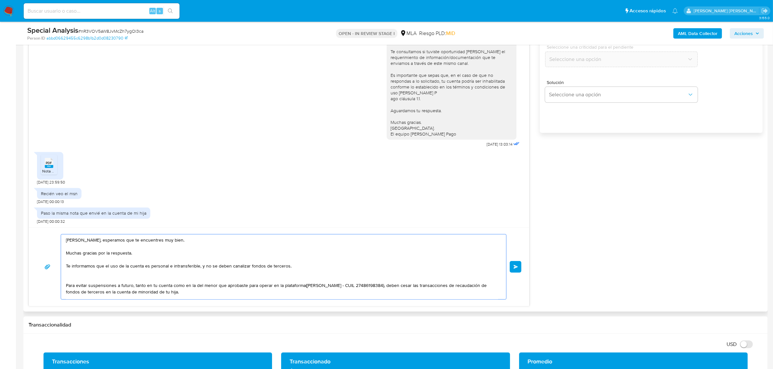
click at [71, 278] on textarea "[PERSON_NAME], esperamos que te encuentres muy bien. Muchas gracias por la resp…" at bounding box center [282, 267] width 432 height 65
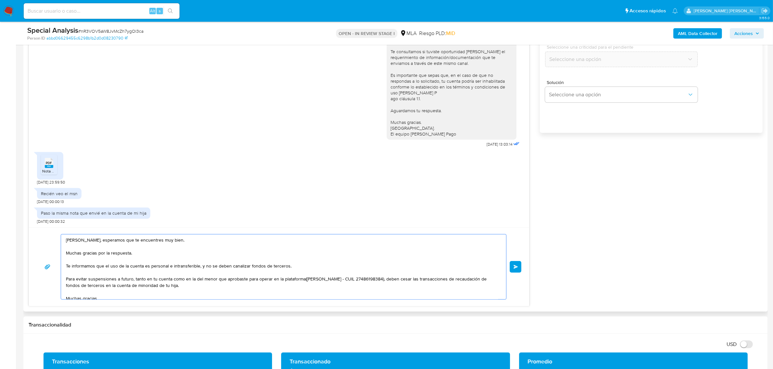
click at [340, 281] on textarea "[PERSON_NAME], esperamos que te encuentres muy bien. Muchas gracias por la resp…" at bounding box center [282, 267] width 432 height 65
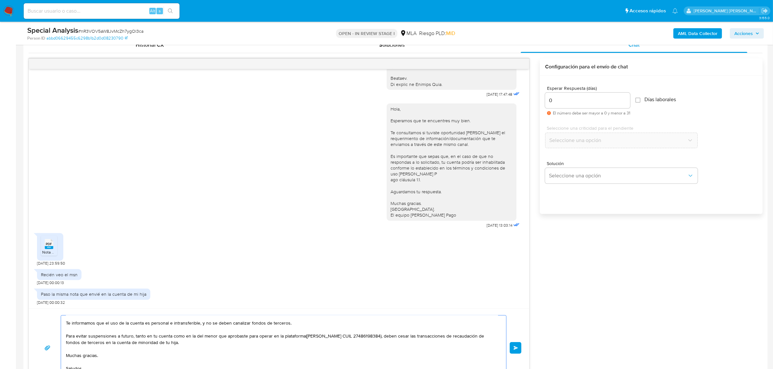
scroll to position [406, 0]
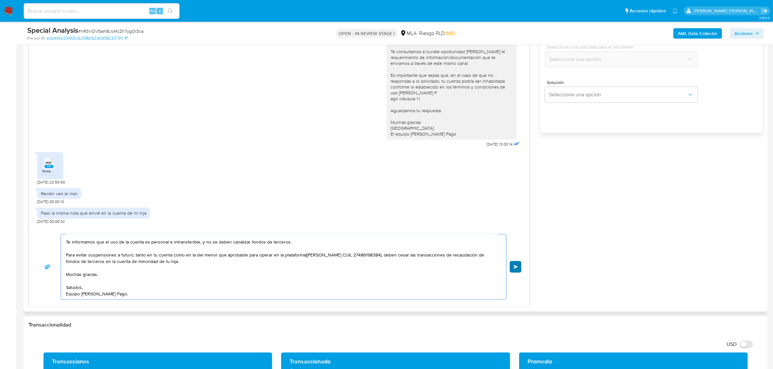
type textarea "[PERSON_NAME], esperamos que te encuentres muy bien. Muchas gracias por la resp…"
click at [515, 265] on span "Enviar" at bounding box center [516, 267] width 5 height 4
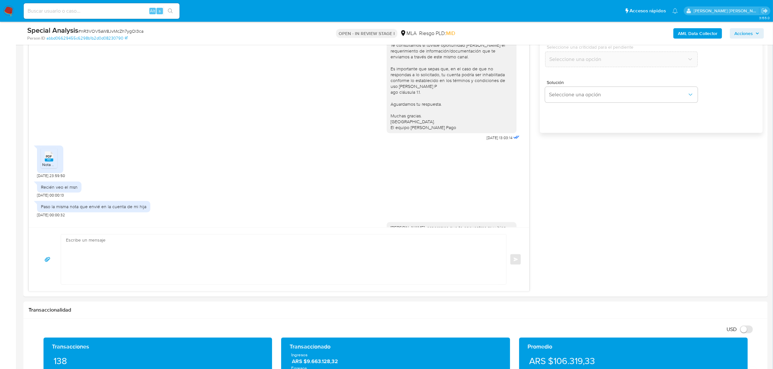
scroll to position [472, 0]
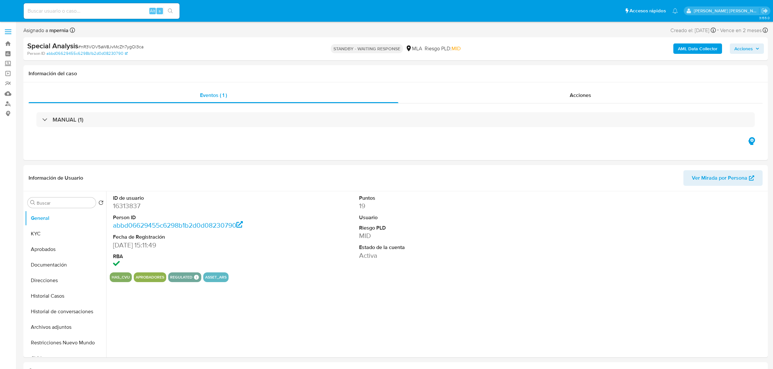
select select "10"
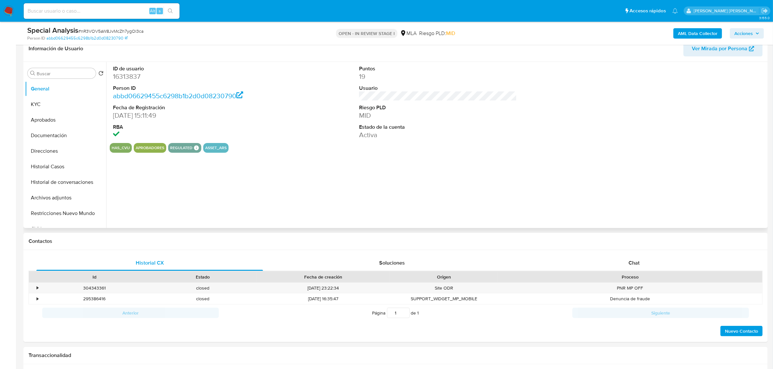
select select "10"
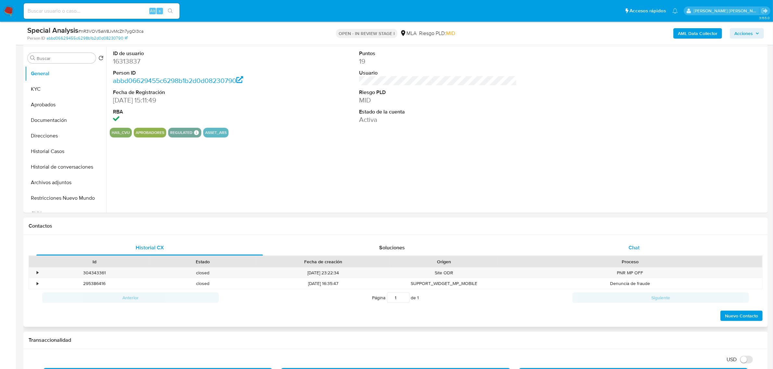
click at [632, 251] on span "Chat" at bounding box center [634, 247] width 11 height 7
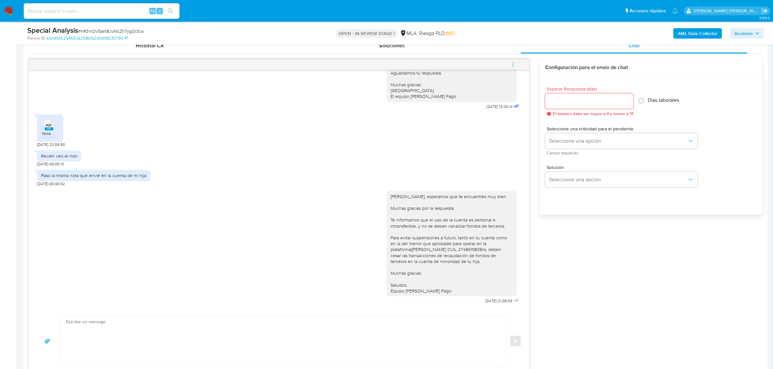
scroll to position [325, 0]
click at [512, 65] on icon "menu-action" at bounding box center [513, 64] width 6 height 6
click at [486, 54] on li "Cerrar conversación" at bounding box center [469, 52] width 67 height 12
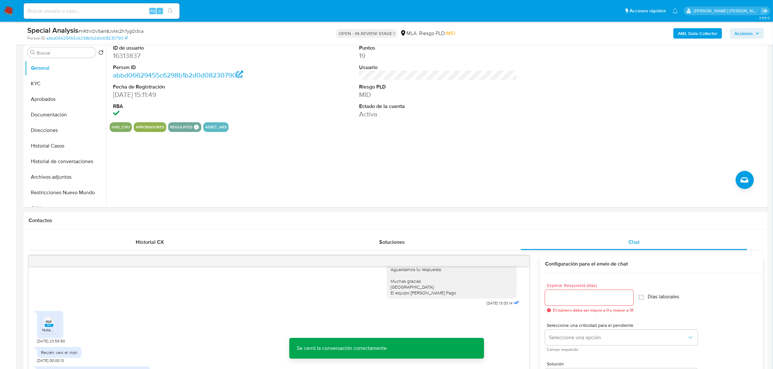
scroll to position [122, 0]
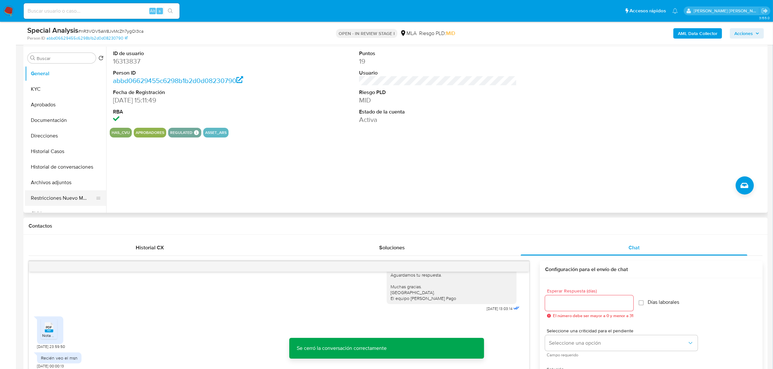
click at [54, 199] on button "Restricciones Nuevo Mundo" at bounding box center [63, 199] width 76 height 16
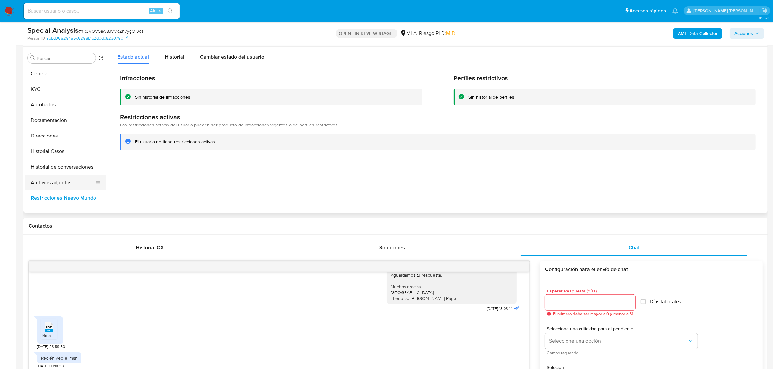
click at [53, 186] on button "Archivos adjuntos" at bounding box center [63, 183] width 76 height 16
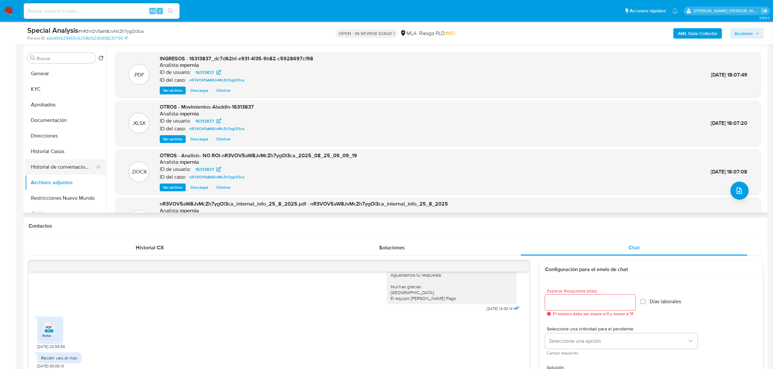
click at [58, 165] on button "Historial de conversaciones" at bounding box center [63, 167] width 76 height 16
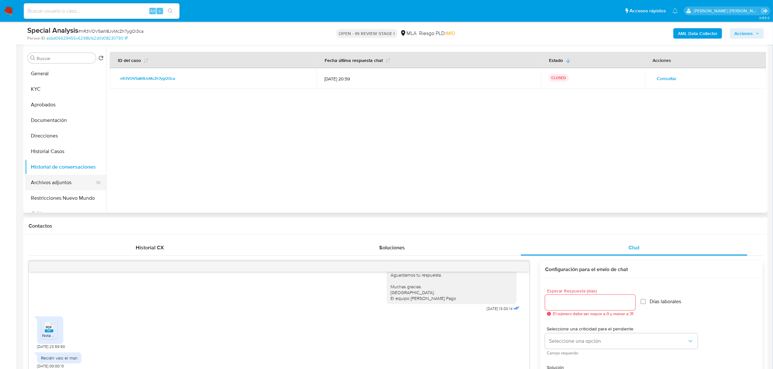
click at [53, 183] on button "Archivos adjuntos" at bounding box center [63, 183] width 76 height 16
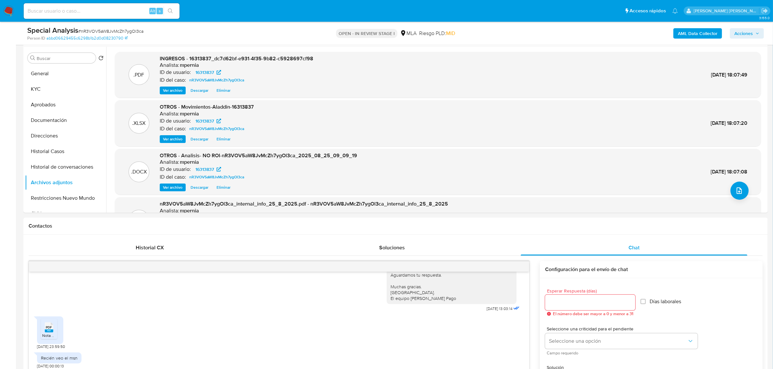
click at [758, 35] on icon "button" at bounding box center [758, 33] width 4 height 4
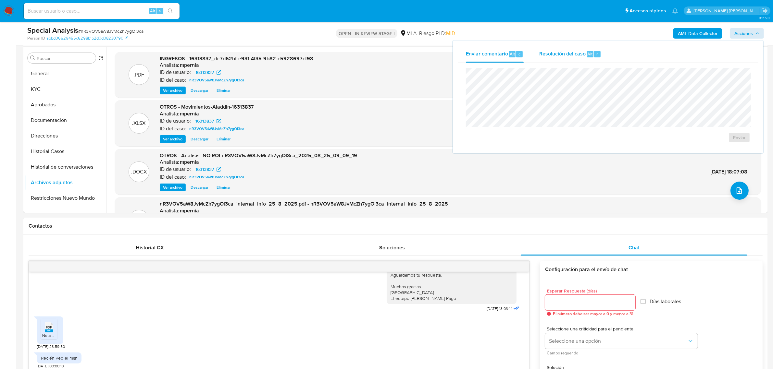
click at [573, 57] on span "Resolución del caso" at bounding box center [562, 53] width 46 height 7
click at [669, 144] on span "No ROI Proposal" at bounding box center [676, 141] width 34 height 9
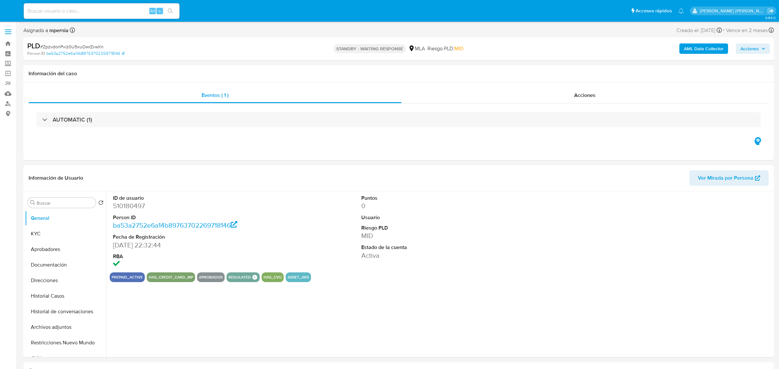
select select "10"
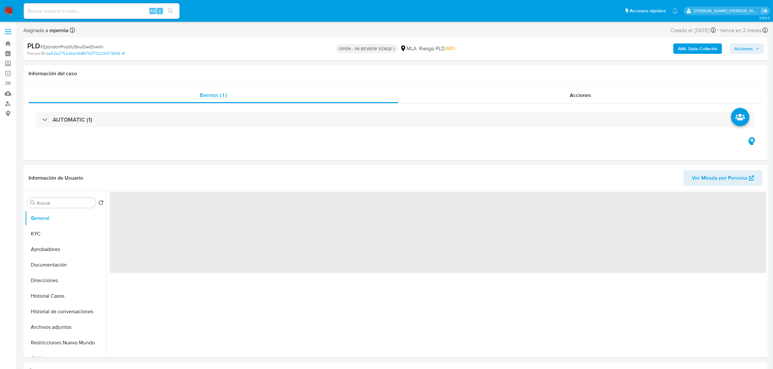
select select "10"
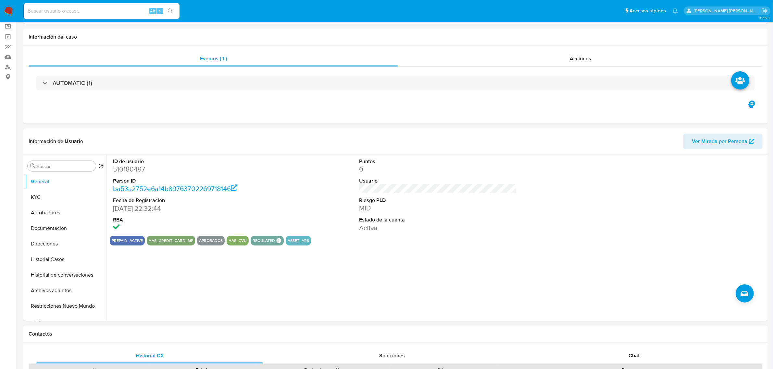
scroll to position [122, 0]
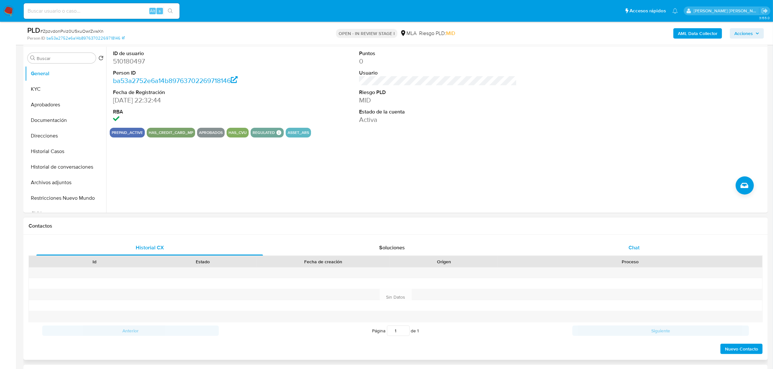
click at [633, 249] on span "Chat" at bounding box center [634, 247] width 11 height 7
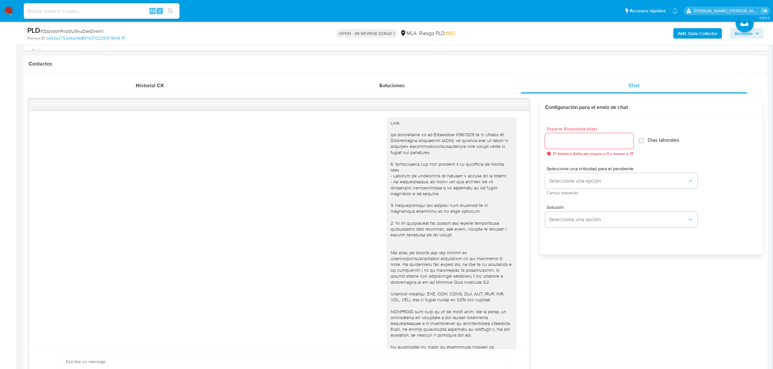
scroll to position [225, 0]
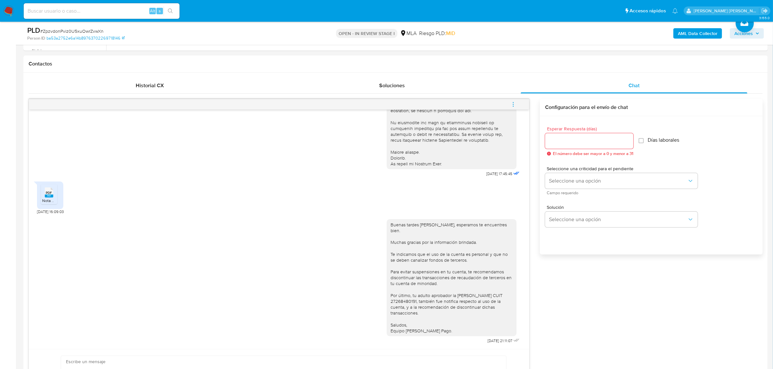
click at [513, 106] on icon "menu-action" at bounding box center [513, 105] width 6 height 6
click at [457, 91] on li "Cerrar conversación" at bounding box center [469, 93] width 67 height 12
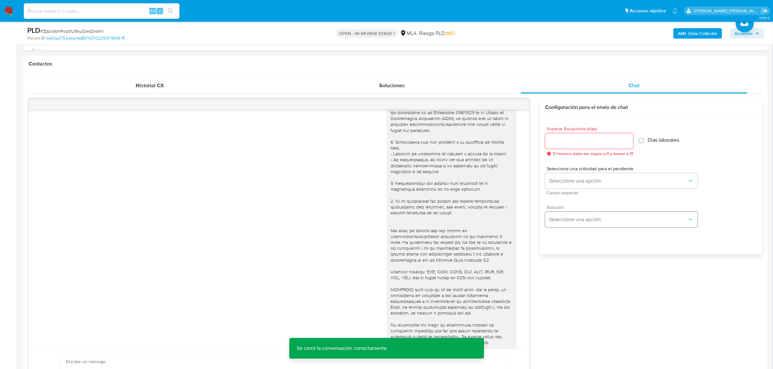
scroll to position [122, 0]
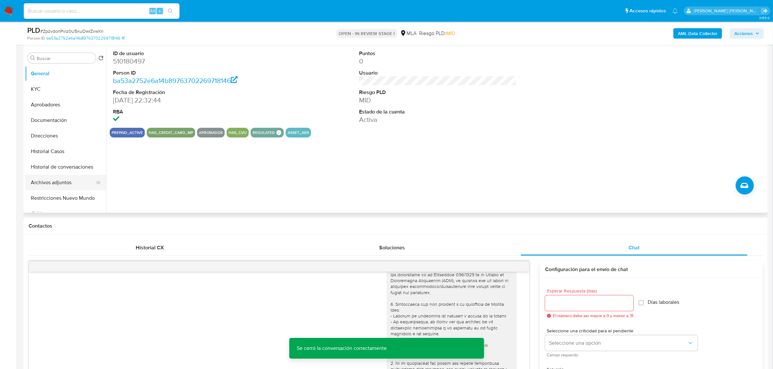
click at [56, 179] on button "Archivos adjuntos" at bounding box center [63, 183] width 76 height 16
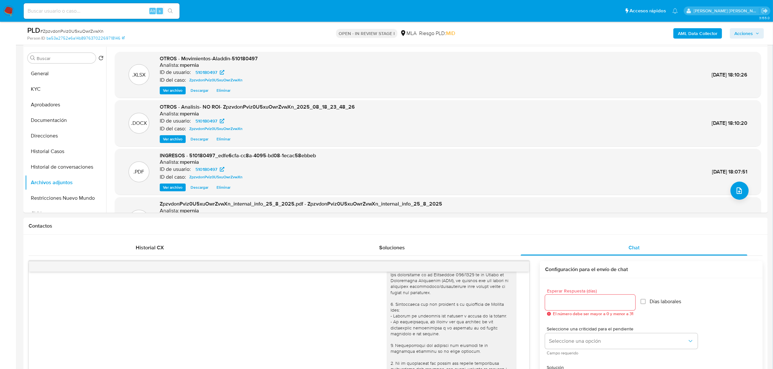
click at [743, 34] on span "Acciones" at bounding box center [743, 33] width 19 height 10
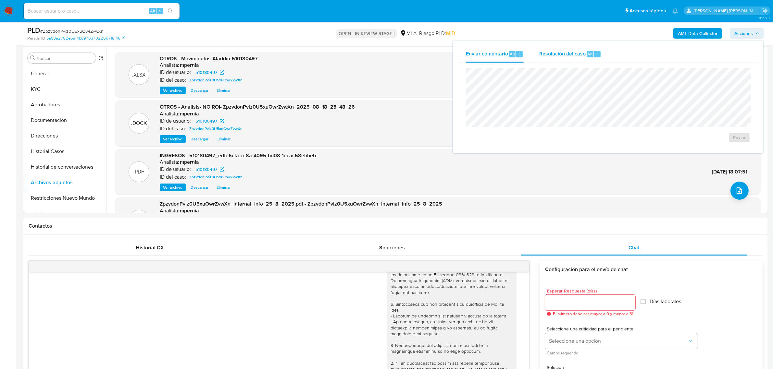
click at [575, 53] on span "Resolución del caso" at bounding box center [562, 53] width 46 height 7
click at [669, 139] on span "No ROI Proposal" at bounding box center [676, 141] width 34 height 9
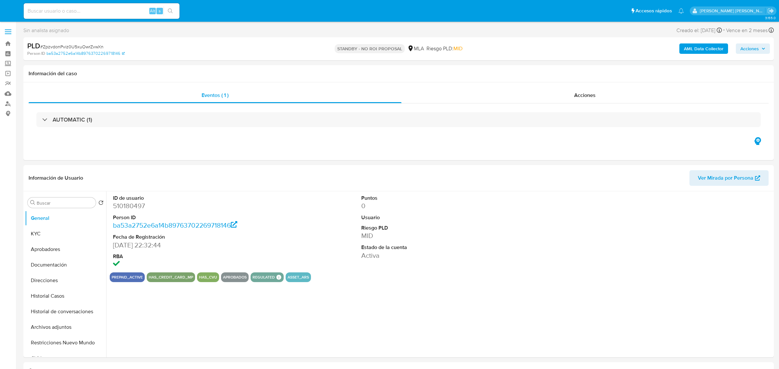
select select "10"
click at [45, 293] on button "Historial Casos" at bounding box center [63, 297] width 76 height 16
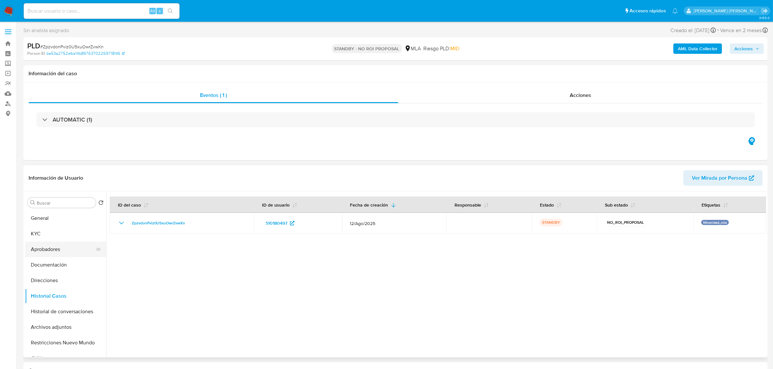
click at [47, 247] on button "Aprobadores" at bounding box center [63, 250] width 76 height 16
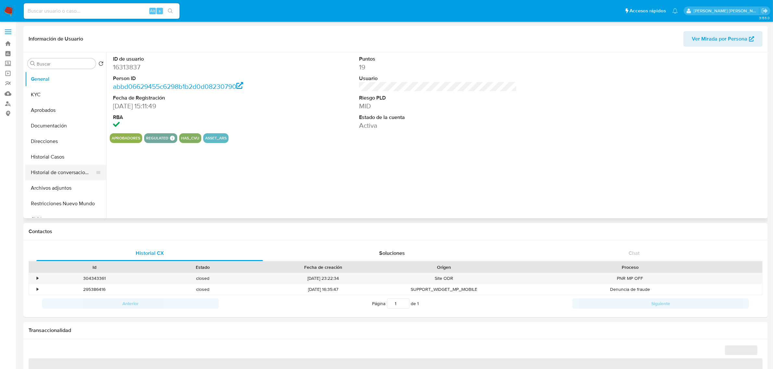
select select "10"
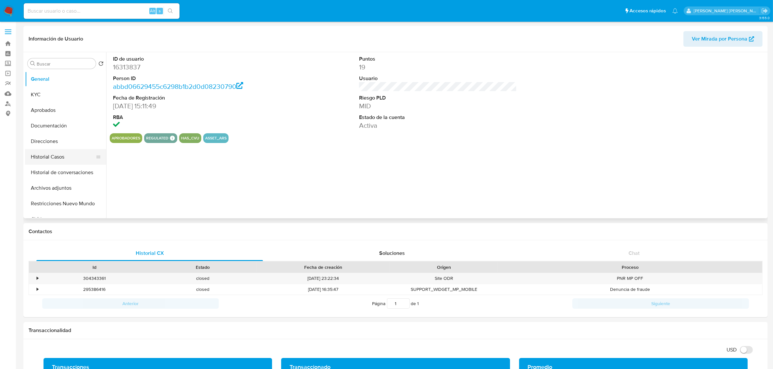
click at [47, 158] on button "Historial Casos" at bounding box center [63, 157] width 76 height 16
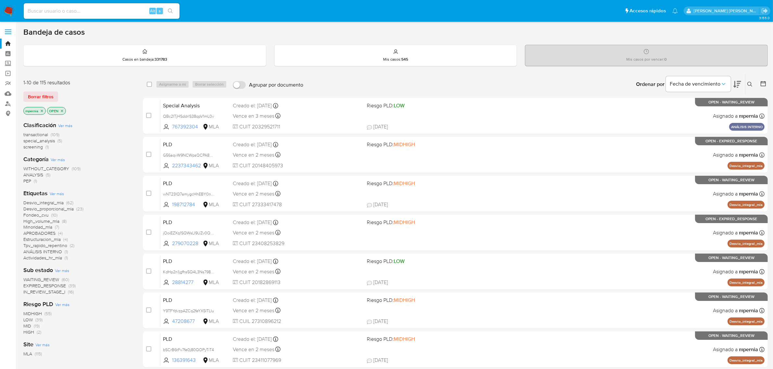
click at [33, 133] on span "transactional" at bounding box center [35, 134] width 25 height 6
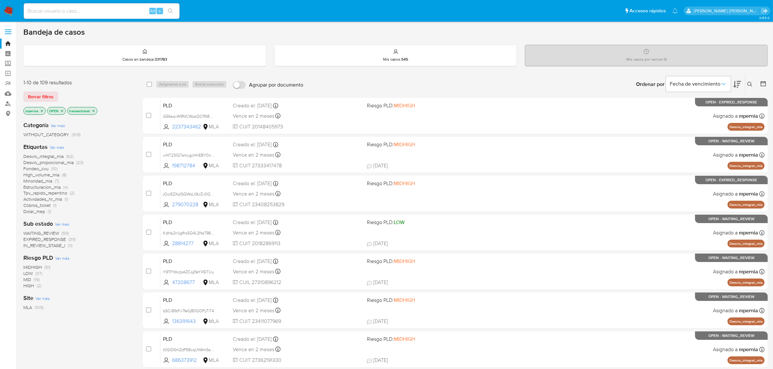
click at [93, 112] on icon "close-filter" at bounding box center [94, 111] width 4 height 4
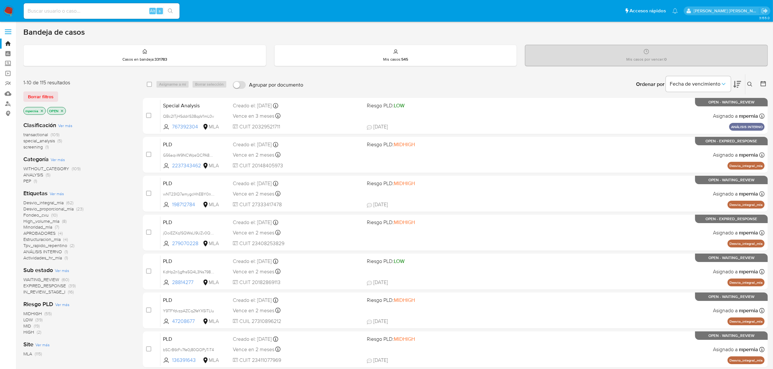
click at [45, 141] on span "special_analysis" at bounding box center [38, 141] width 31 height 6
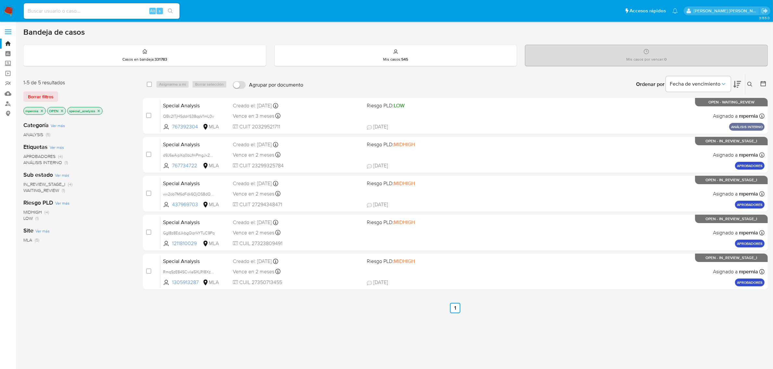
click at [42, 112] on icon "close-filter" at bounding box center [42, 111] width 4 height 4
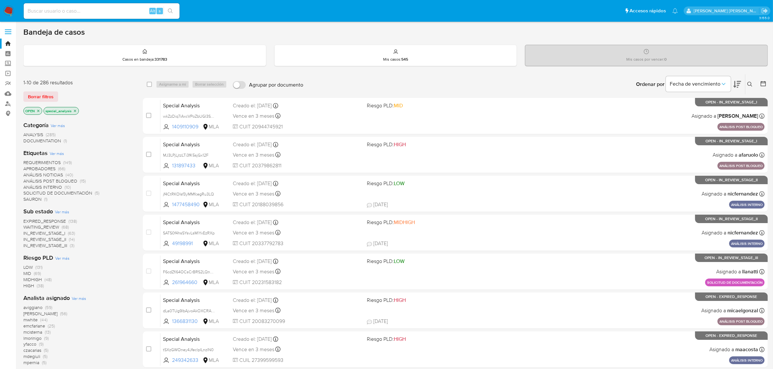
click at [76, 110] on icon "close-filter" at bounding box center [75, 111] width 2 height 2
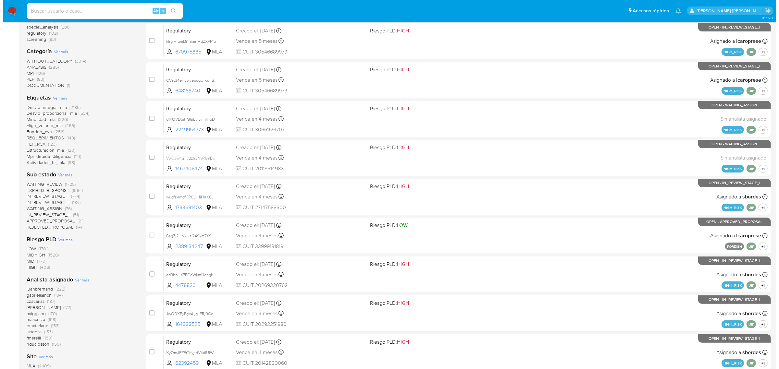
scroll to position [122, 0]
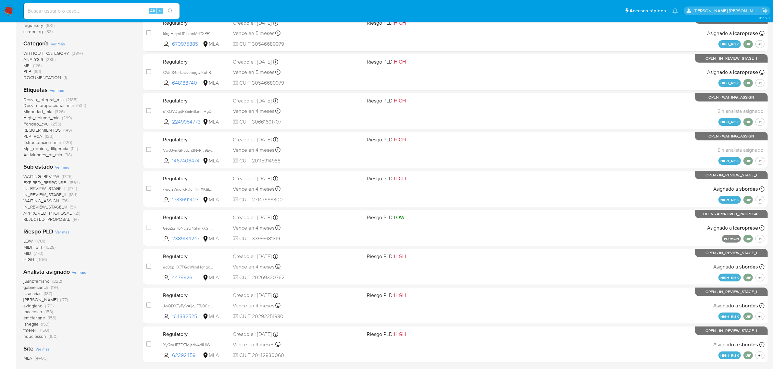
click at [80, 271] on span "Ver más" at bounding box center [79, 272] width 14 height 6
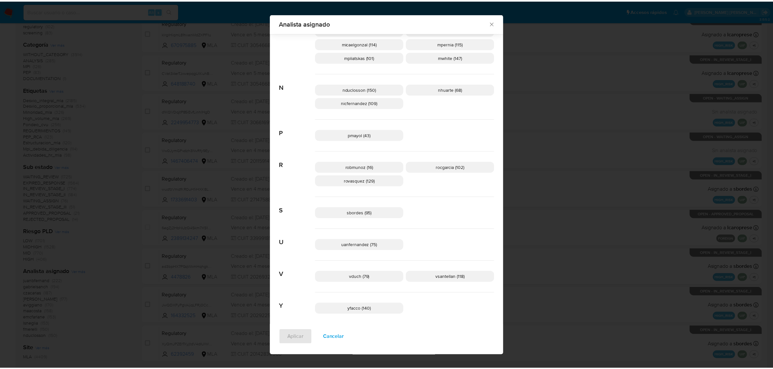
scroll to position [387, 0]
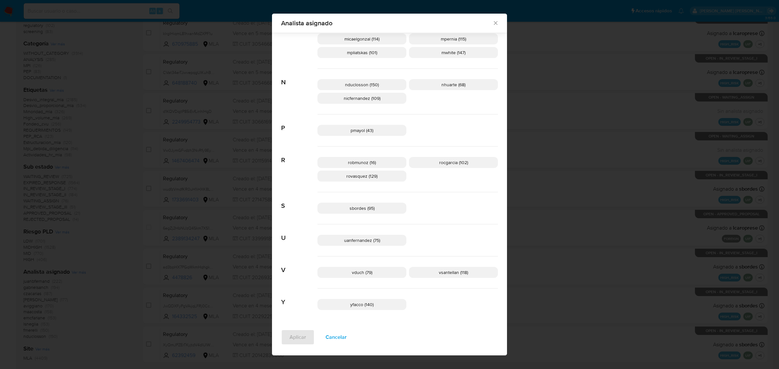
click at [494, 25] on icon "Cerrar" at bounding box center [496, 23] width 6 height 6
